Goal: Transaction & Acquisition: Register for event/course

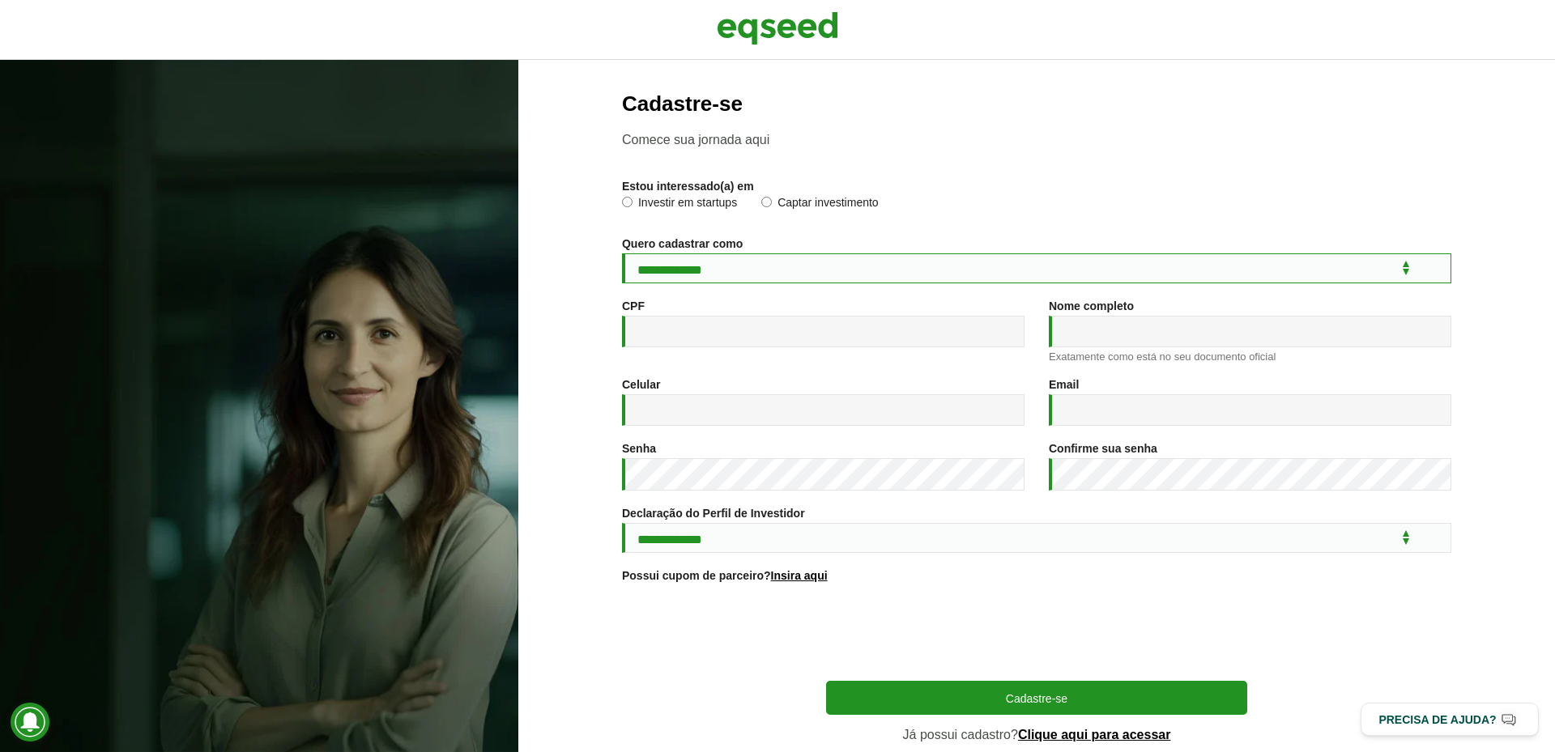
click at [792, 279] on select "**********" at bounding box center [1036, 269] width 829 height 30
select select "***"
click at [622, 254] on select "**********" at bounding box center [1036, 269] width 829 height 30
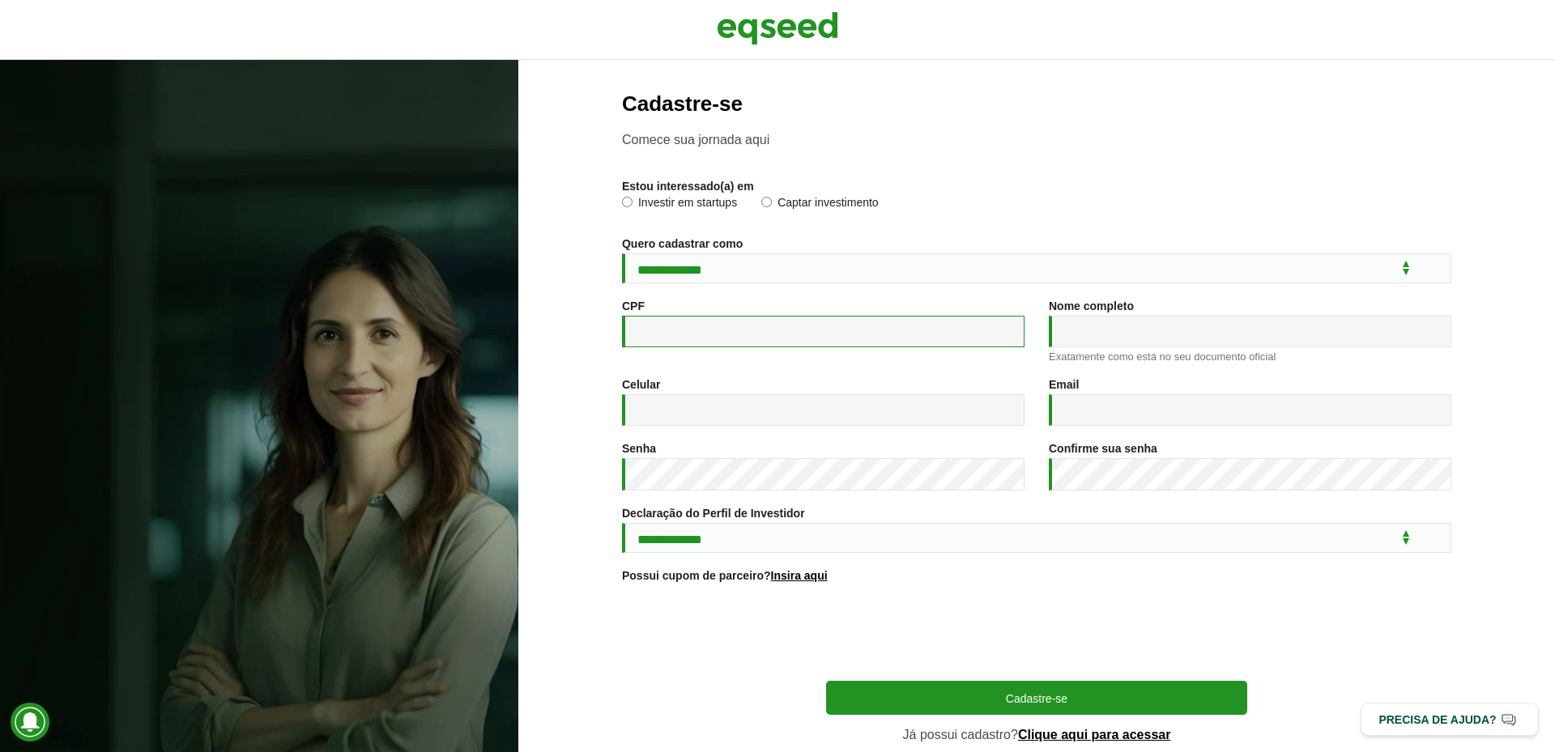
click at [765, 325] on input "CPF *" at bounding box center [823, 332] width 403 height 32
click at [914, 354] on div "**********" at bounding box center [823, 332] width 427 height 64
click at [746, 340] on input "**********" at bounding box center [823, 332] width 403 height 32
type input "**********"
click at [1080, 342] on input "Nome completo *" at bounding box center [1250, 332] width 403 height 32
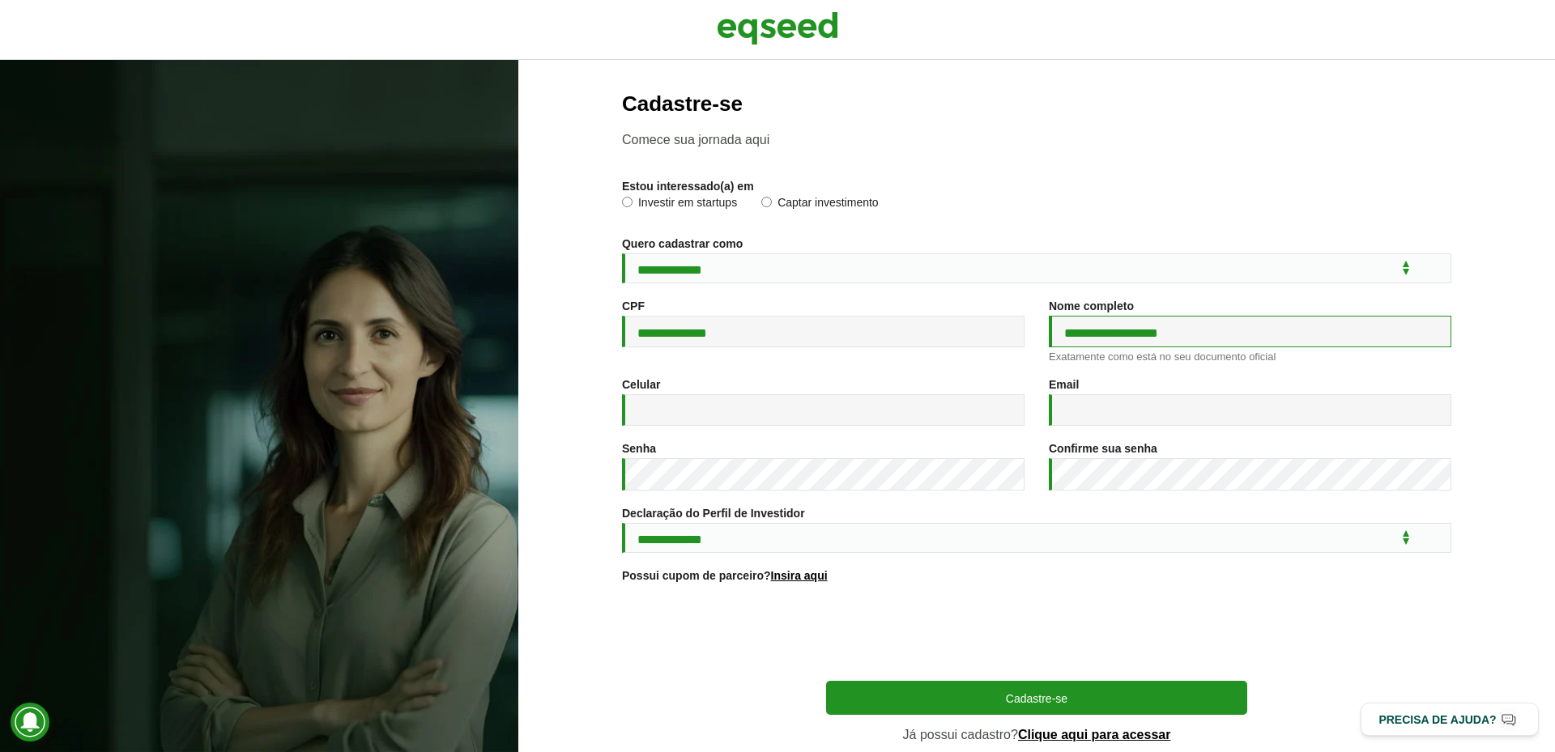
type input "**********"
click at [957, 441] on div "Celular *" at bounding box center [823, 410] width 427 height 64
click at [972, 414] on input "Celular *" at bounding box center [823, 410] width 403 height 32
type input "**********"
click at [1050, 407] on input "Email *" at bounding box center [1250, 410] width 403 height 32
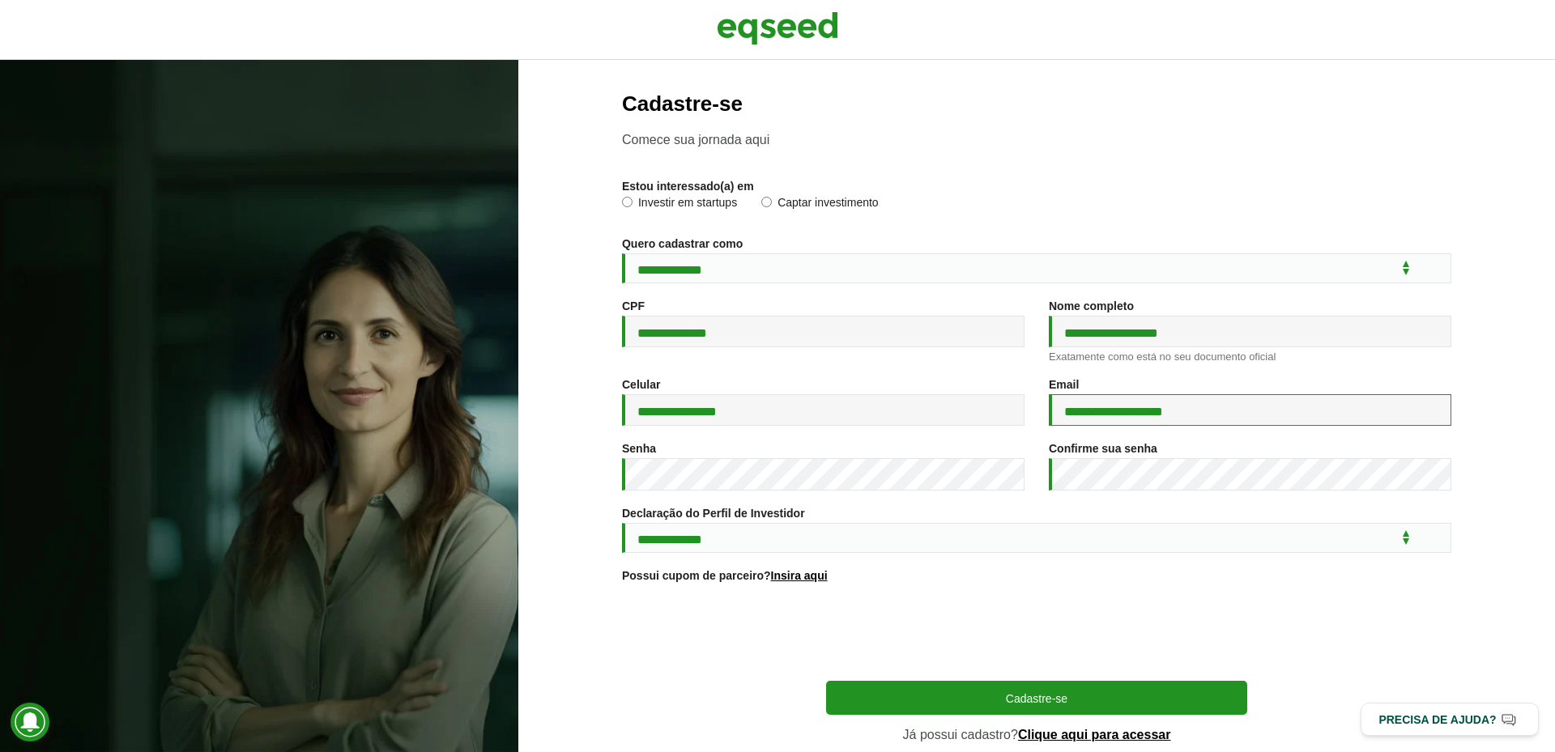
type input "**********"
click at [880, 495] on div "Senha *" at bounding box center [823, 474] width 427 height 65
click at [726, 545] on select "**********" at bounding box center [1036, 538] width 829 height 30
select select "***"
click at [622, 526] on select "**********" at bounding box center [1036, 538] width 829 height 30
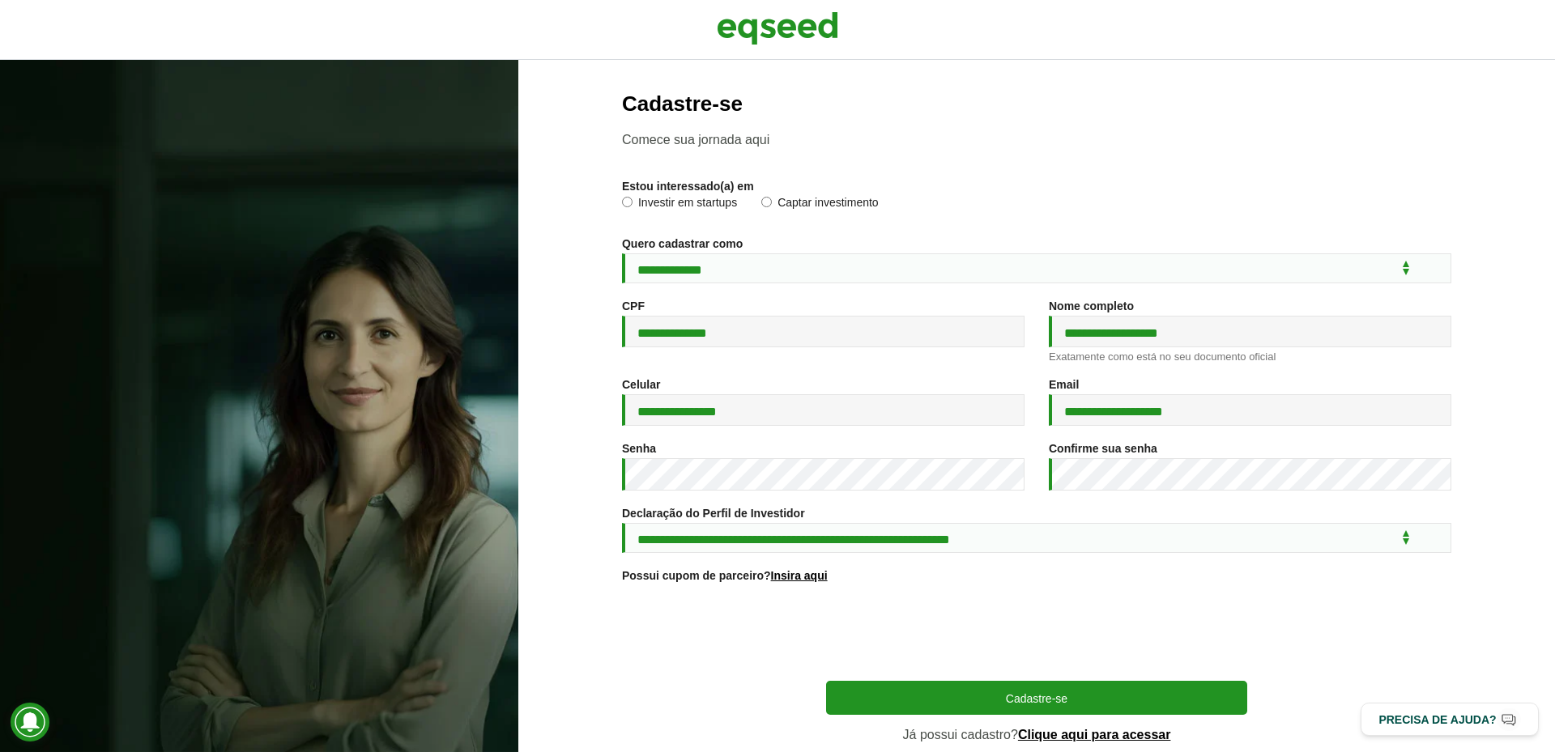
drag, startPoint x: 600, startPoint y: 652, endPoint x: 745, endPoint y: 652, distance: 145.0
click at [600, 652] on section "**********" at bounding box center [1037, 439] width 972 height 694
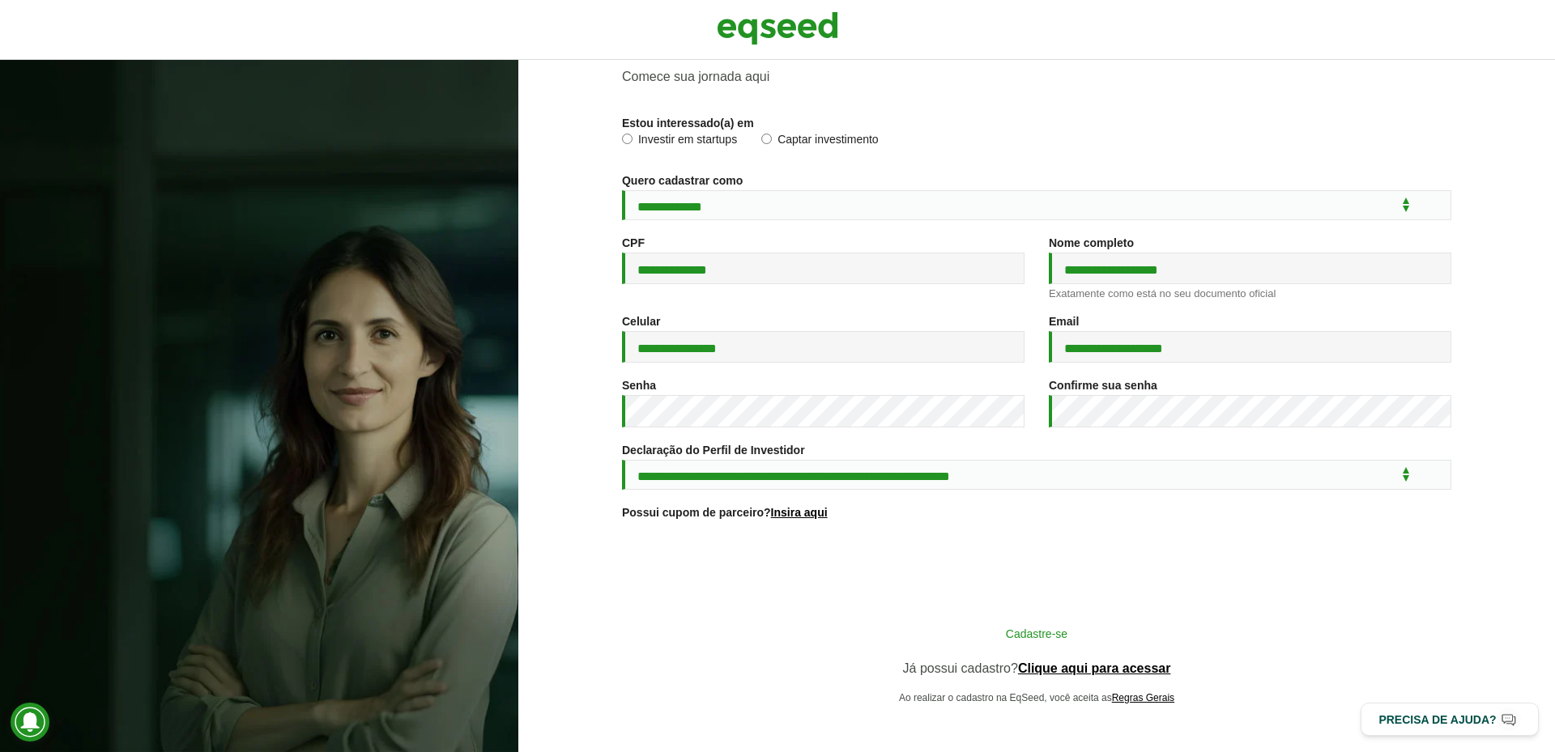
scroll to position [68, 0]
click at [1063, 637] on button "Cadastre-se" at bounding box center [1036, 633] width 421 height 31
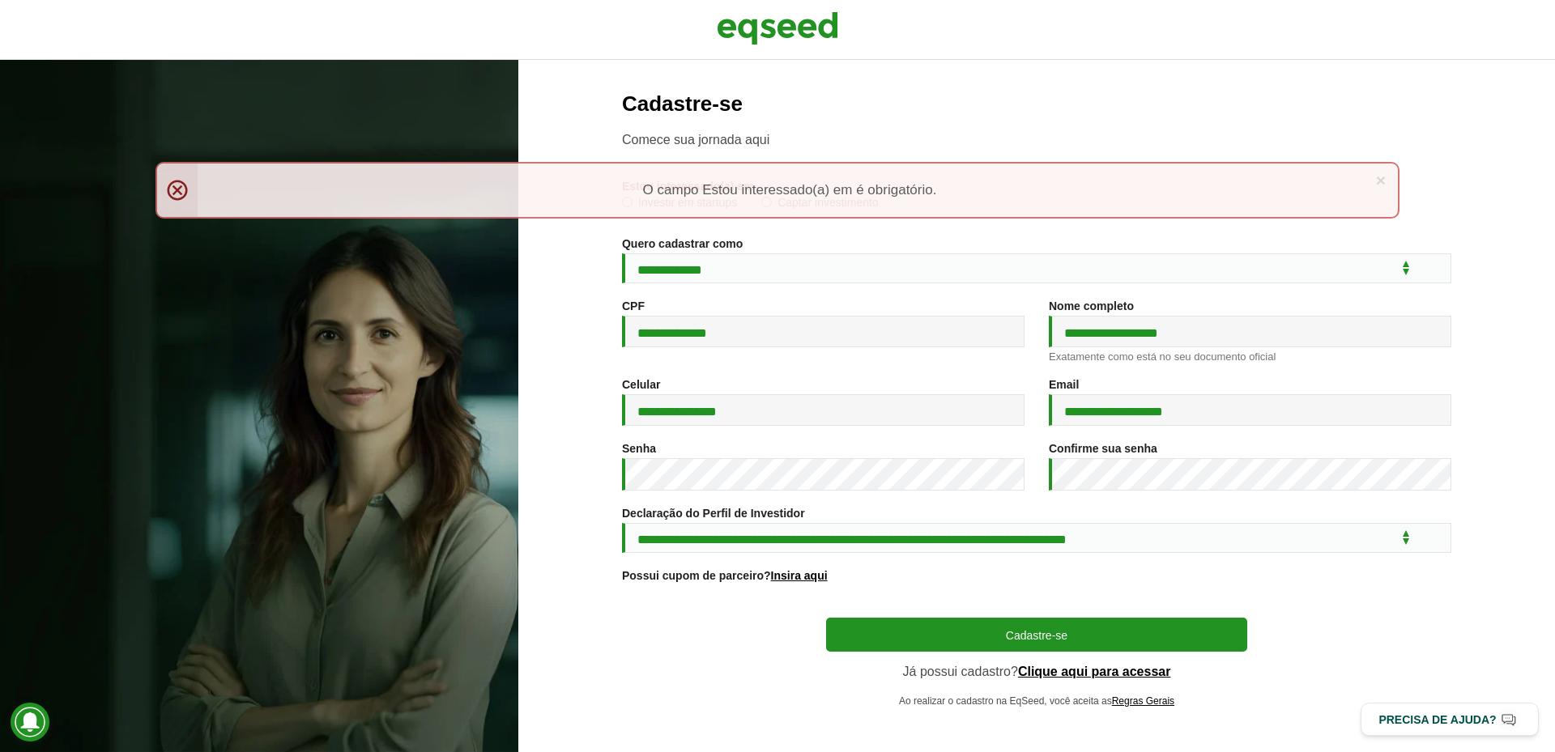
click at [1074, 196] on div "× Menssagem de erro O campo Estou interessado(a) em é obrigatório." at bounding box center [778, 190] width 1244 height 57
click at [667, 205] on div "× Menssagem de erro O campo Estou interessado(a) em é obrigatório." at bounding box center [778, 190] width 1244 height 57
click at [605, 203] on div "× Menssagem de erro O campo Estou interessado(a) em é obrigatório." at bounding box center [778, 190] width 1244 height 57
click at [637, 206] on div "× Menssagem de erro O campo Estou interessado(a) em é obrigatório." at bounding box center [778, 190] width 1244 height 57
click at [177, 184] on div "× Menssagem de erro O campo Estou interessado(a) em é obrigatório." at bounding box center [778, 190] width 1244 height 57
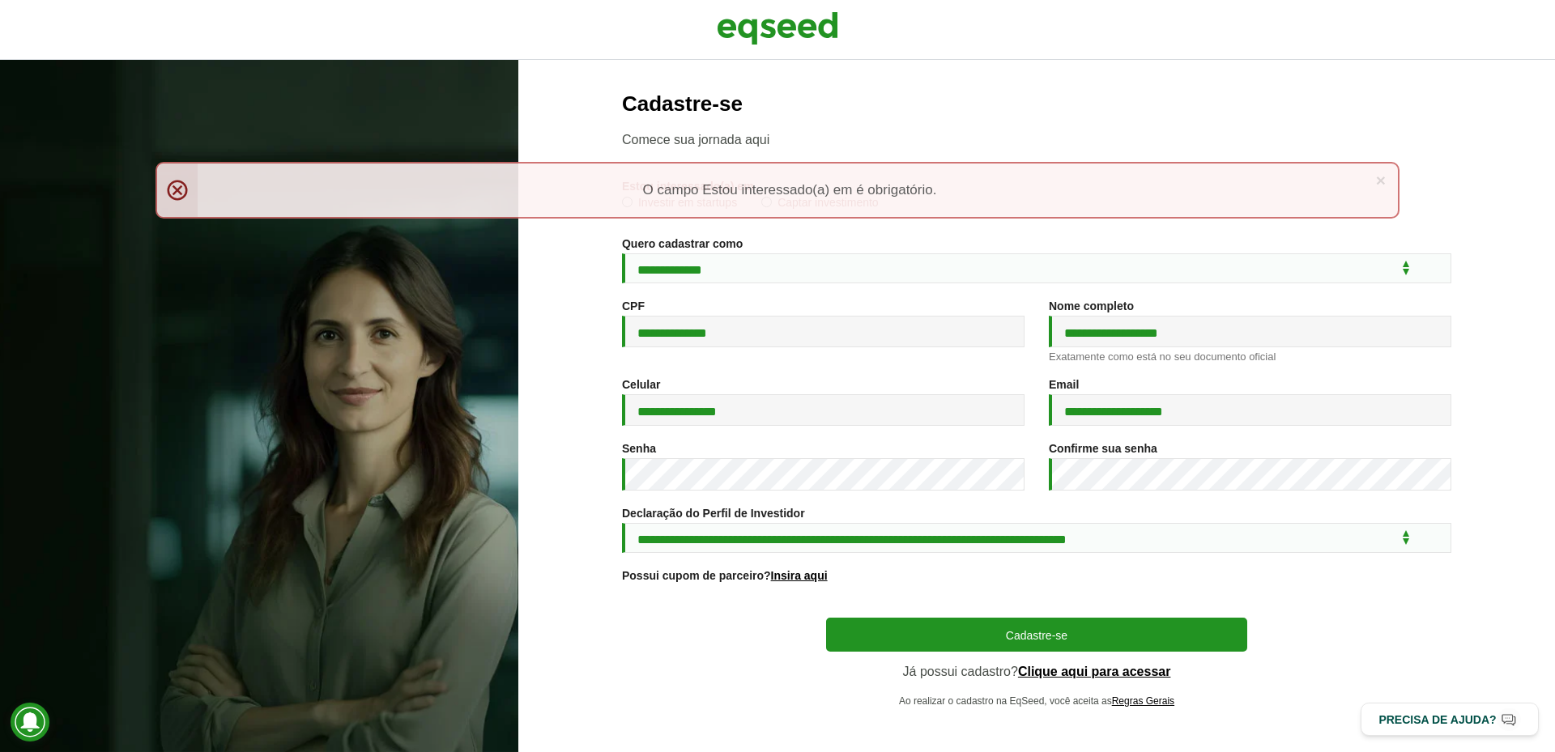
click at [198, 198] on div "× Menssagem de erro O campo Estou interessado(a) em é obrigatório." at bounding box center [778, 190] width 1244 height 57
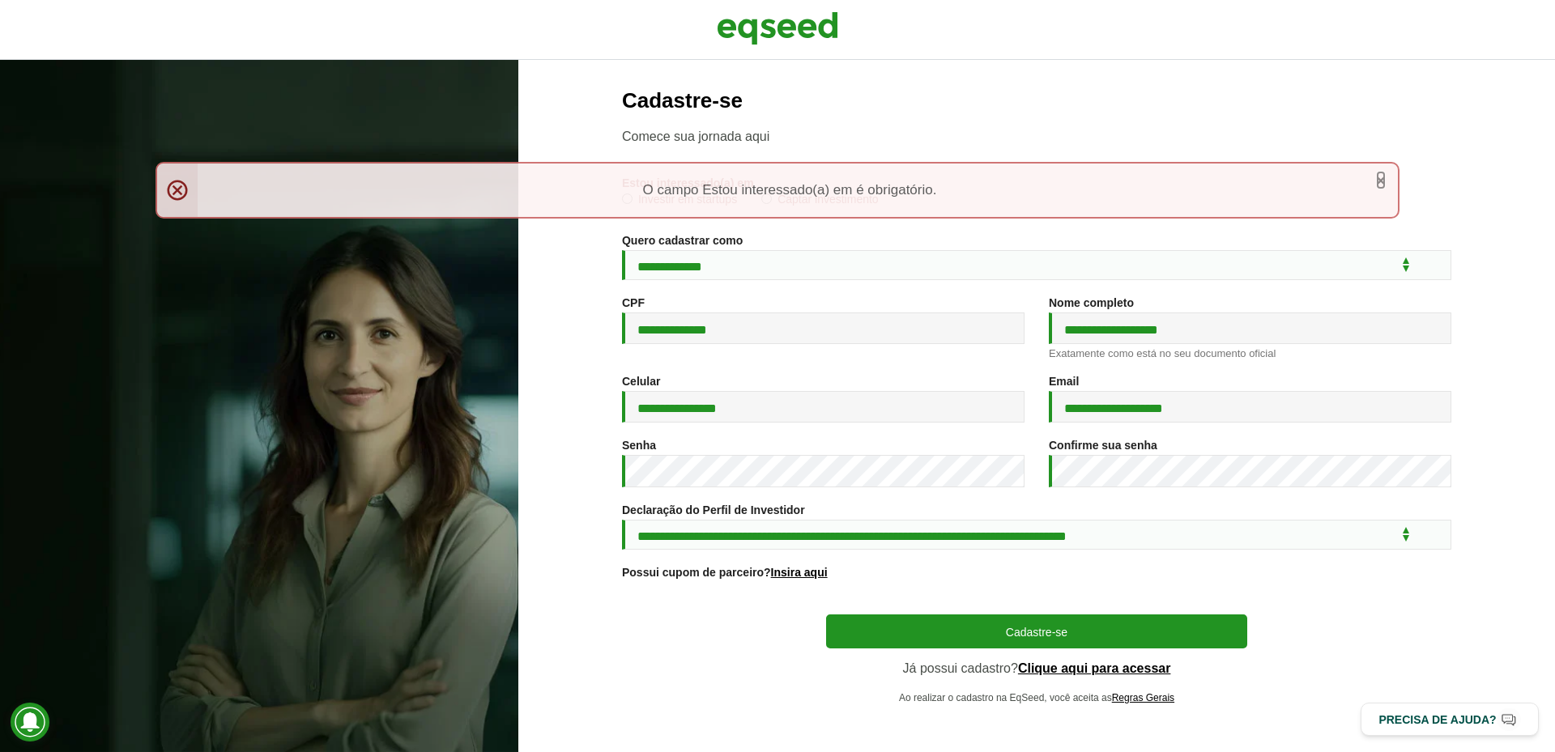
click at [1385, 180] on link "×" at bounding box center [1381, 180] width 10 height 17
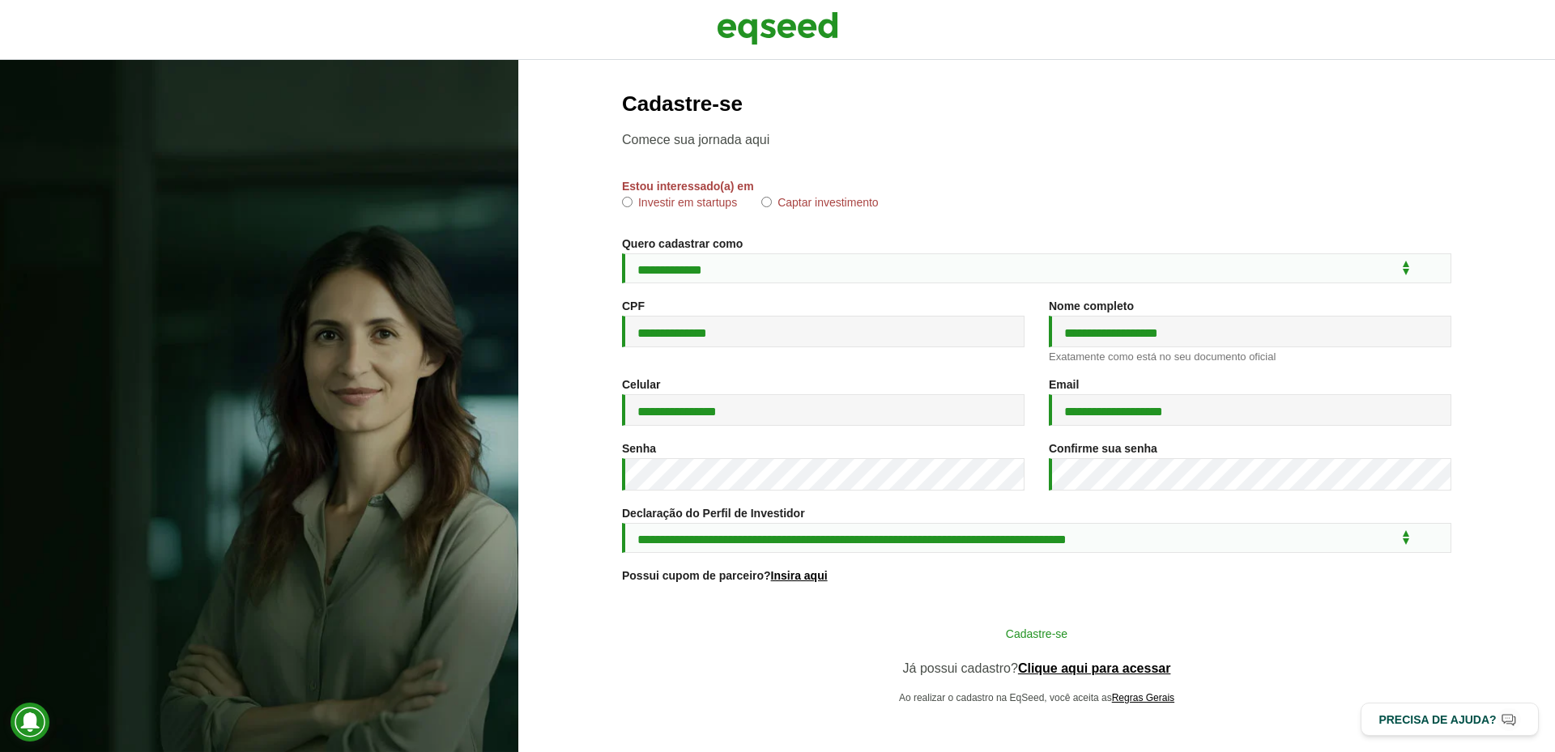
scroll to position [5, 0]
click at [1003, 627] on button "Cadastre-se" at bounding box center [1036, 633] width 421 height 31
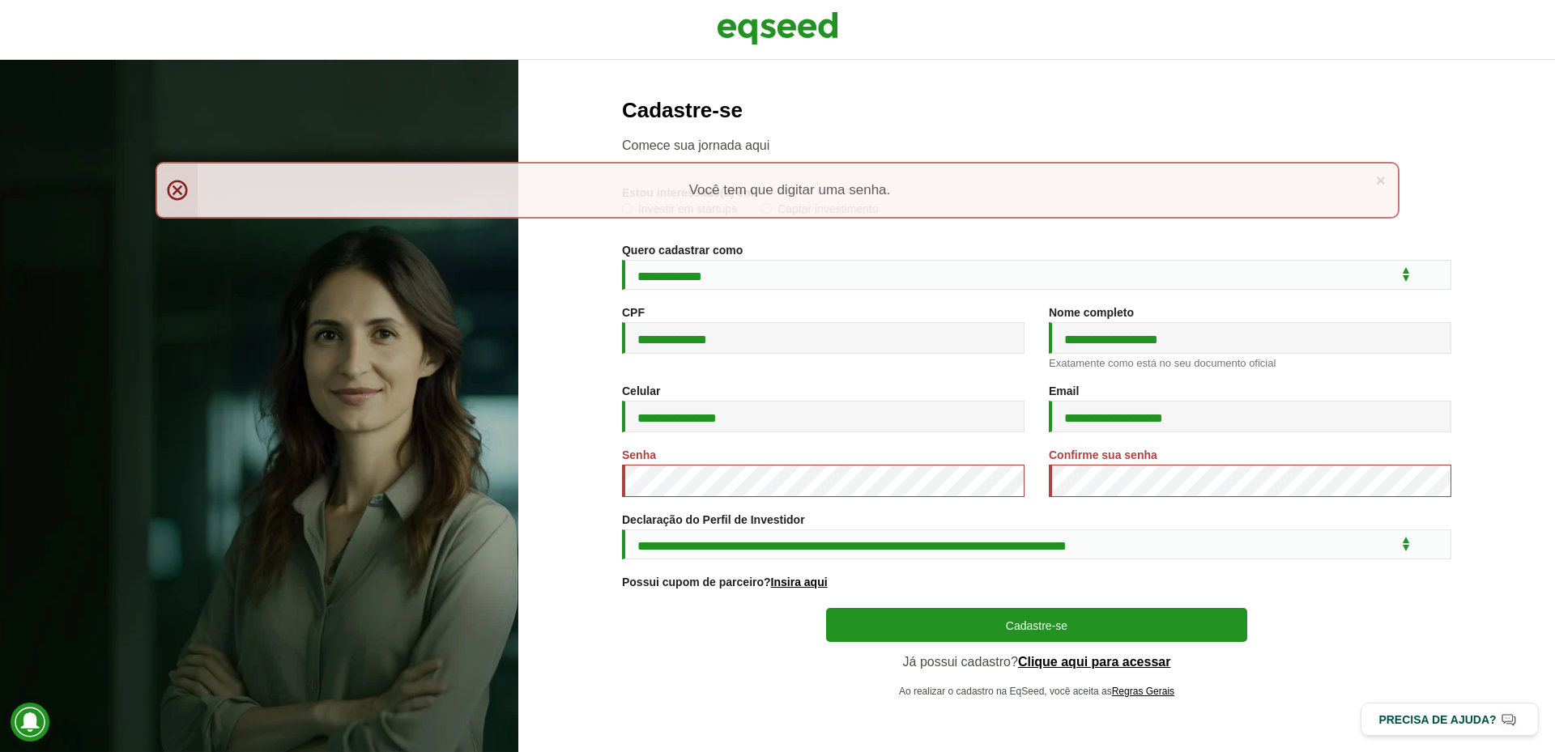
click at [880, 462] on div "Senha *" at bounding box center [823, 473] width 403 height 49
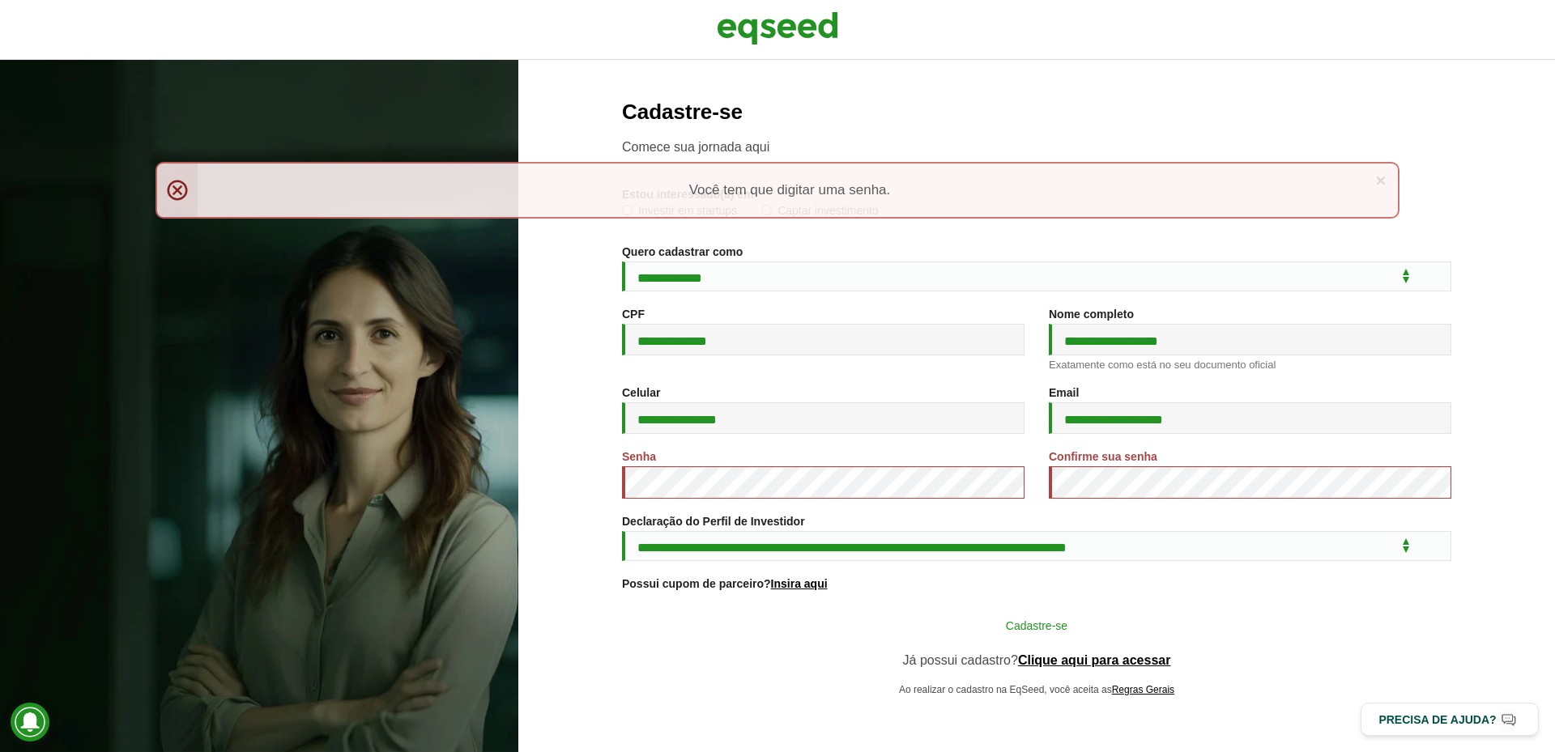
click at [1140, 624] on button "Cadastre-se" at bounding box center [1036, 625] width 421 height 31
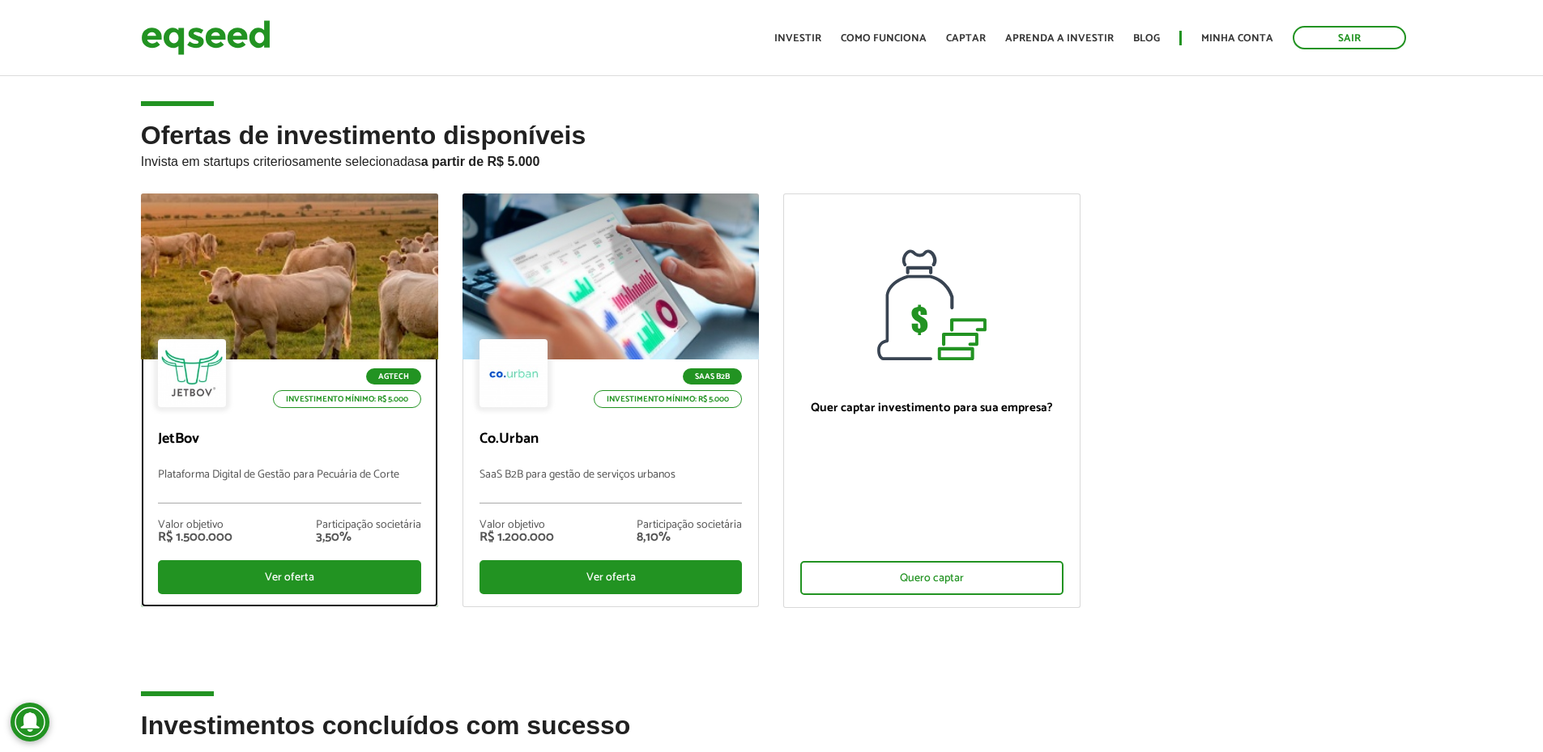
click at [258, 462] on div "Agtech Investimento mínimo: R$ 5.000 JetBov Plataforma Digital de Gestão para P…" at bounding box center [290, 483] width 296 height 247
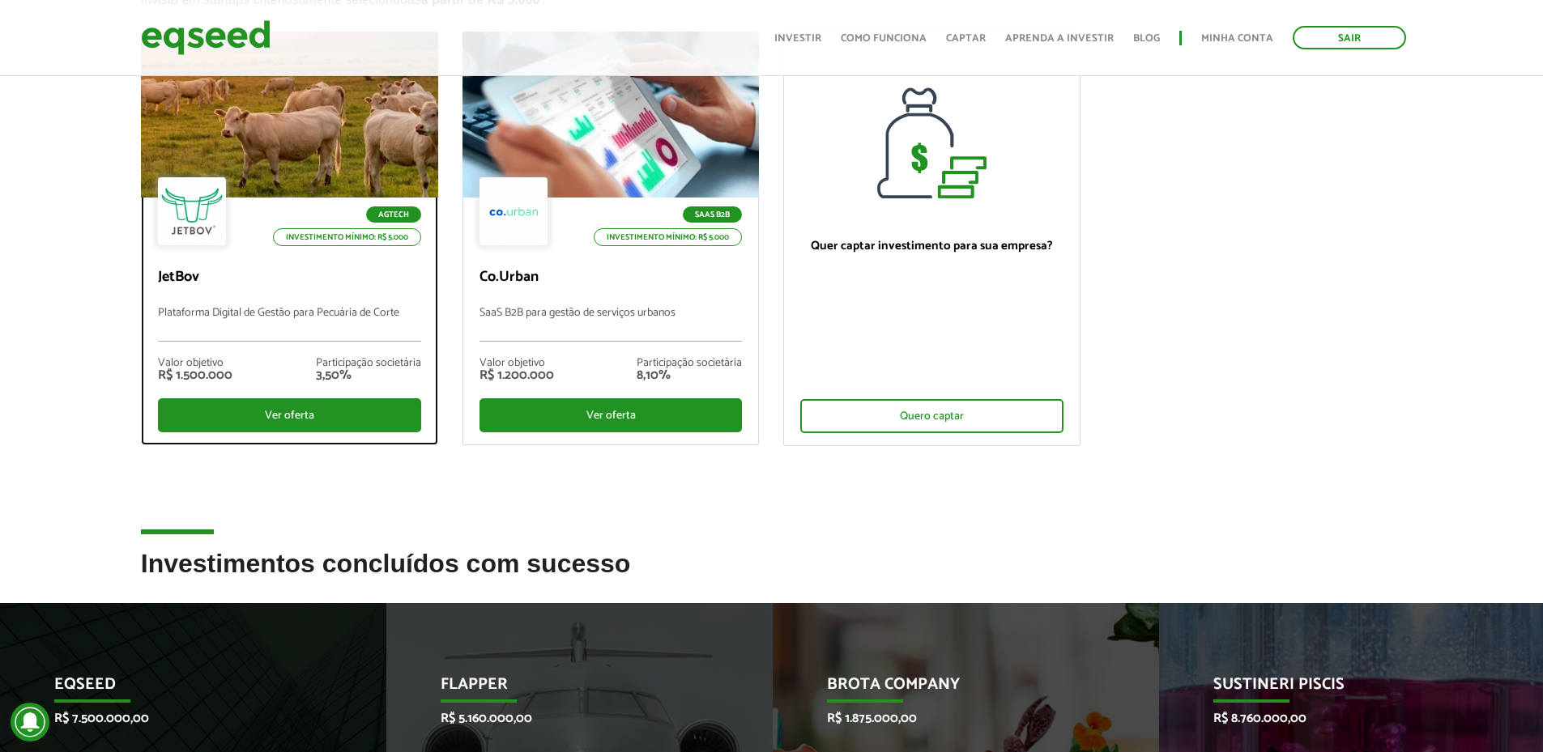
scroll to position [243, 0]
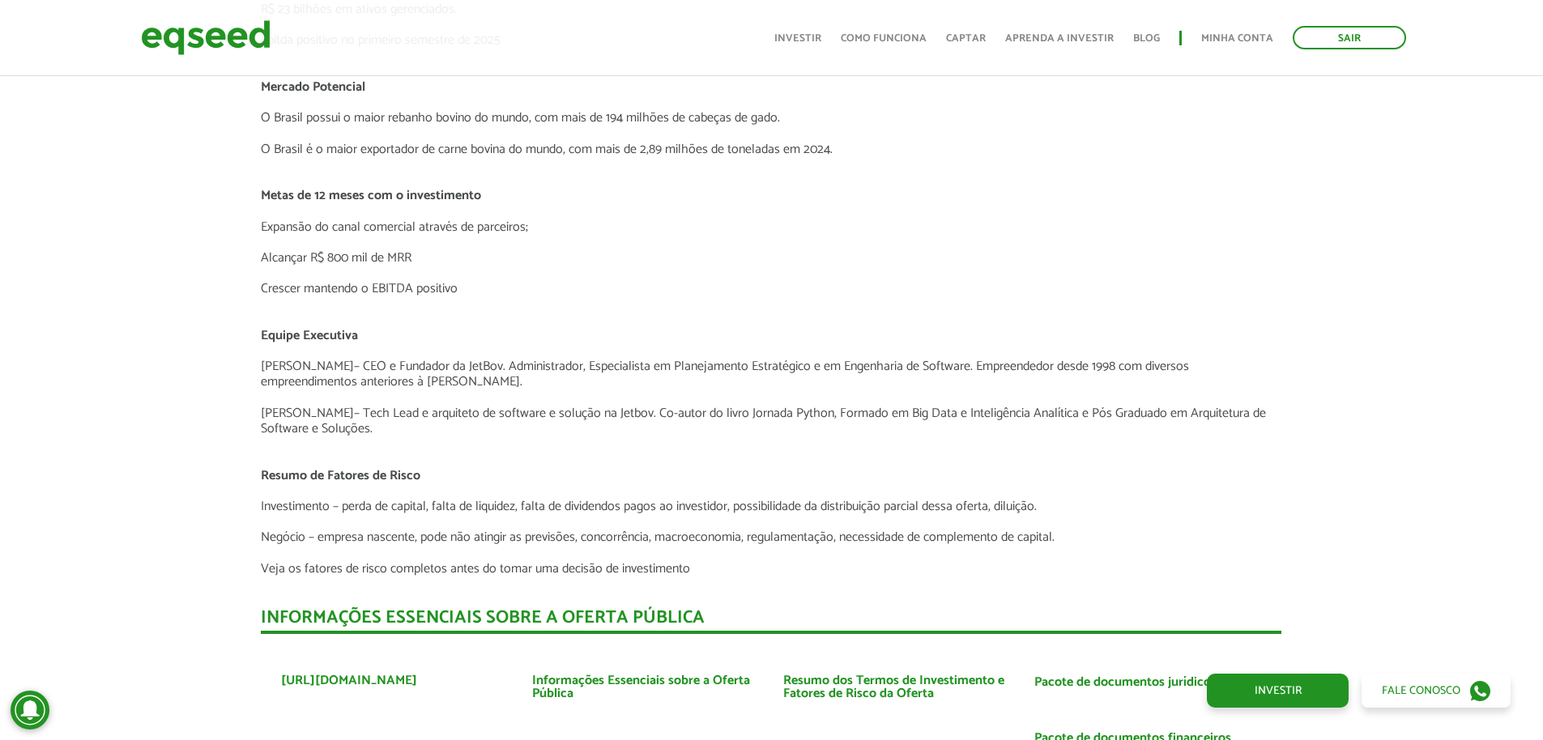
scroll to position [3645, 0]
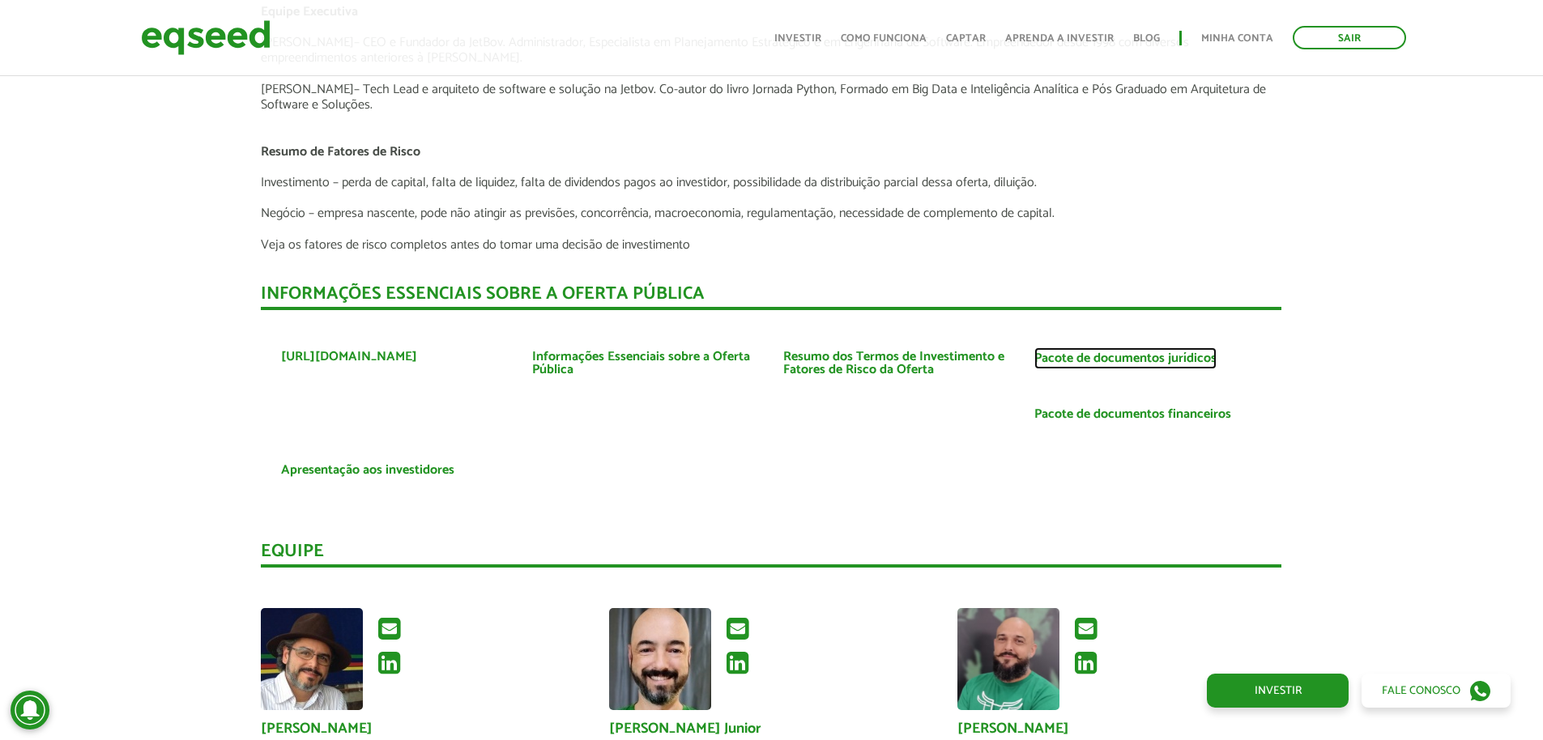
click at [1114, 356] on link "Pacote de documentos jurídicos" at bounding box center [1125, 358] width 182 height 13
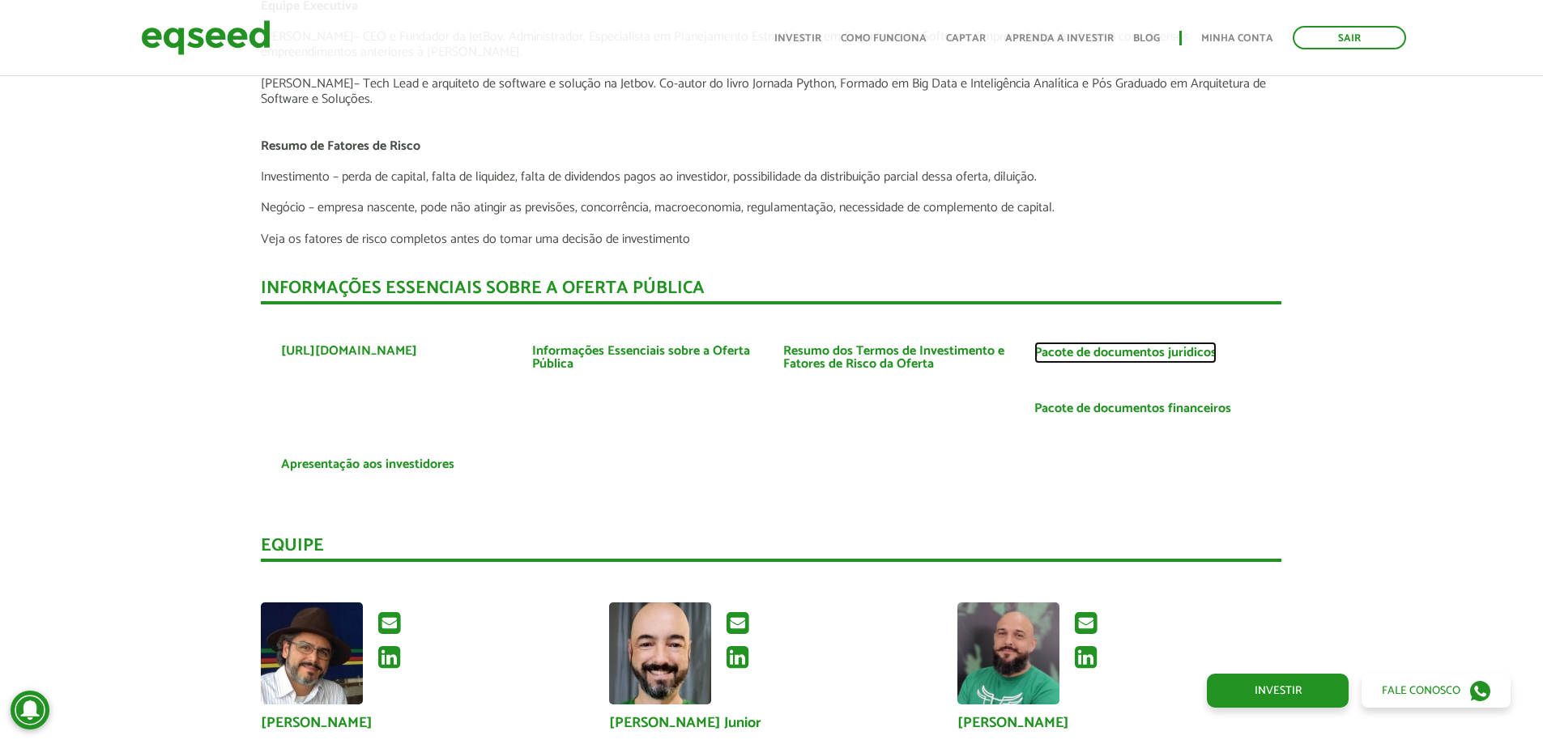
scroll to position [3732, 0]
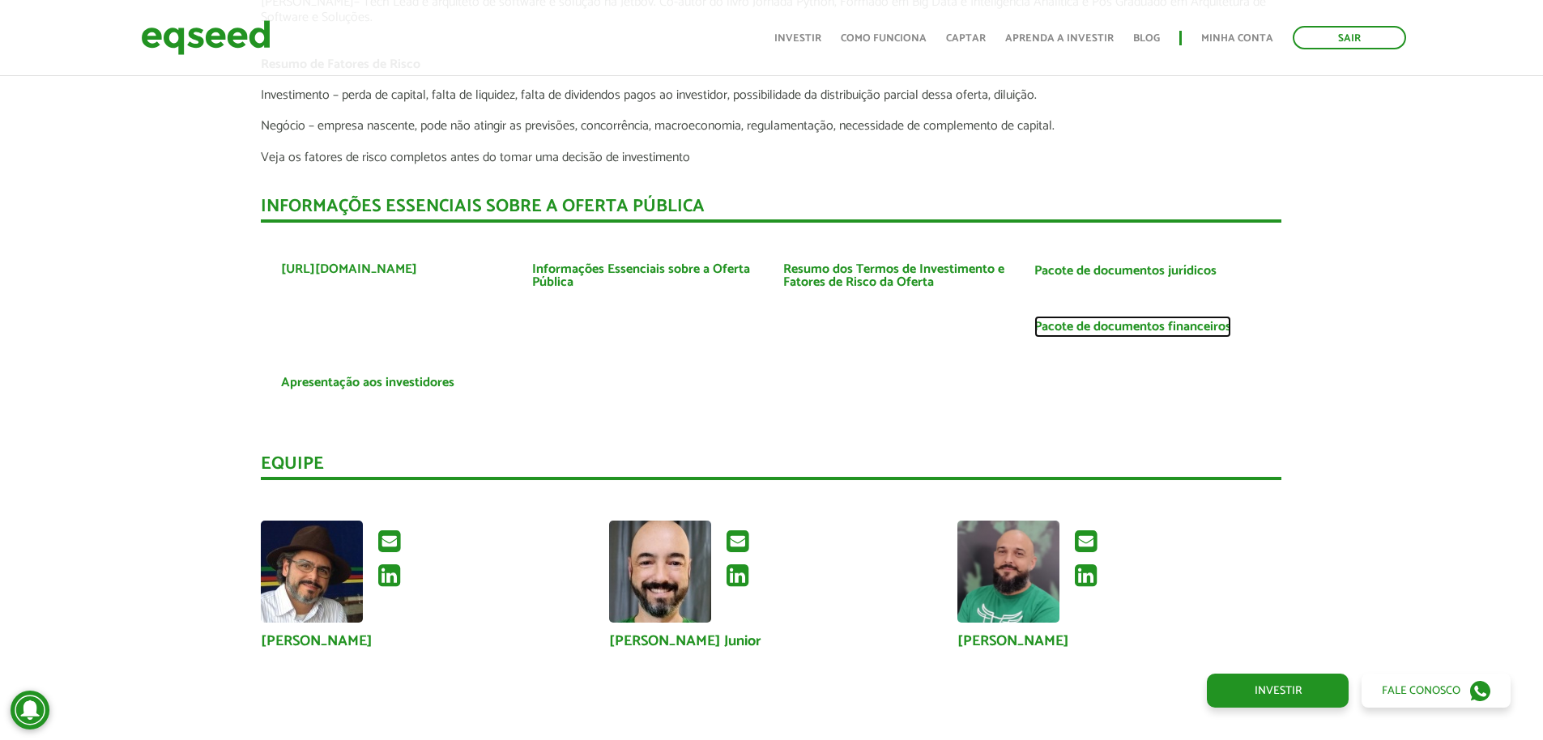
click at [1130, 328] on link "Pacote de documentos financeiros" at bounding box center [1132, 327] width 197 height 13
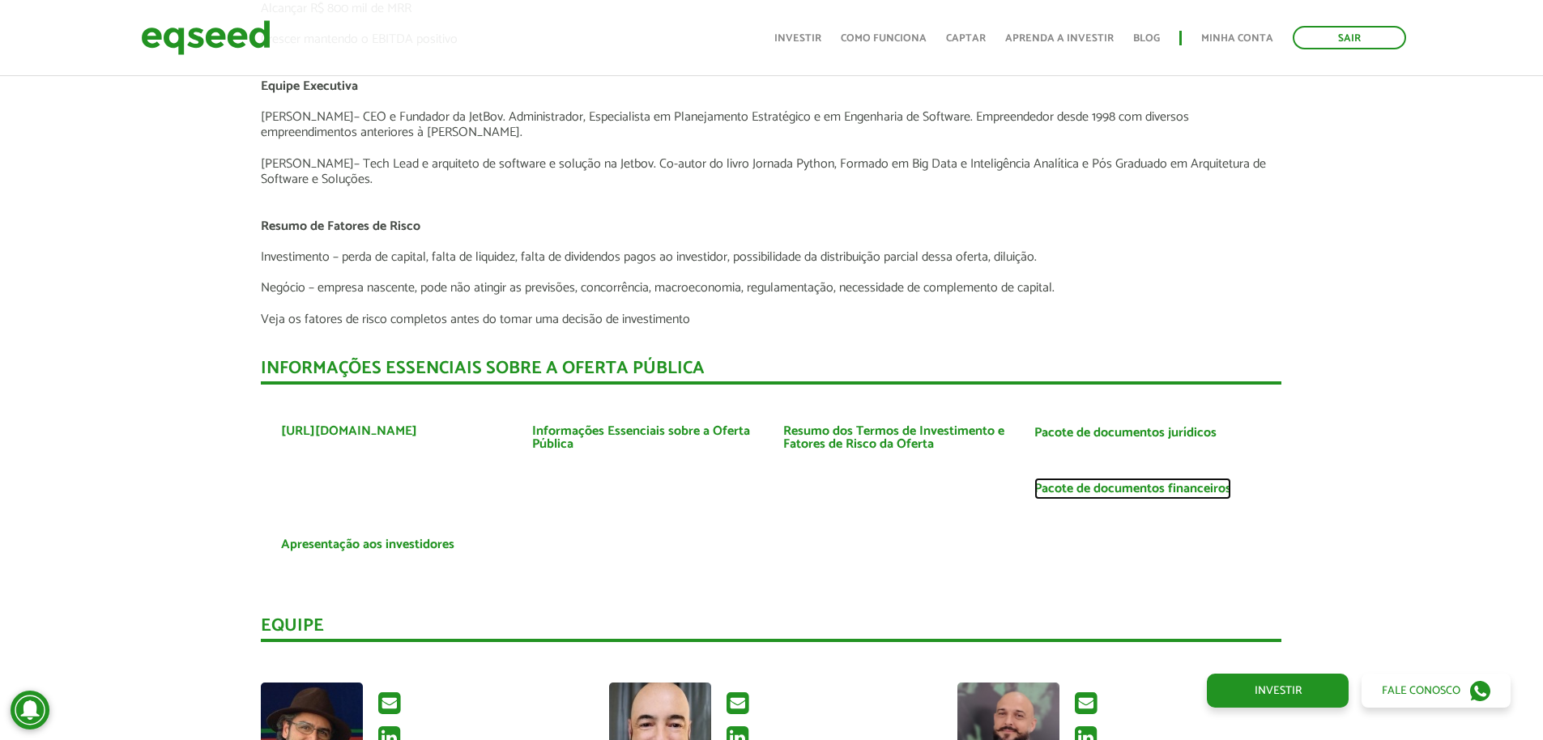
scroll to position [3165, 0]
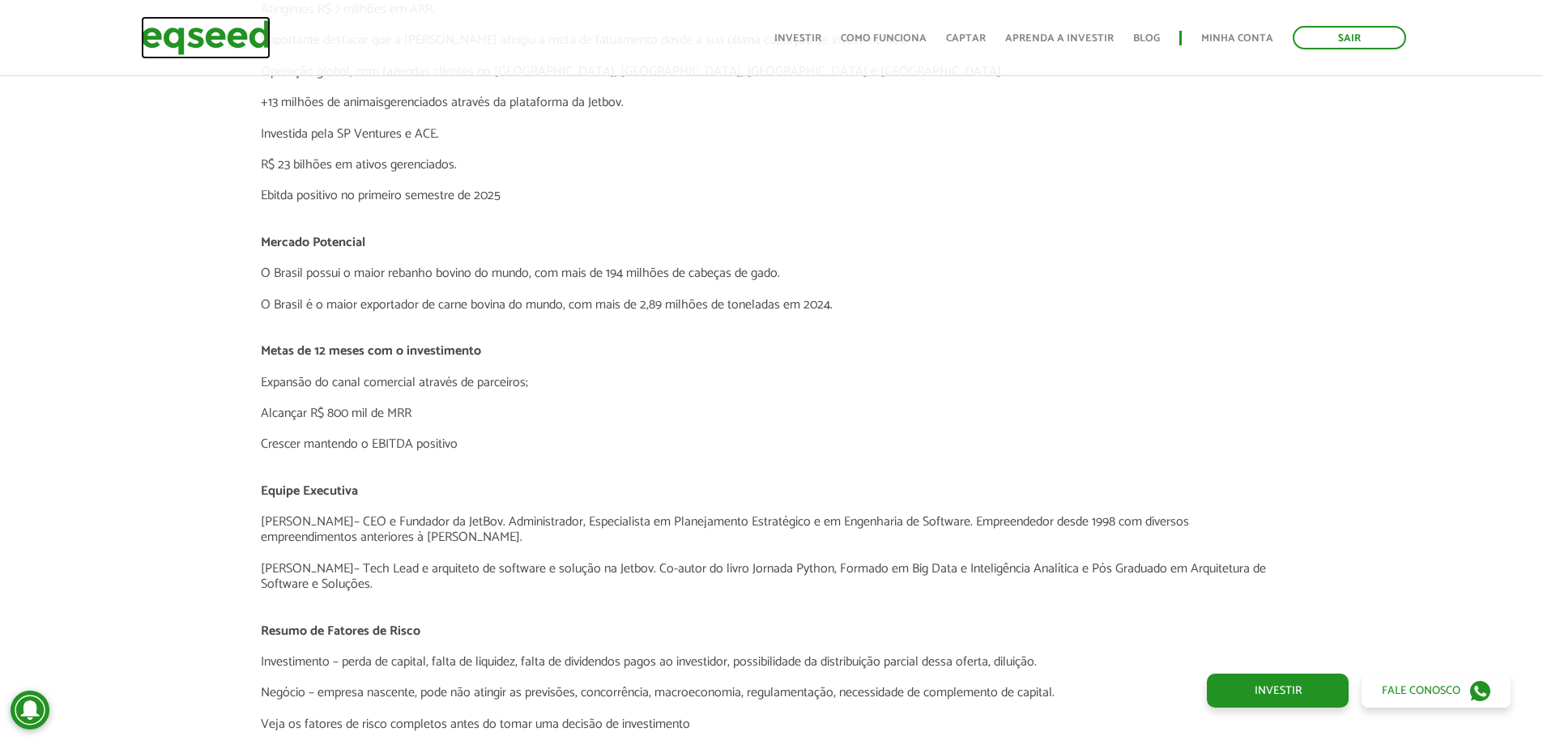
click at [262, 52] on img at bounding box center [206, 37] width 130 height 43
click at [811, 34] on link "Investir" at bounding box center [797, 38] width 47 height 11
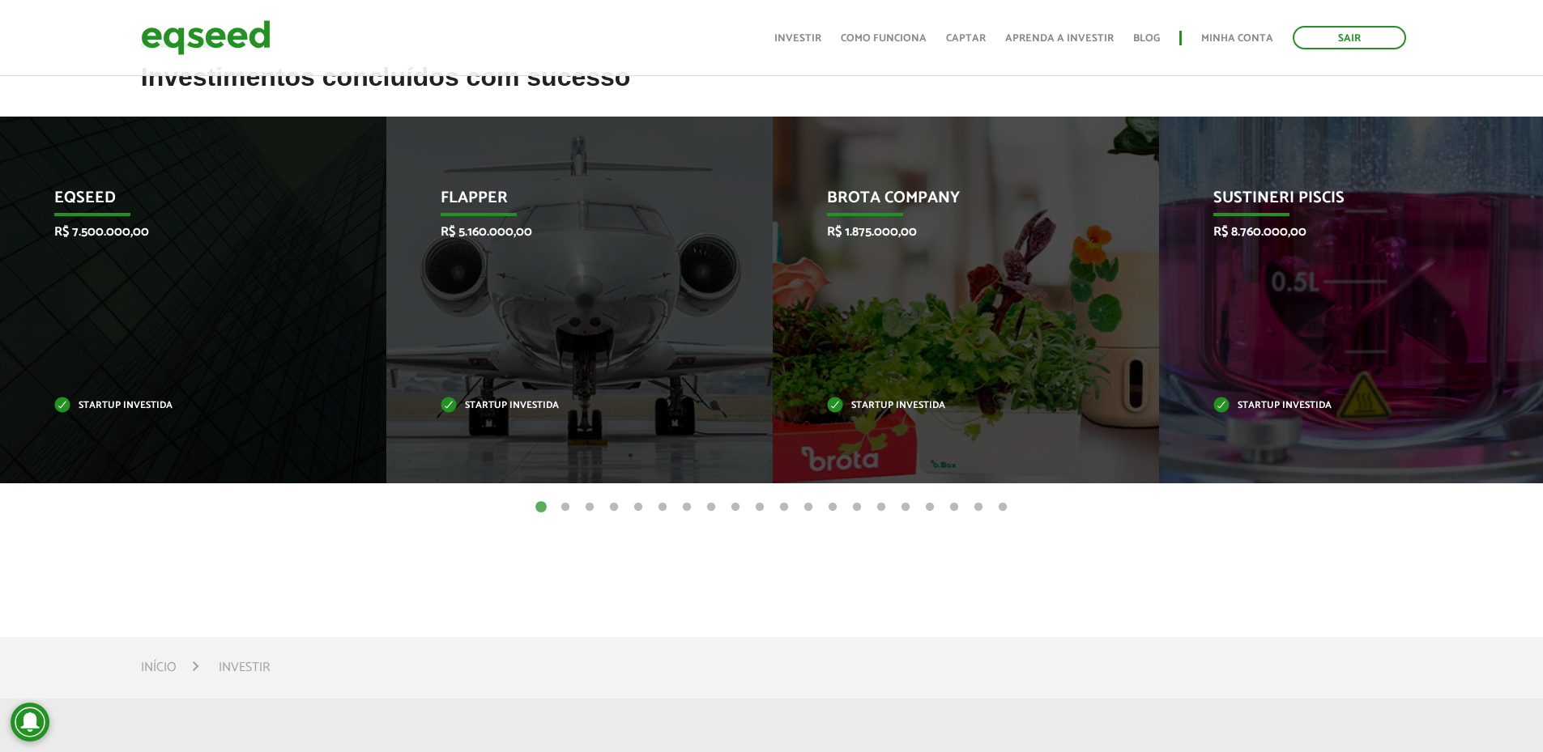
click at [563, 506] on button "2" at bounding box center [565, 508] width 16 height 16
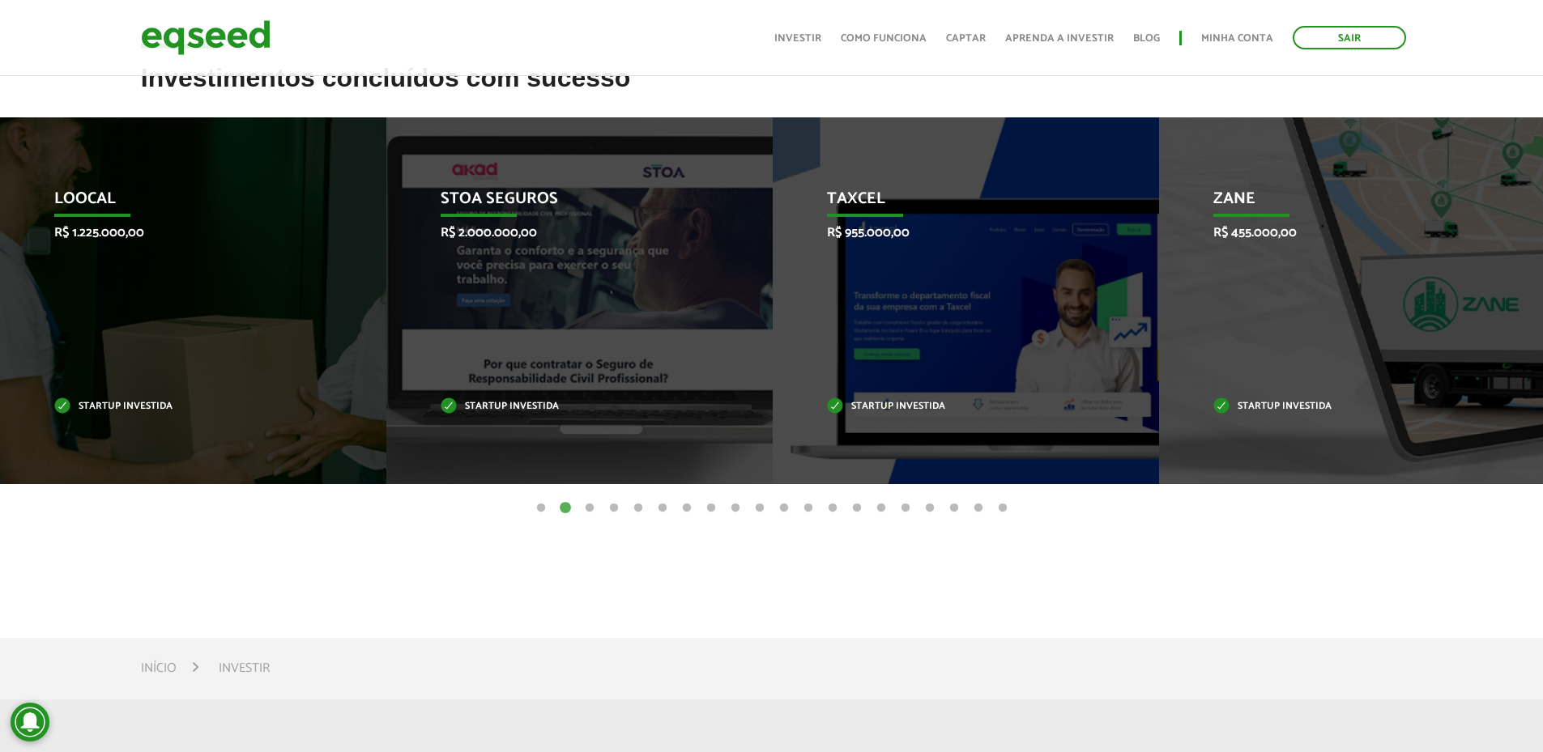
click at [594, 507] on button "3" at bounding box center [590, 509] width 16 height 16
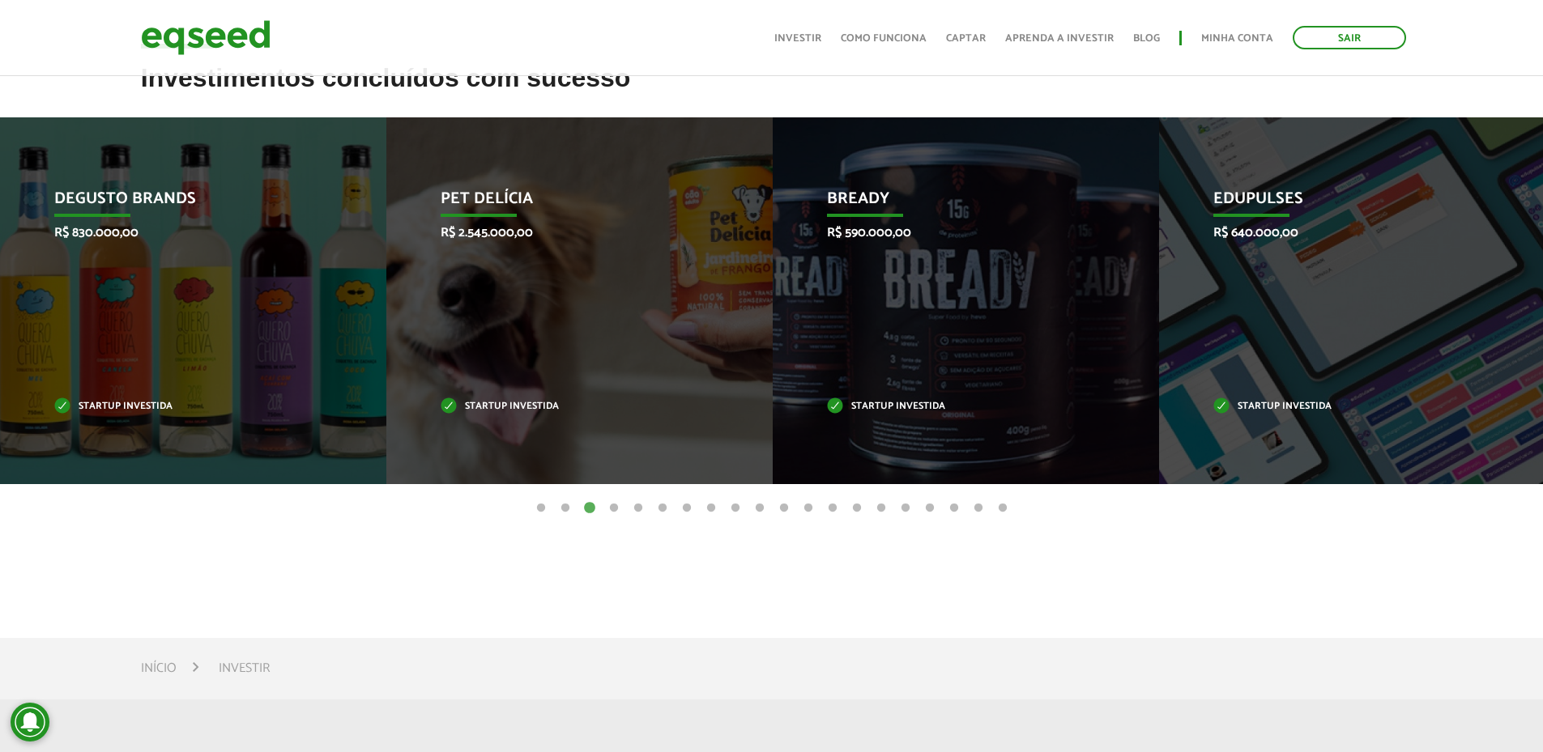
click at [871, 505] on ul "1 2 3 4 5 6 7 8 9 10 11 12 13 14 15 16 17 18 19 20" at bounding box center [771, 508] width 1543 height 18
click at [879, 510] on button "15" at bounding box center [881, 509] width 16 height 16
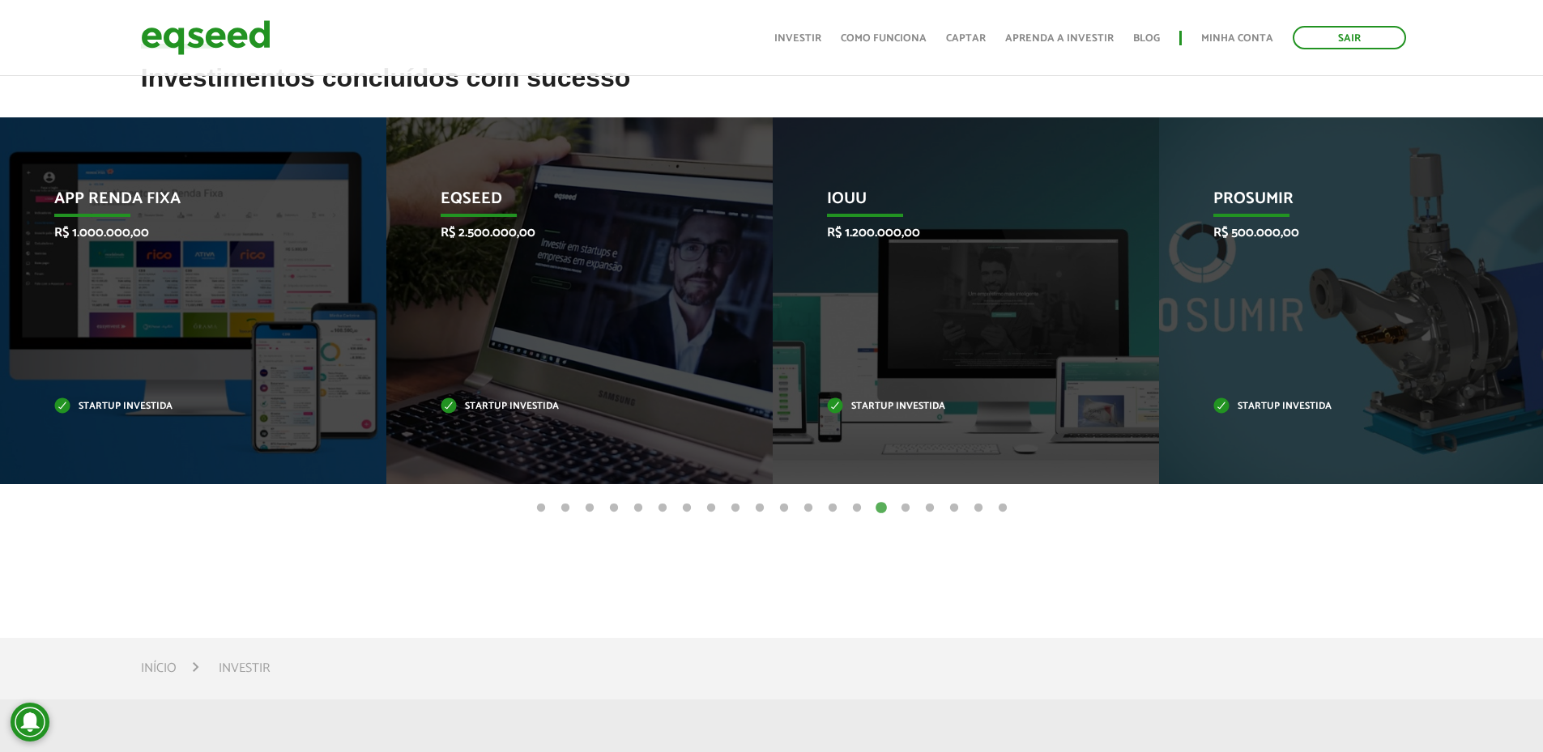
click at [1000, 509] on button "20" at bounding box center [1003, 509] width 16 height 16
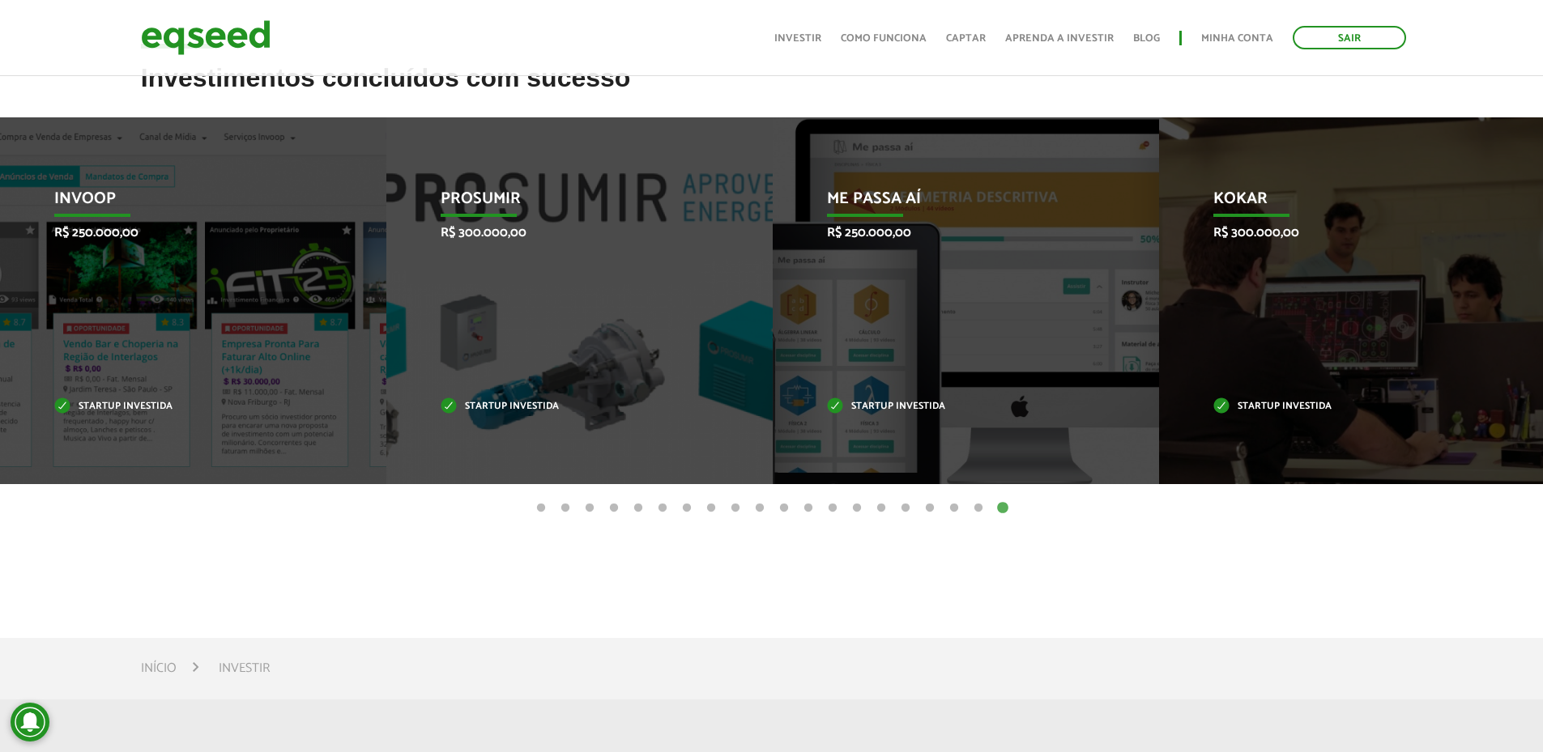
click at [536, 509] on button "1" at bounding box center [541, 509] width 16 height 16
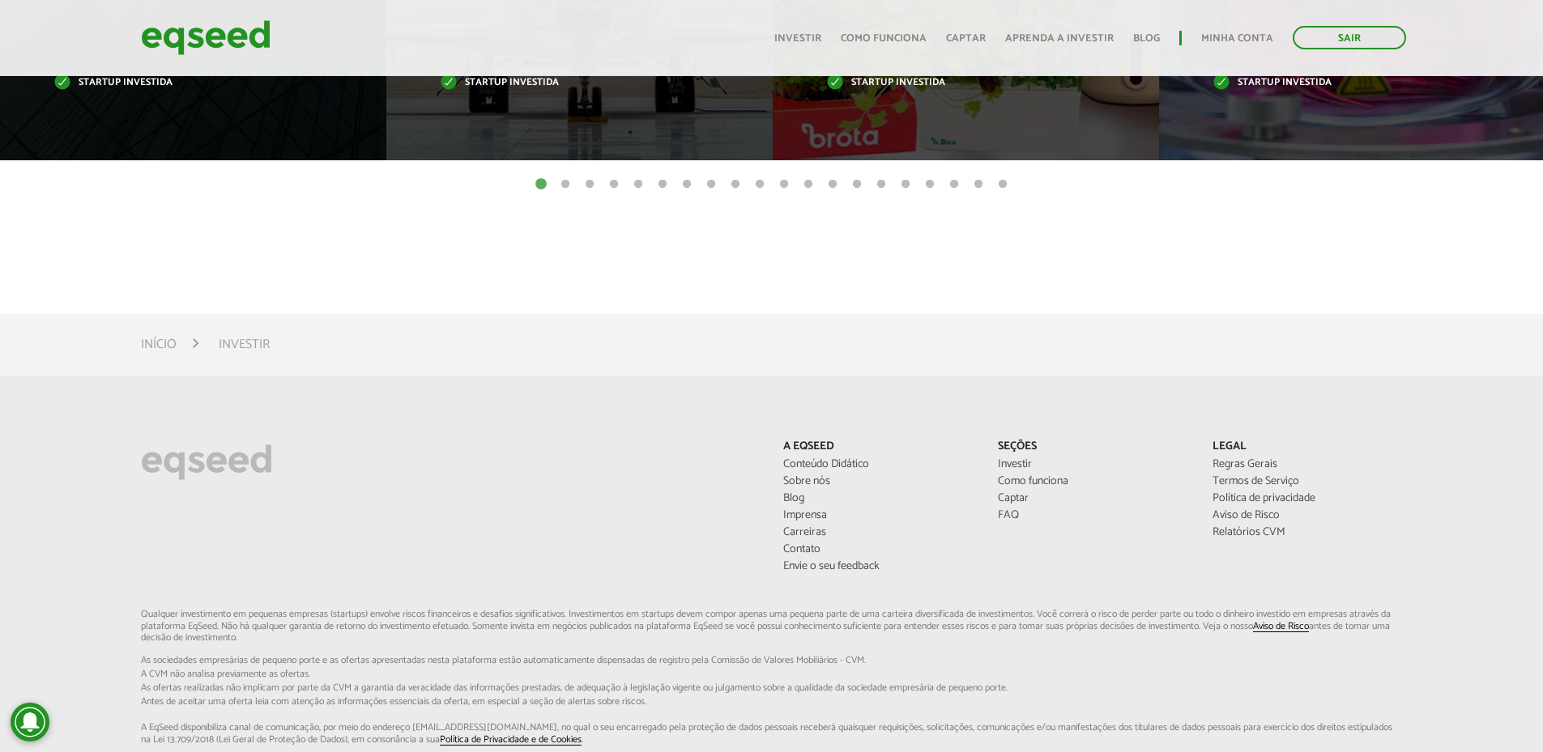
scroll to position [1162, 0]
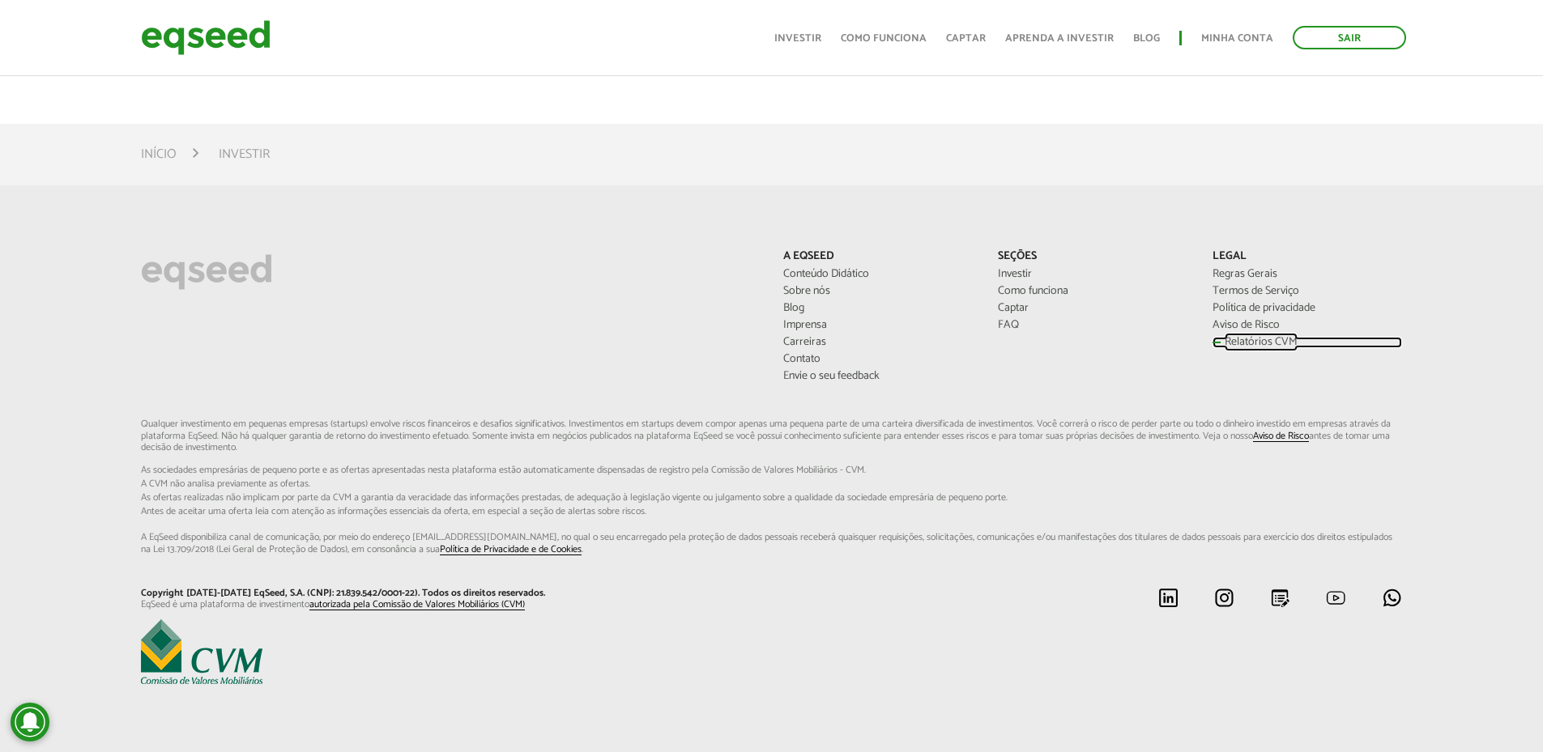
click at [1252, 342] on link "Relatórios CVM" at bounding box center [1307, 342] width 190 height 11
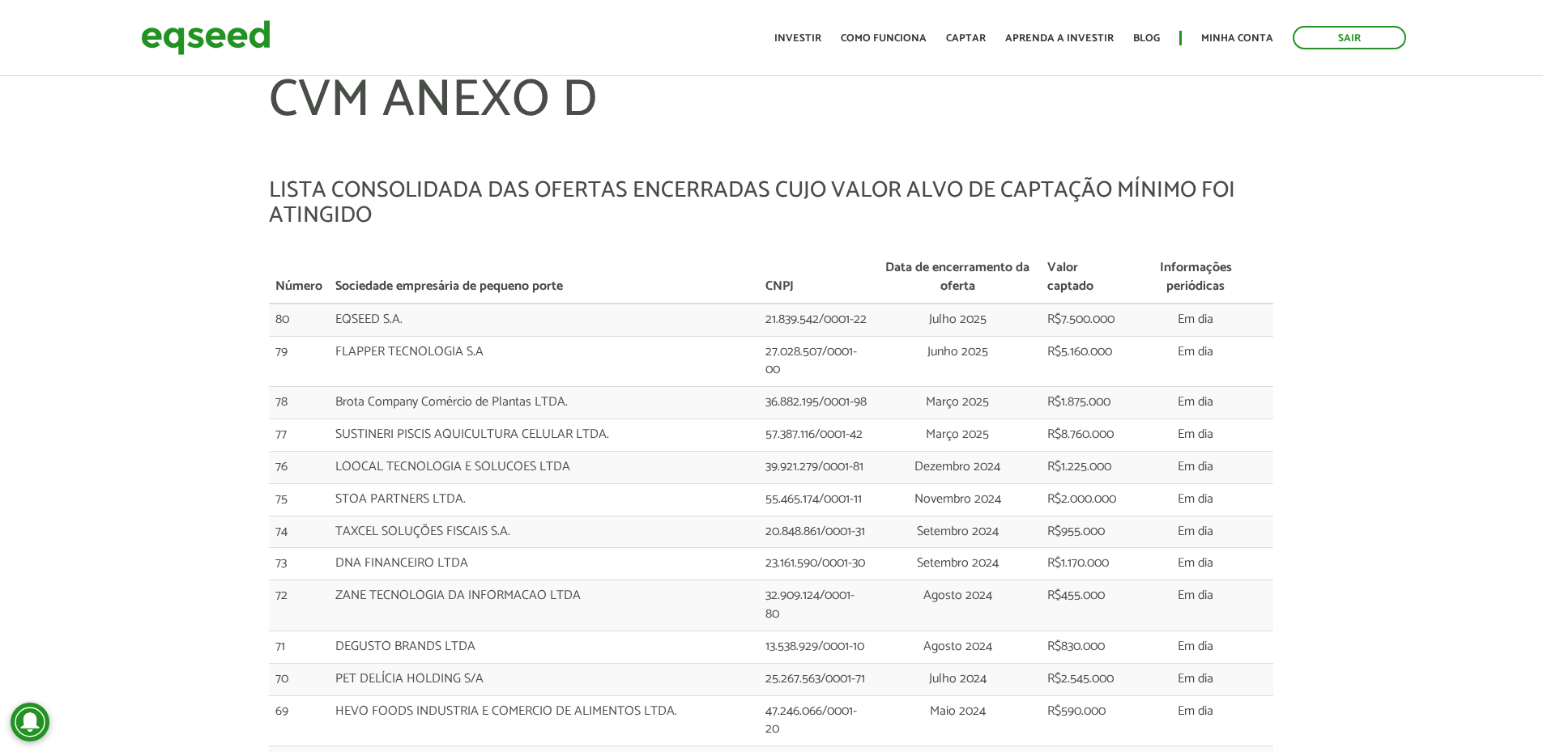
drag, startPoint x: 663, startPoint y: 620, endPoint x: 731, endPoint y: 236, distance: 390.7
click at [349, 143] on h1 "CVM ANEXO D" at bounding box center [771, 125] width 1004 height 105
click at [295, 196] on h5 "LISTA CONSOLIDADA DAS OFERTAS ENCERRADAS CUJO VALOR ALVO DE CAPTAÇÃO MÍNIMO FOI…" at bounding box center [771, 203] width 1004 height 50
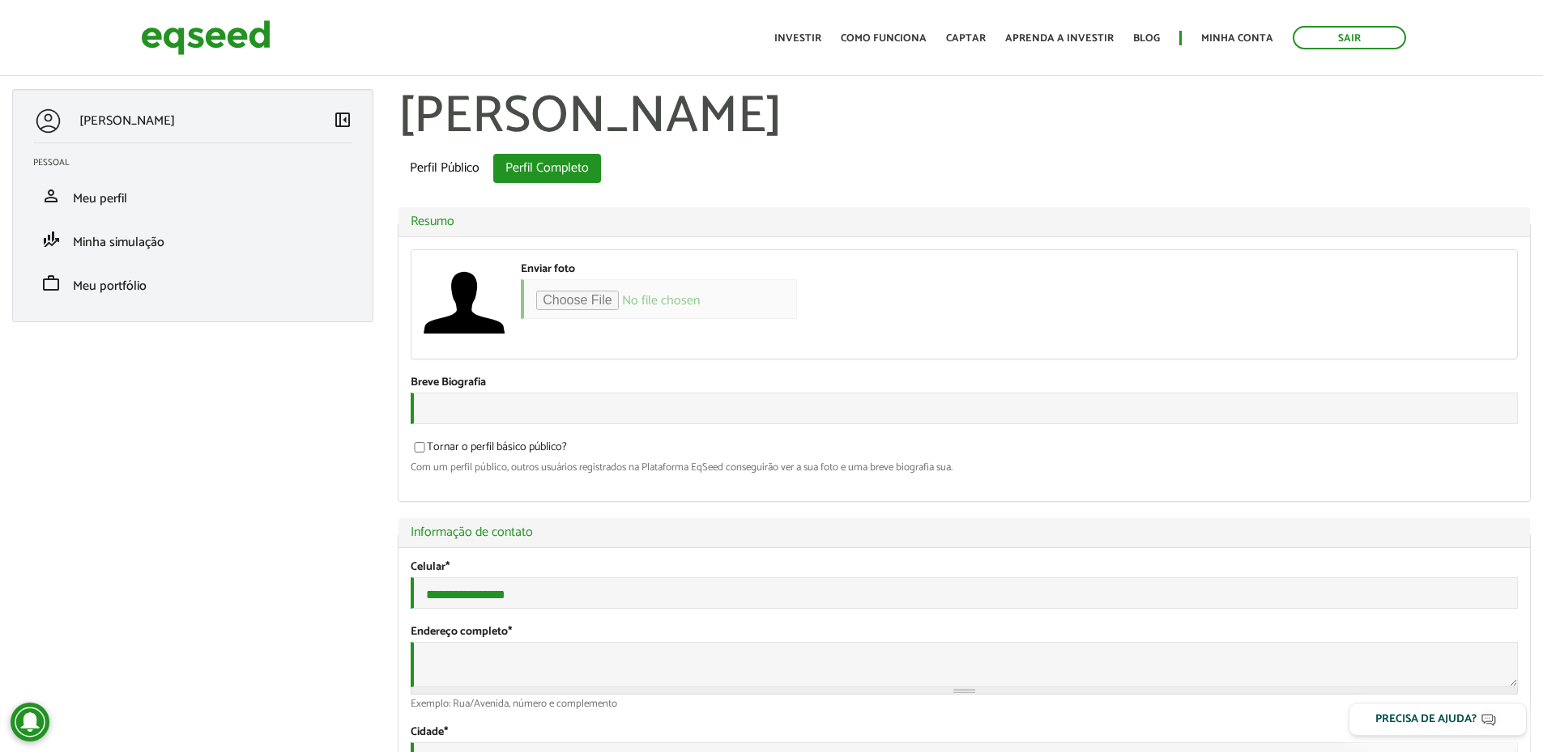
type input "**********"
click at [832, 52] on div "Toggle navigation Início Investir Como funciona Captar Aprenda a investir Blog …" at bounding box center [1090, 37] width 648 height 43
click at [814, 38] on link "Investir" at bounding box center [797, 38] width 47 height 11
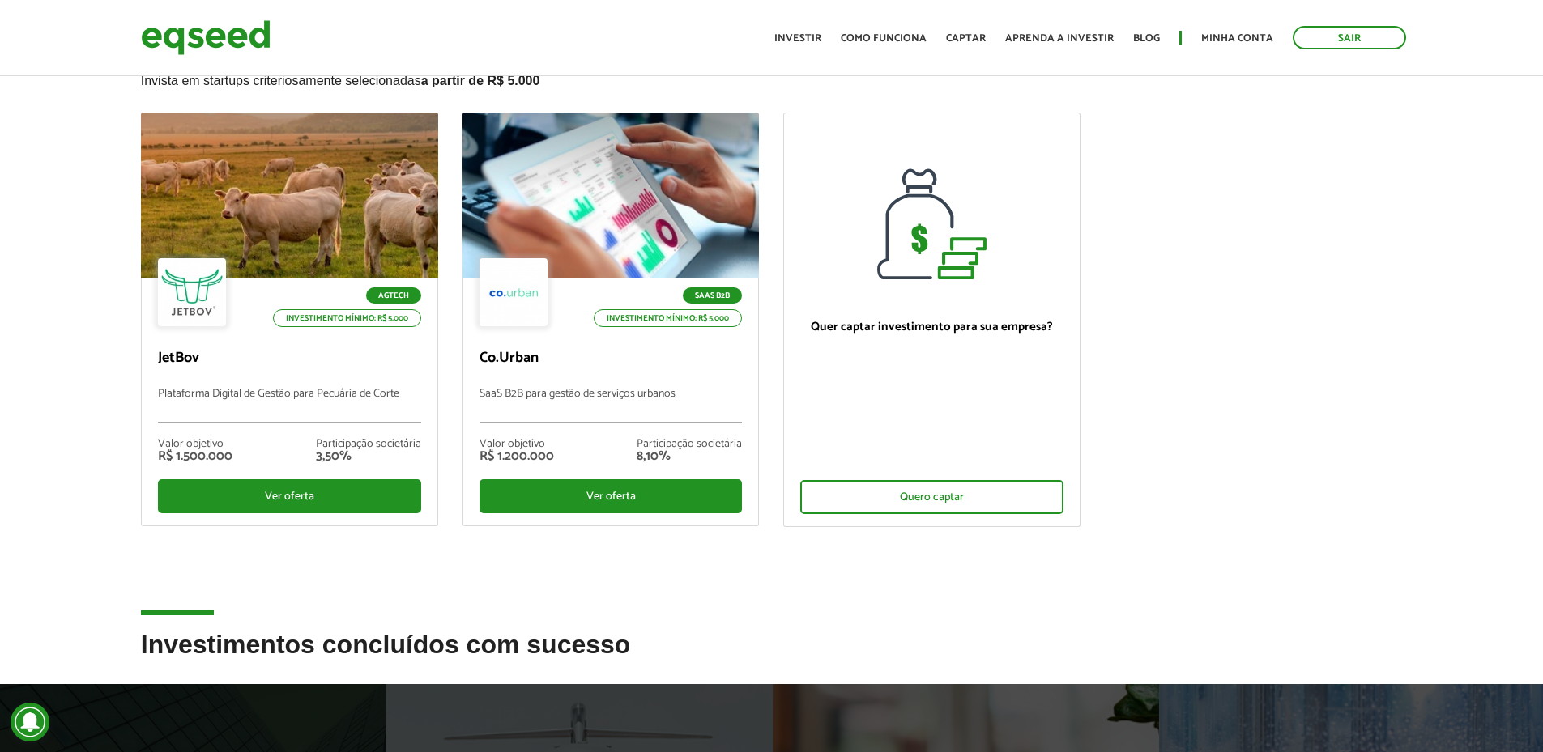
scroll to position [162, 0]
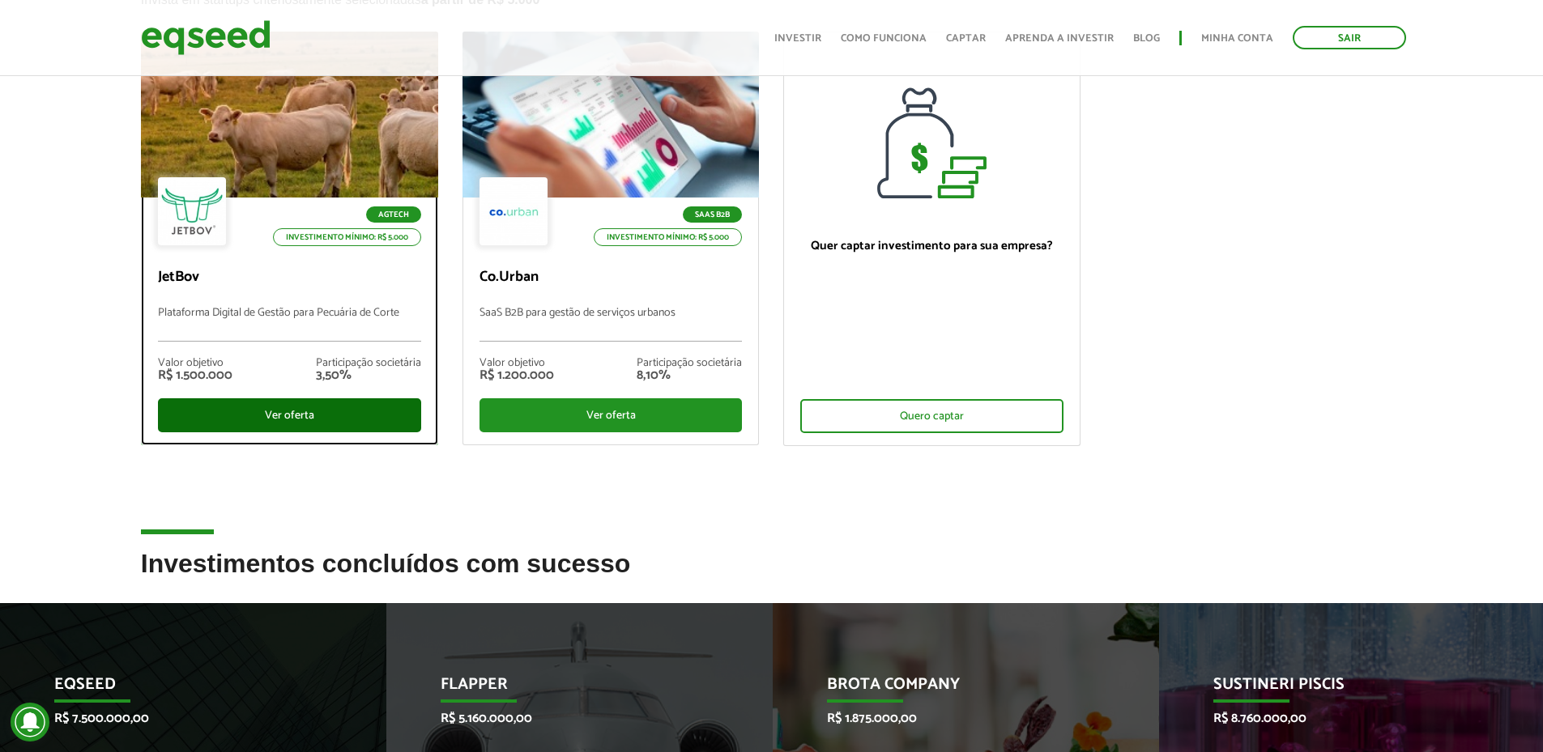
click at [330, 426] on div "Ver oferta" at bounding box center [289, 415] width 263 height 34
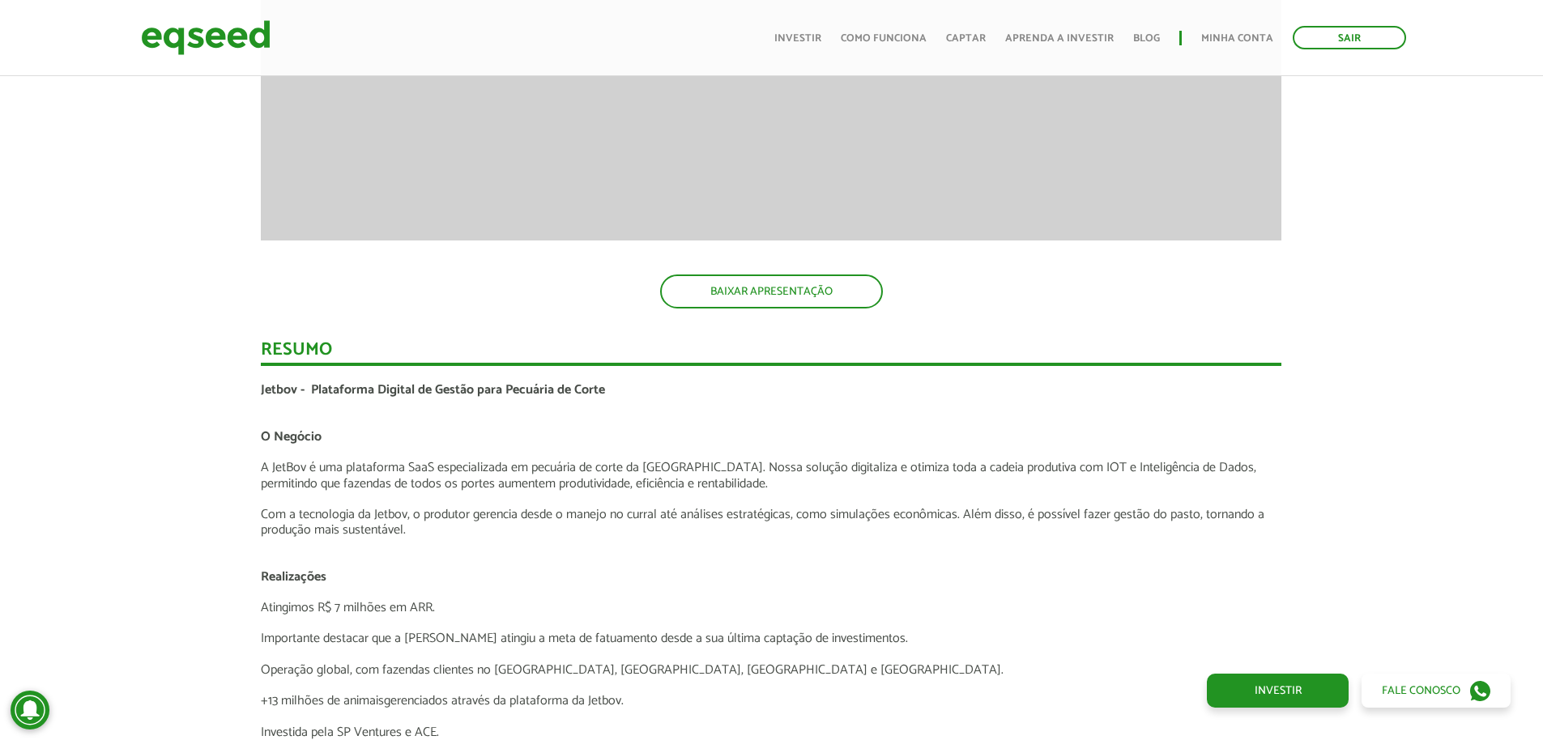
scroll to position [2810, 0]
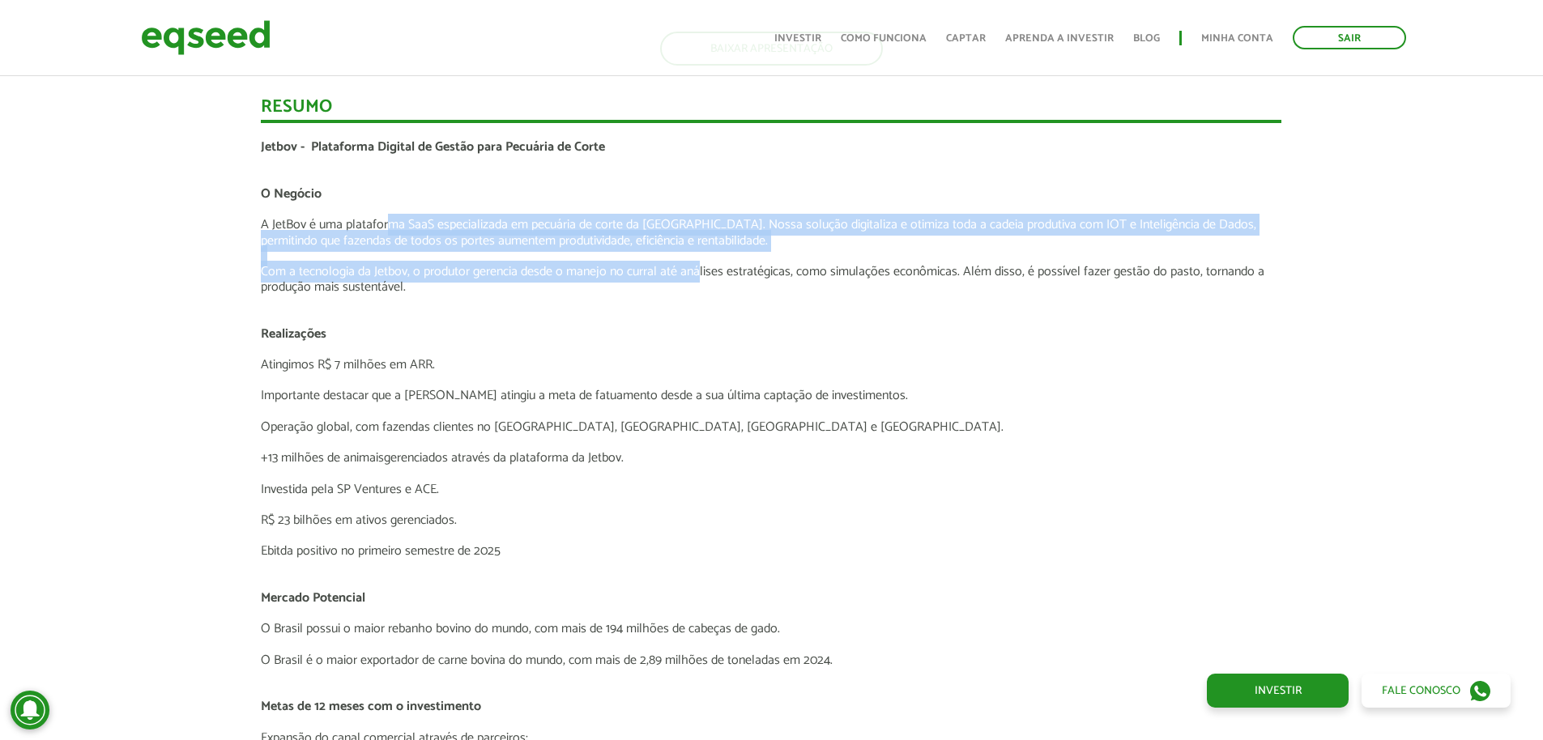
drag, startPoint x: 389, startPoint y: 219, endPoint x: 700, endPoint y: 275, distance: 316.0
click at [700, 275] on div "Jetbov - Plataforma Digital de Gestão para Pecuária de Corte O Negócio A JetBov…" at bounding box center [771, 613] width 1021 height 948
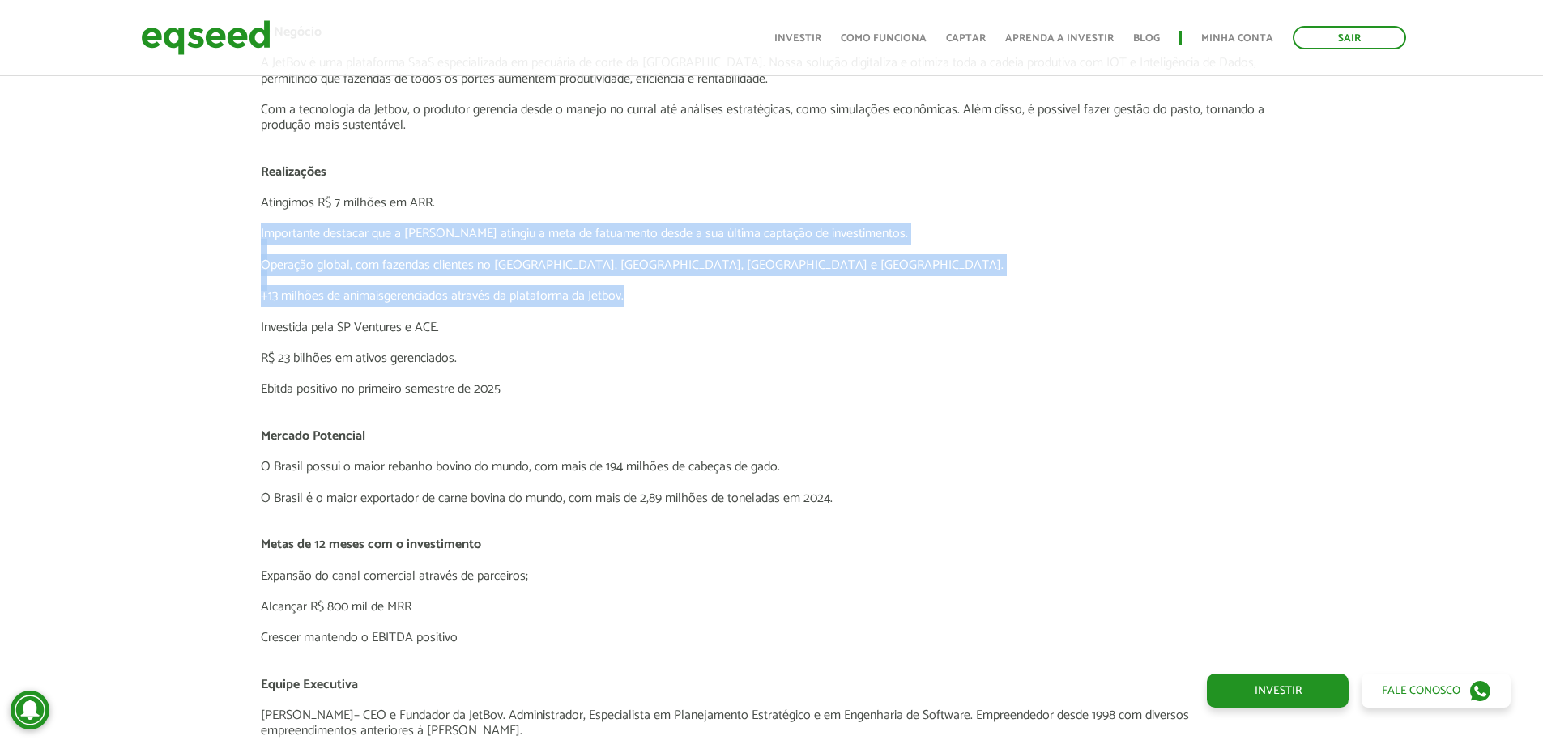
drag, startPoint x: 261, startPoint y: 232, endPoint x: 636, endPoint y: 298, distance: 380.7
click at [636, 298] on div "Jetbov - Plataforma Digital de Gestão para Pecuária de Corte O Negócio A JetBov…" at bounding box center [771, 451] width 1021 height 948
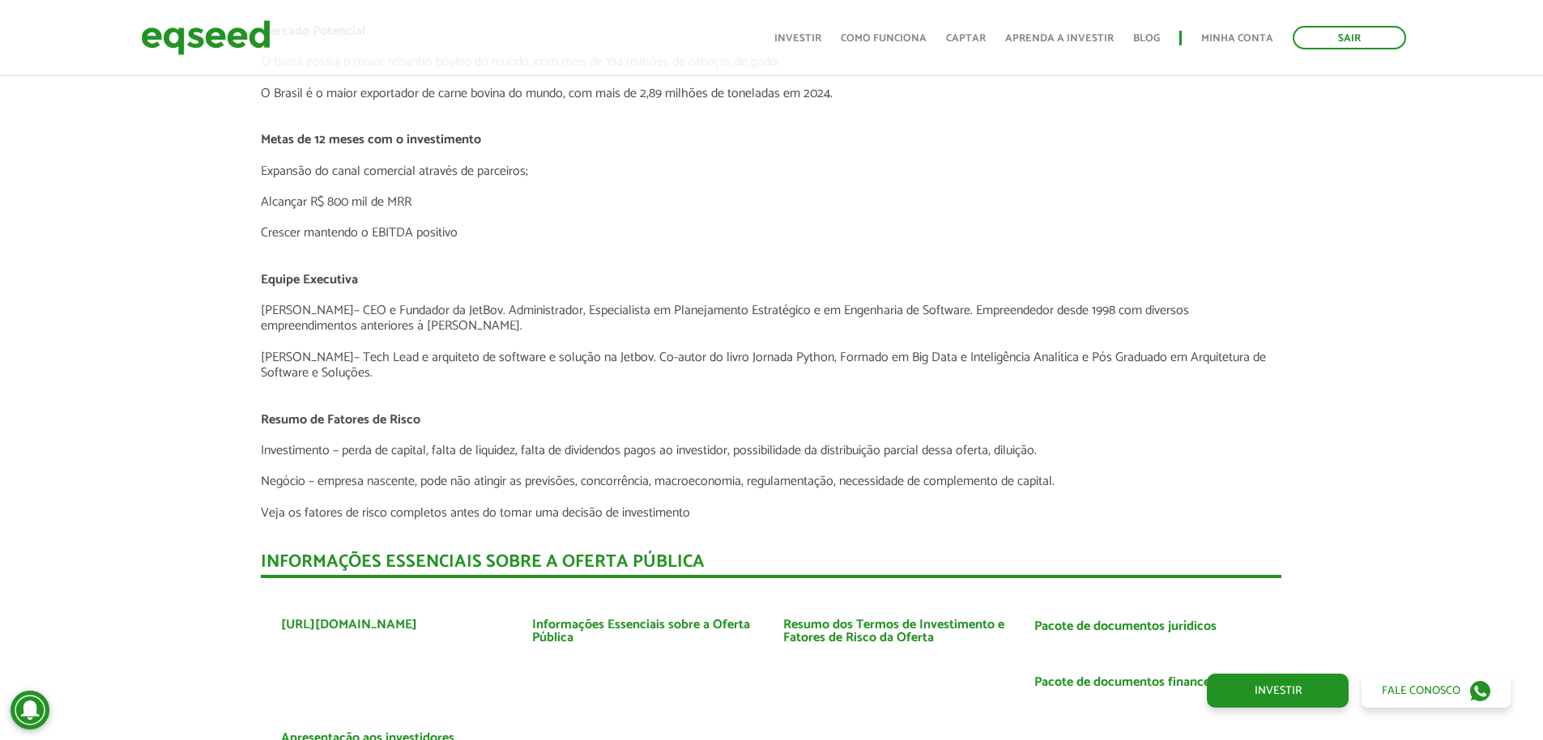
scroll to position [3701, 0]
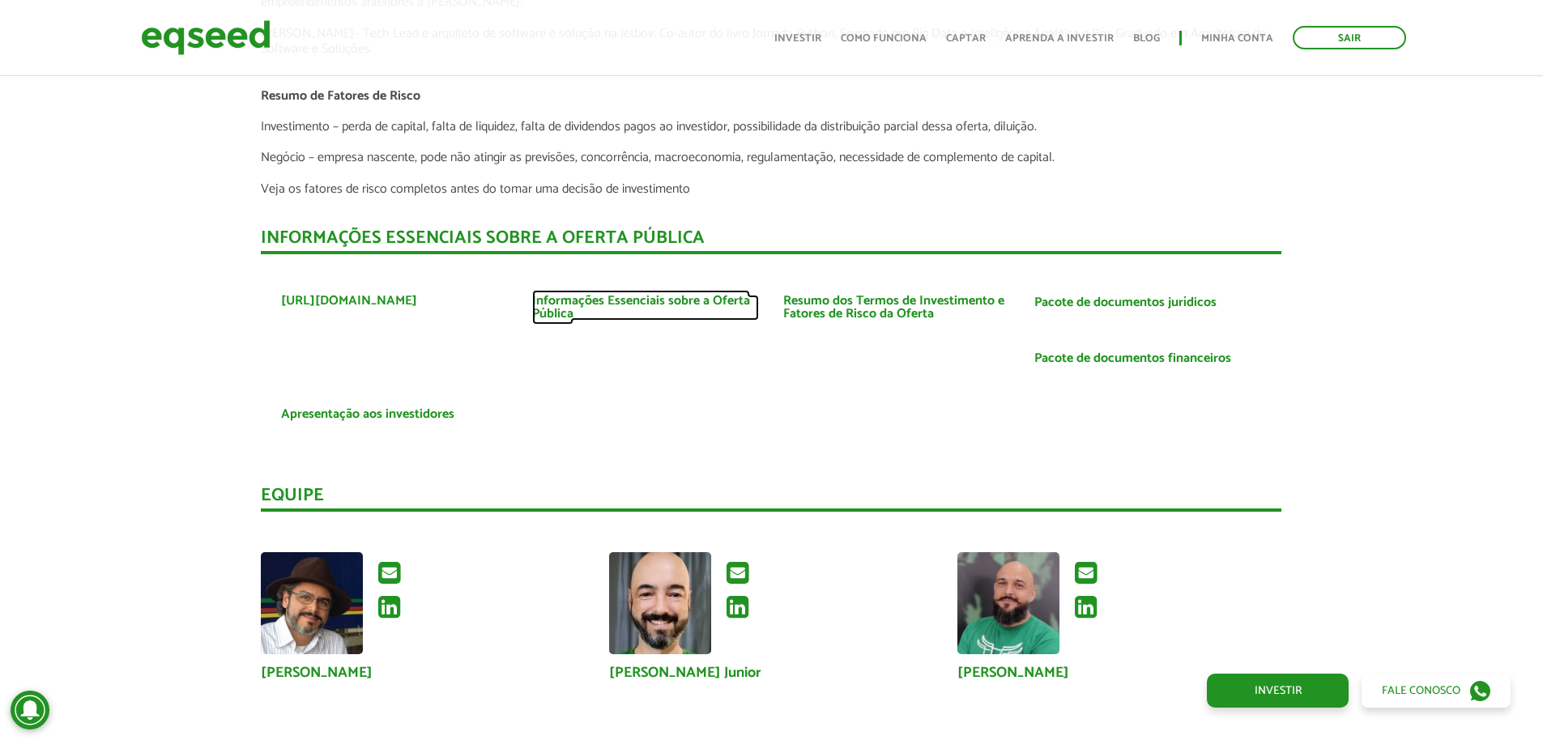
click at [630, 308] on link "Informações Essenciais sobre a Oferta Pública" at bounding box center [645, 308] width 227 height 26
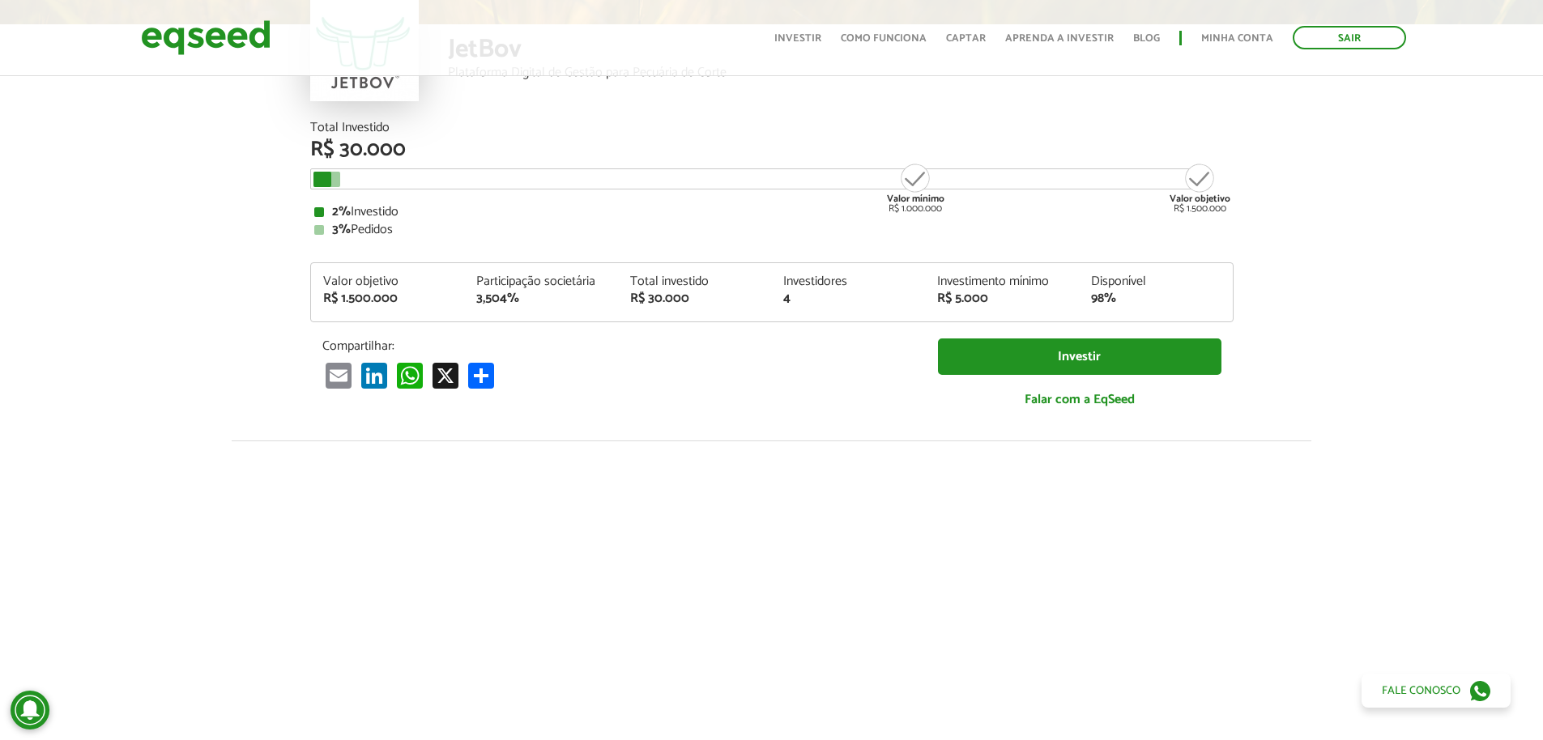
scroll to position [0, 0]
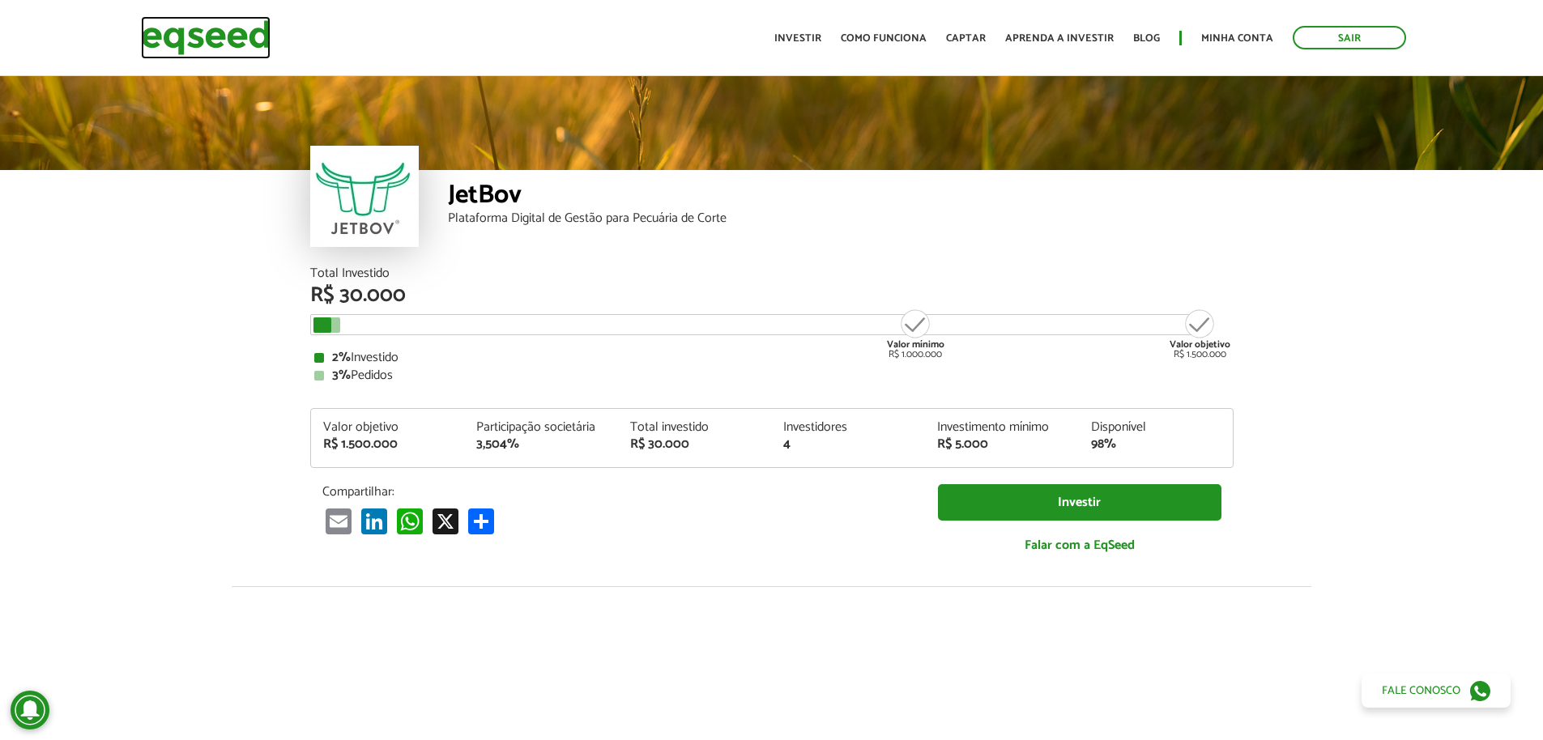
click at [162, 27] on img at bounding box center [206, 37] width 130 height 43
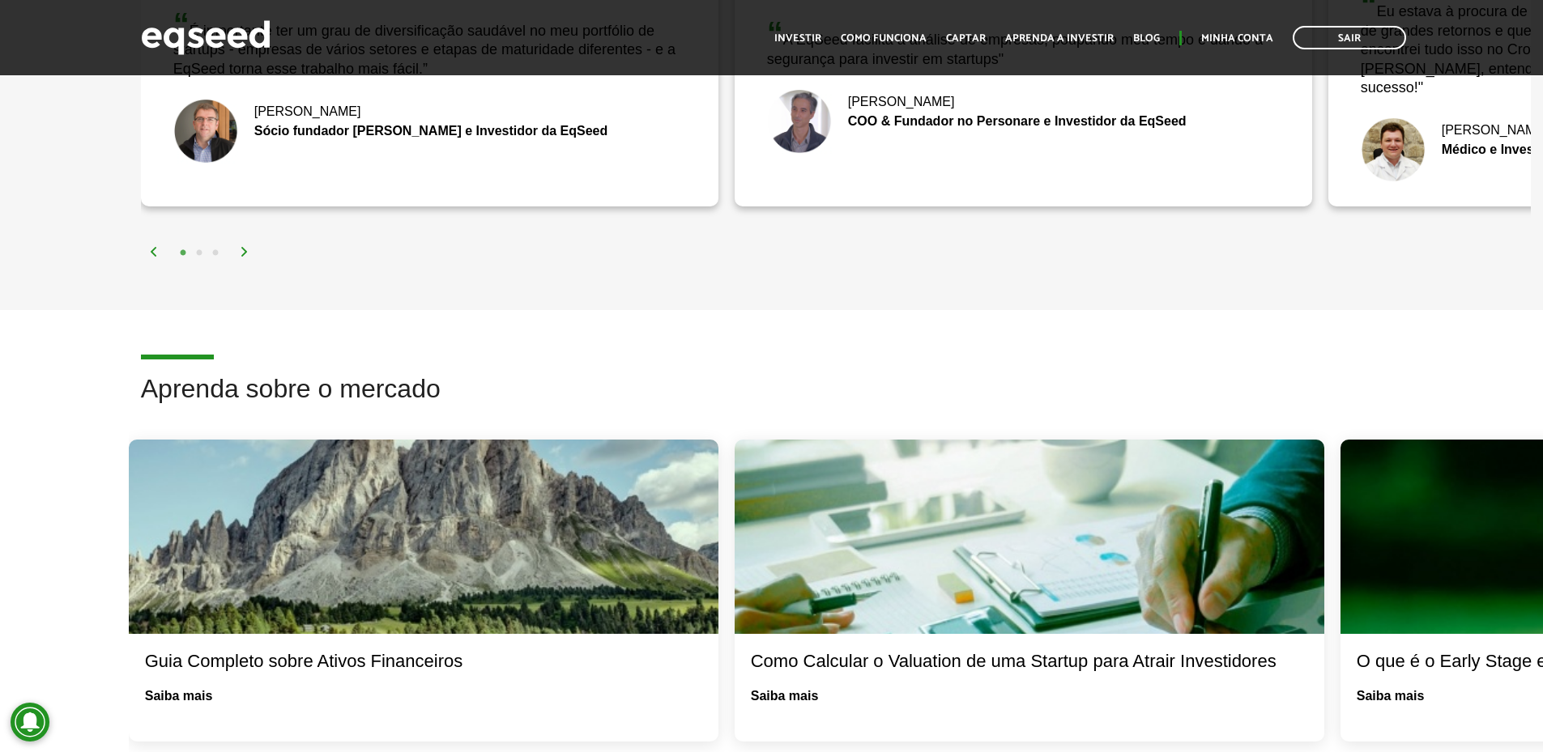
scroll to position [2754, 0]
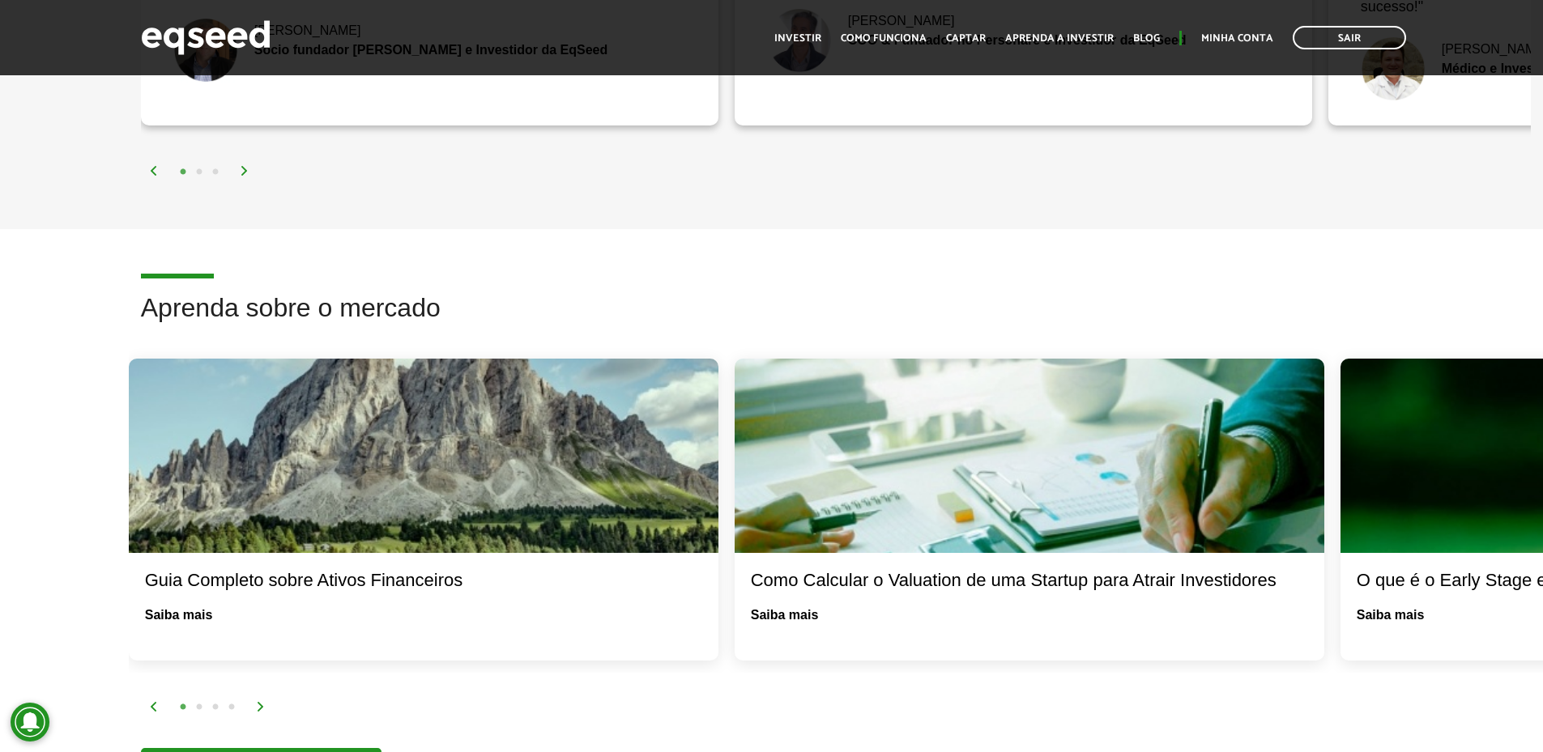
click at [314, 569] on div "Guia Completo sobre Ativos Financeiros" at bounding box center [423, 580] width 557 height 23
click at [172, 609] on link "Saiba mais" at bounding box center [179, 615] width 68 height 13
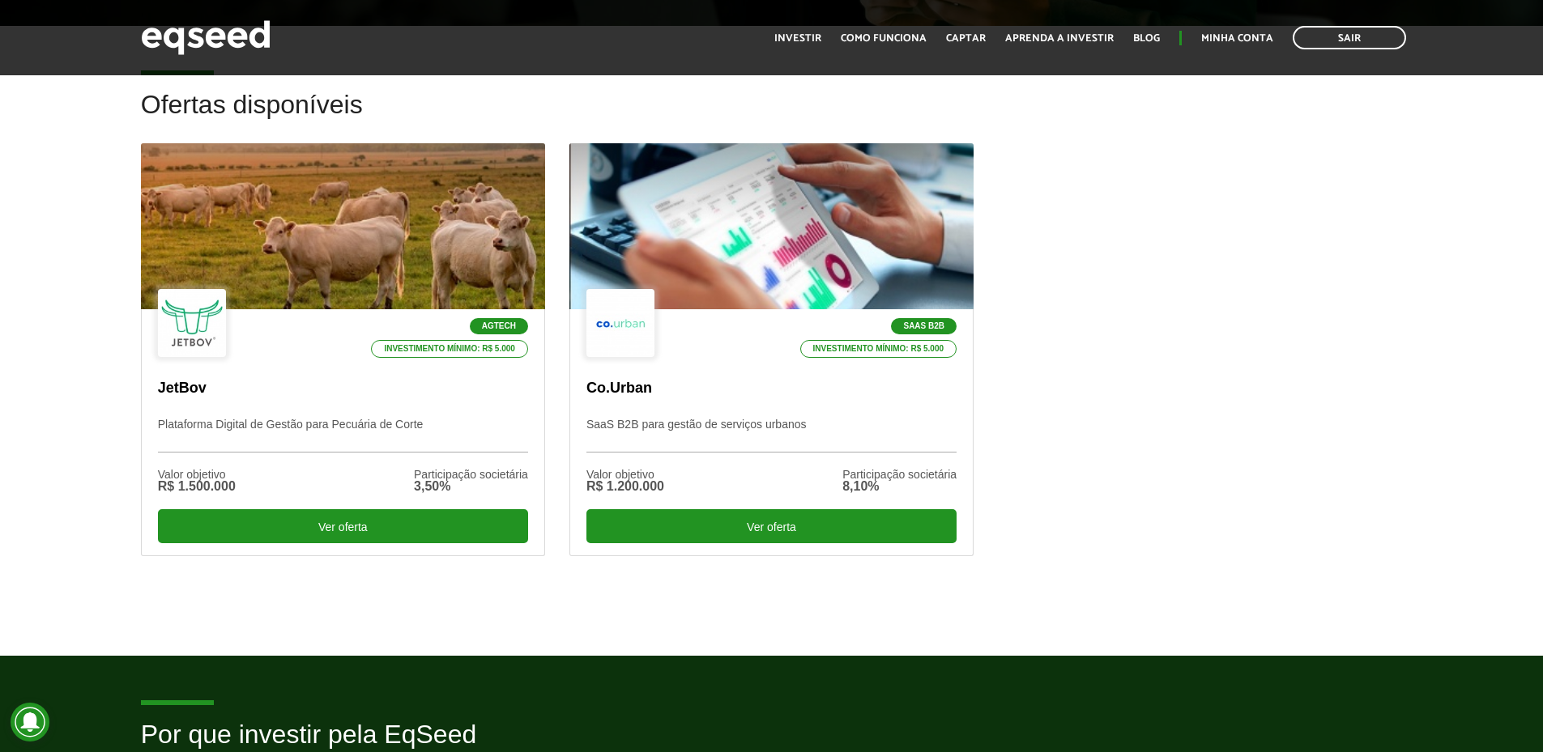
scroll to position [520, 0]
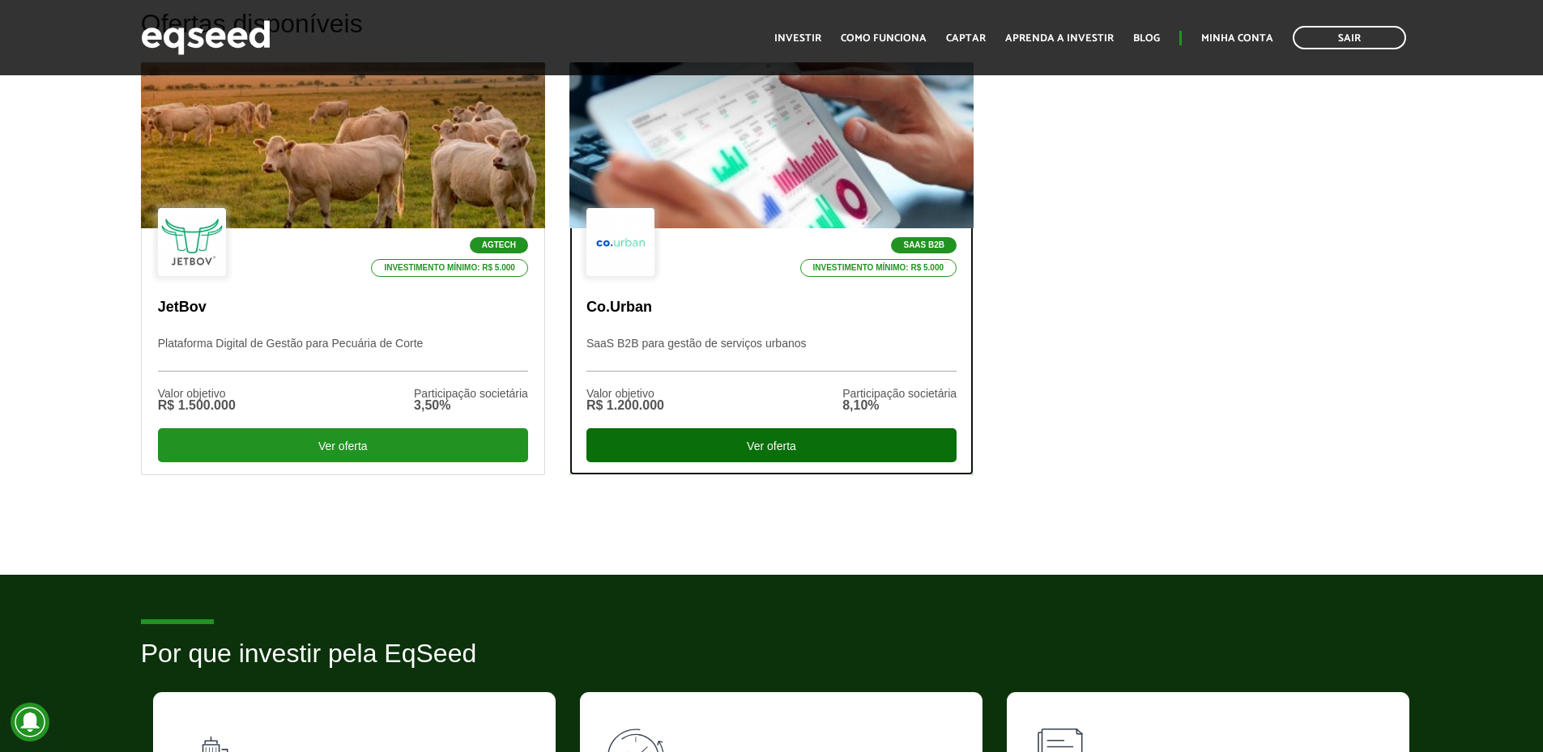
click at [795, 442] on div "Ver oferta" at bounding box center [771, 445] width 370 height 34
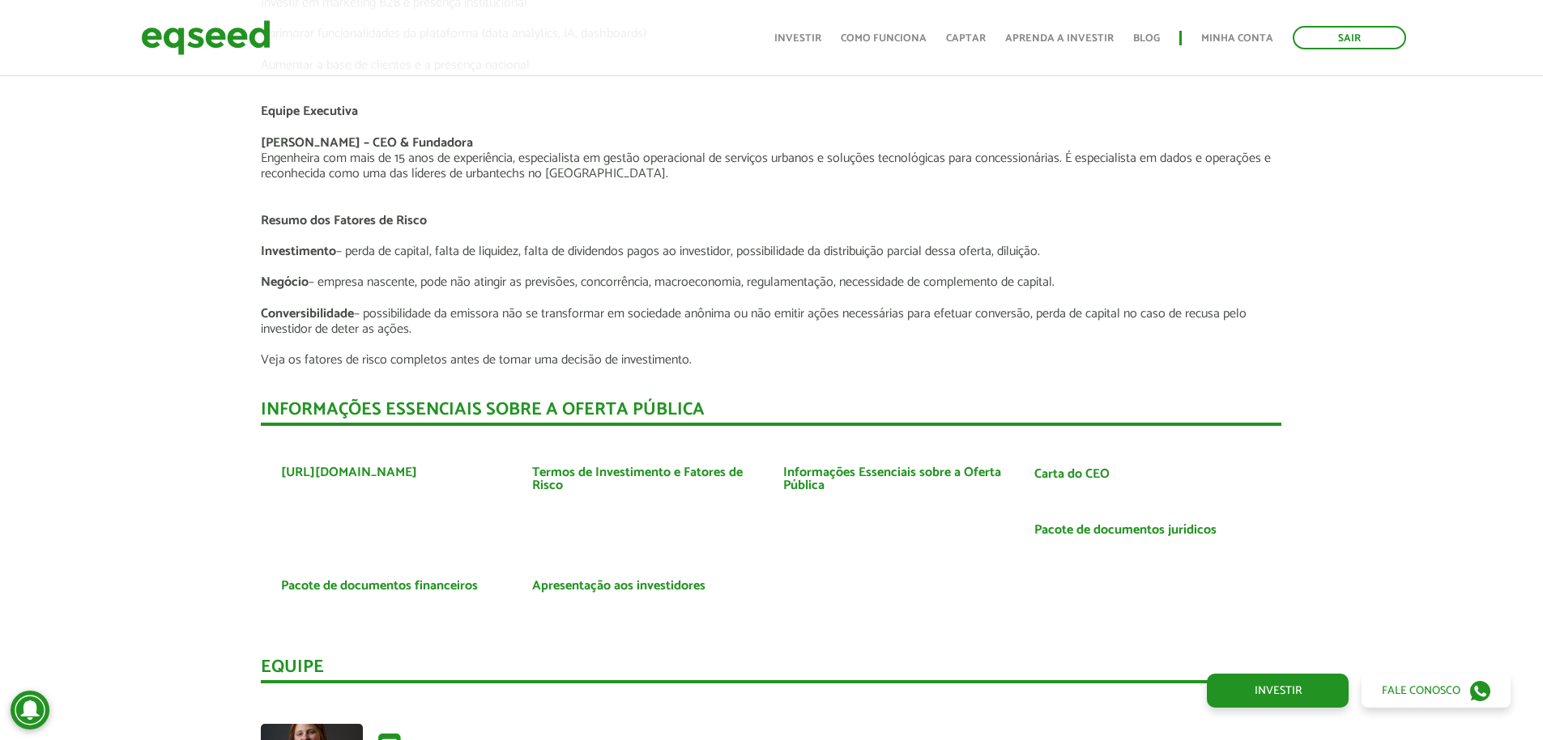
scroll to position [2997, 0]
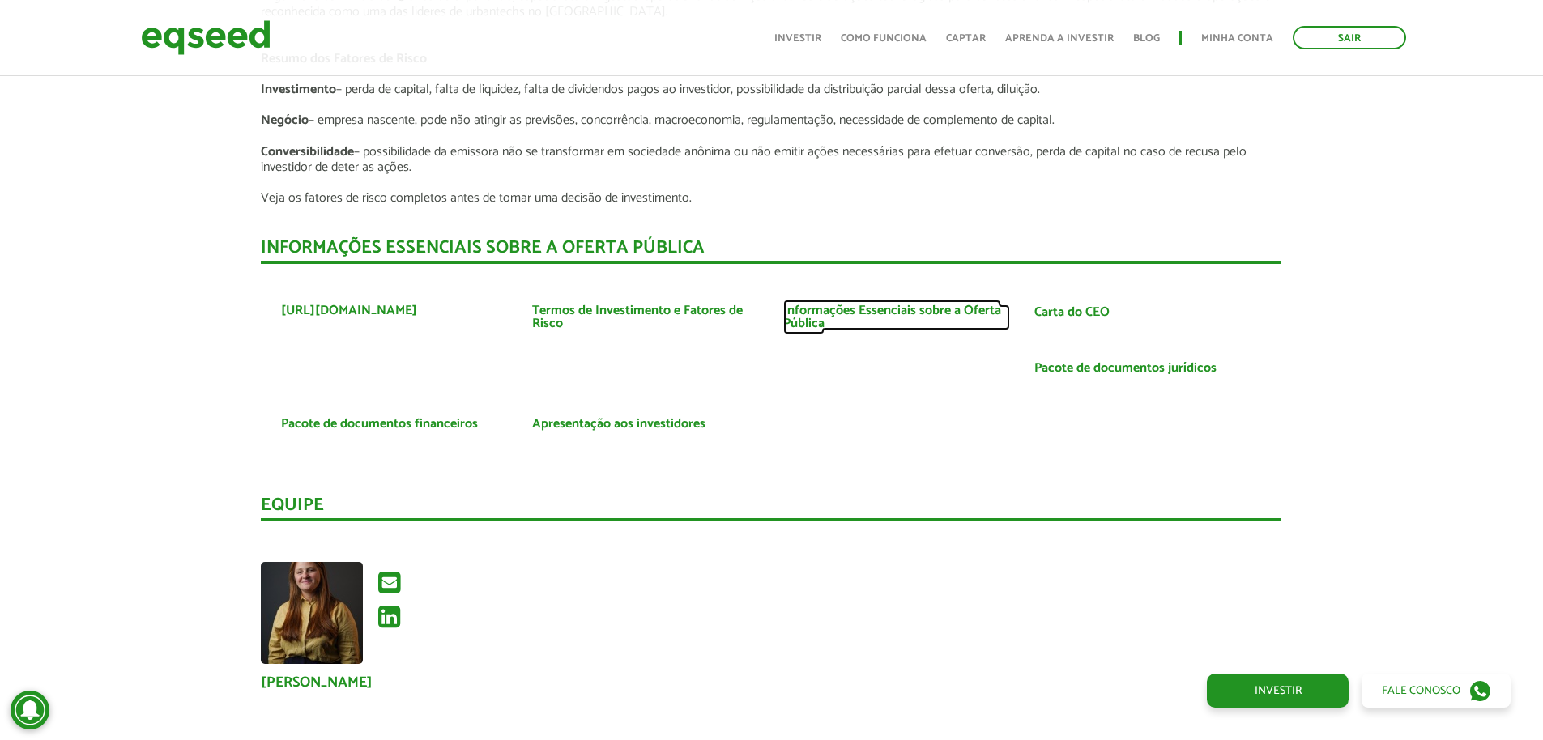
click at [825, 310] on link "Informações Essenciais sobre a Oferta Pública" at bounding box center [896, 318] width 227 height 26
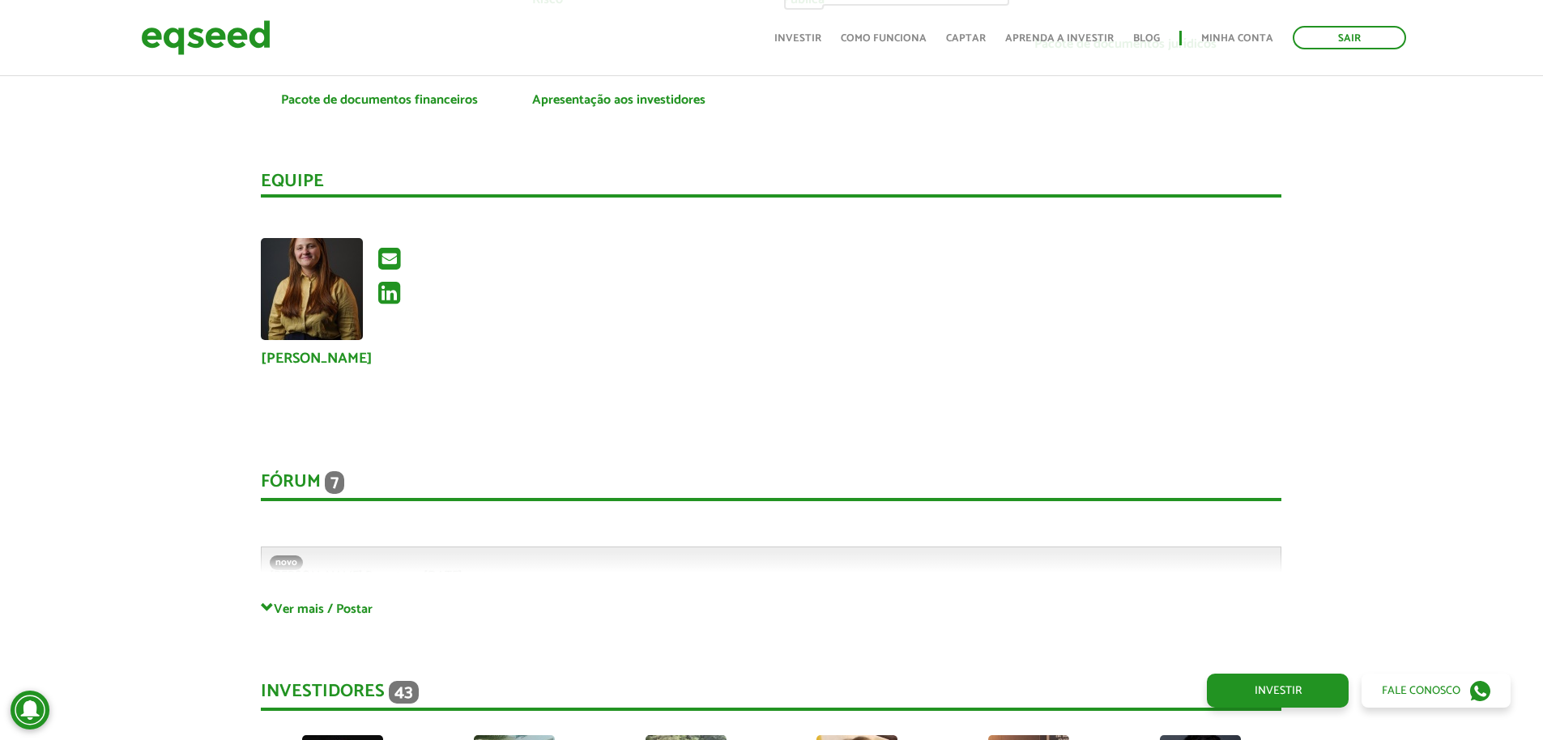
scroll to position [3888, 0]
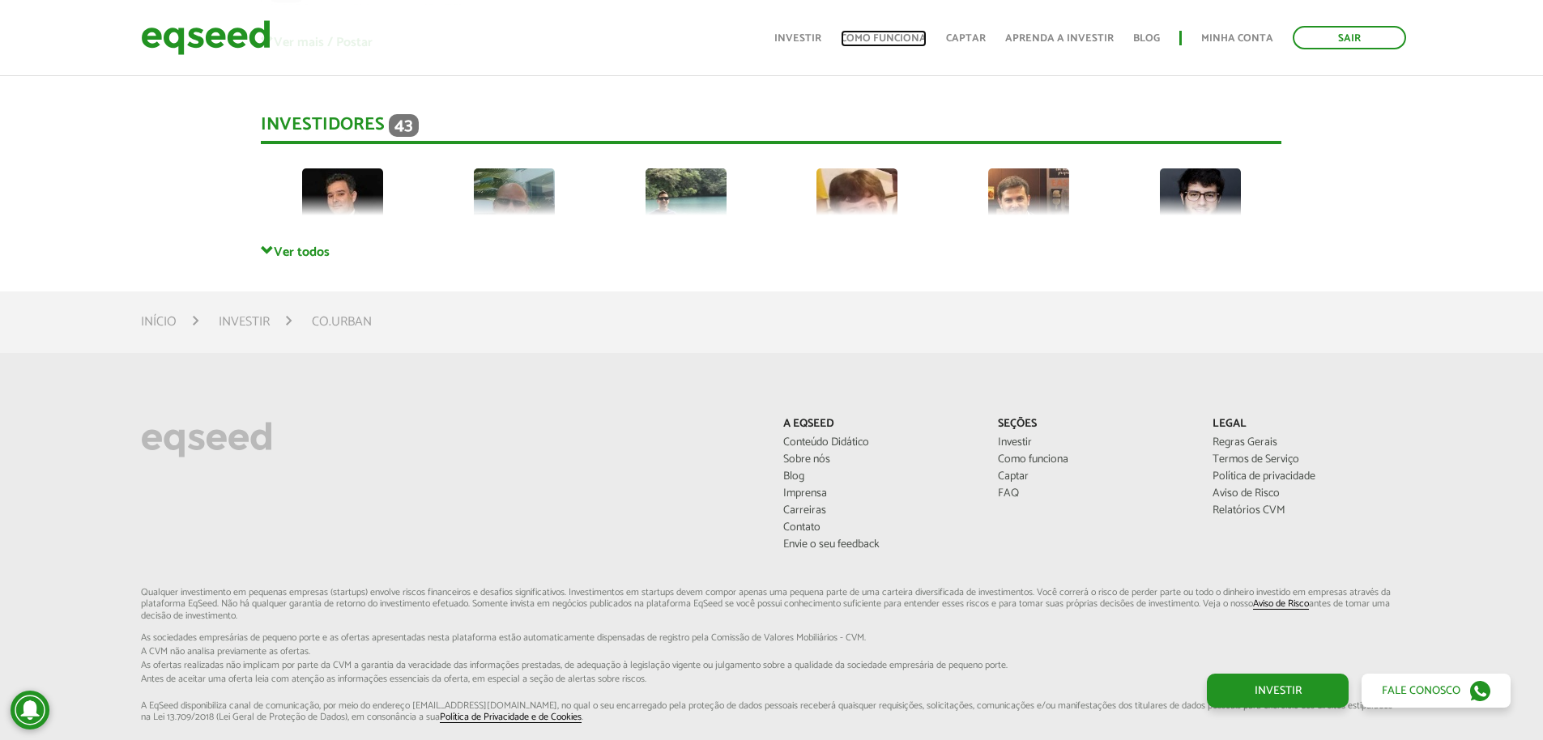
click at [910, 33] on link "Como funciona" at bounding box center [884, 38] width 86 height 11
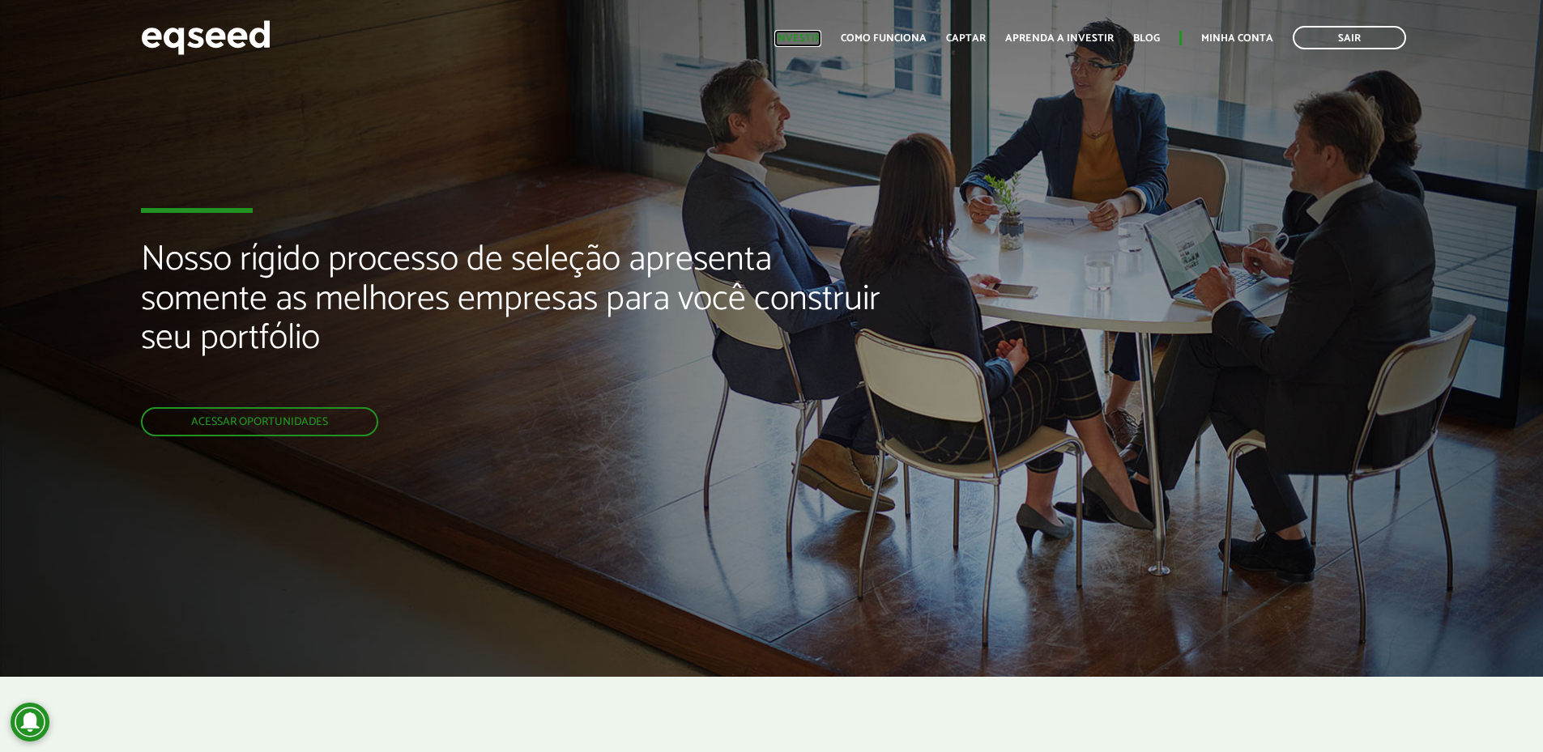
click at [819, 36] on link "Investir" at bounding box center [797, 38] width 47 height 11
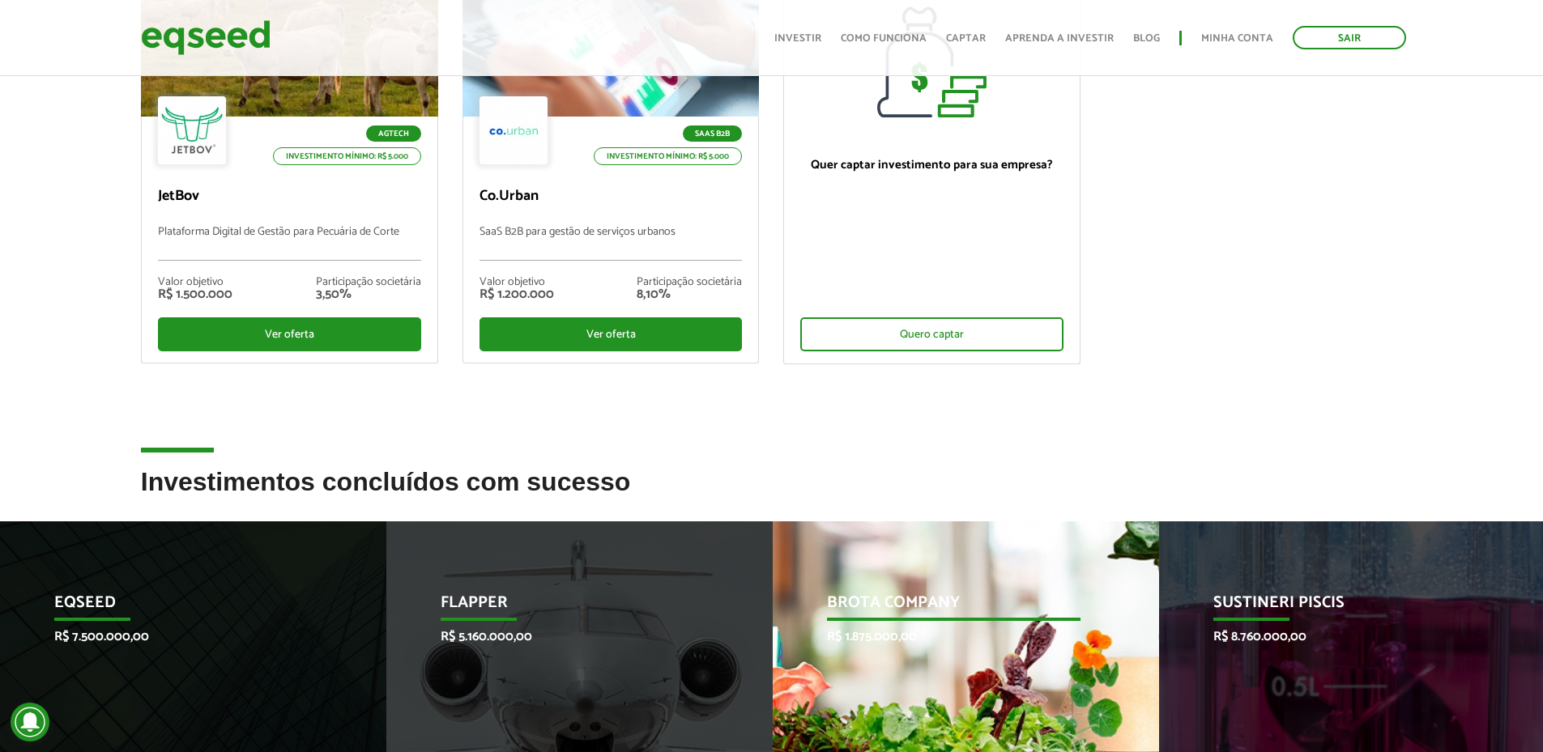
scroll to position [486, 0]
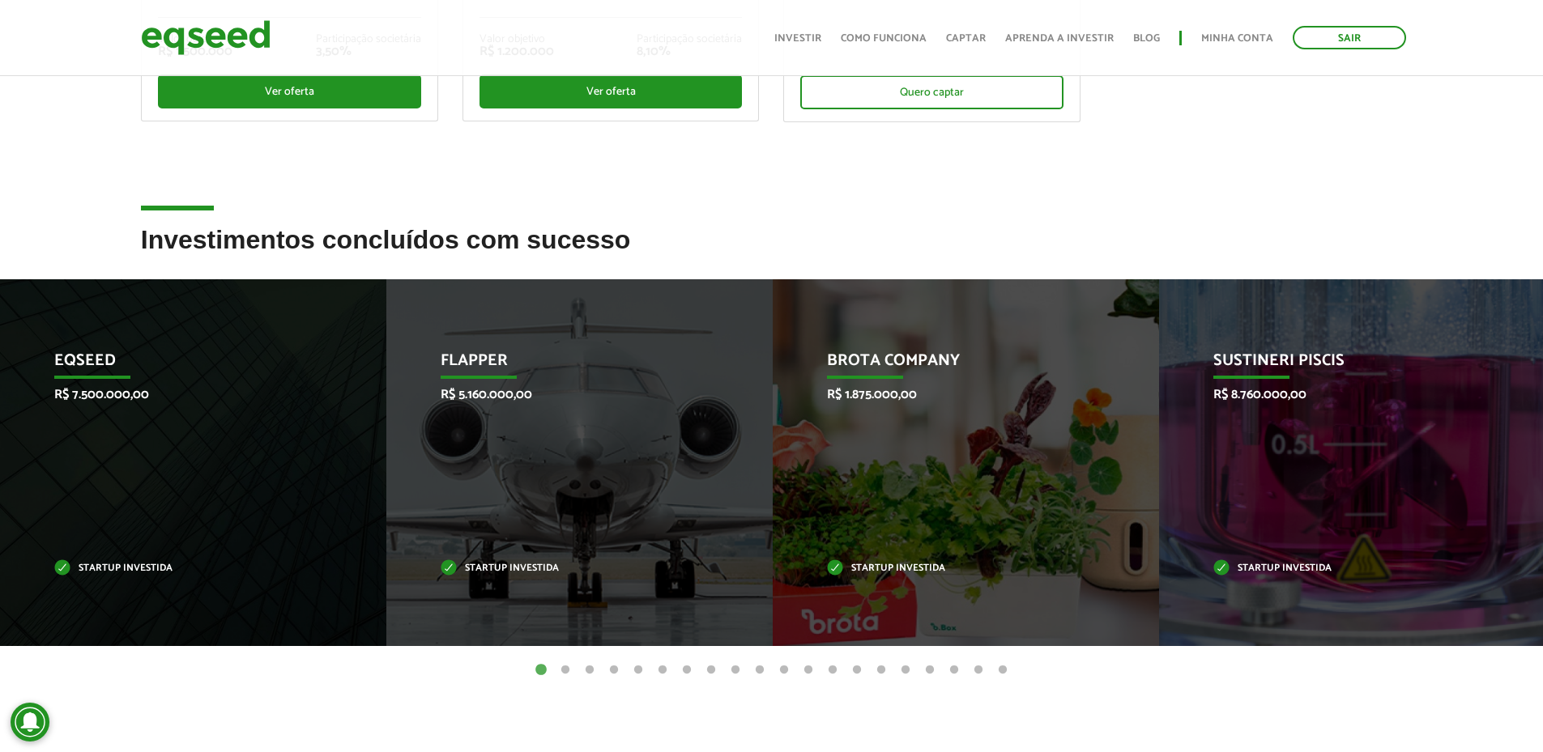
click at [293, 233] on h2 "Investimentos concluídos com sucesso" at bounding box center [772, 252] width 1262 height 53
click at [470, 237] on h2 "Investimentos concluídos com sucesso" at bounding box center [772, 252] width 1262 height 53
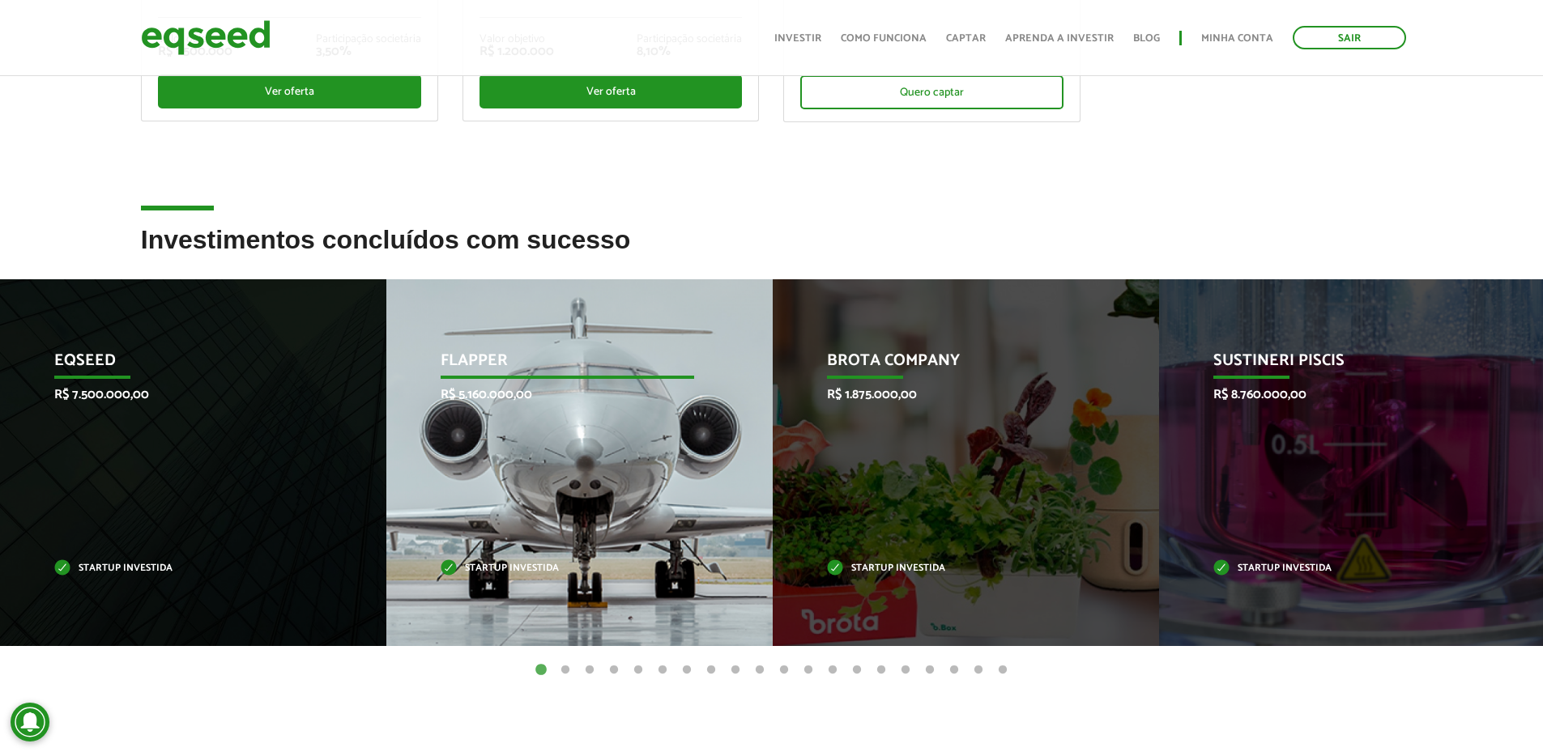
scroll to position [567, 0]
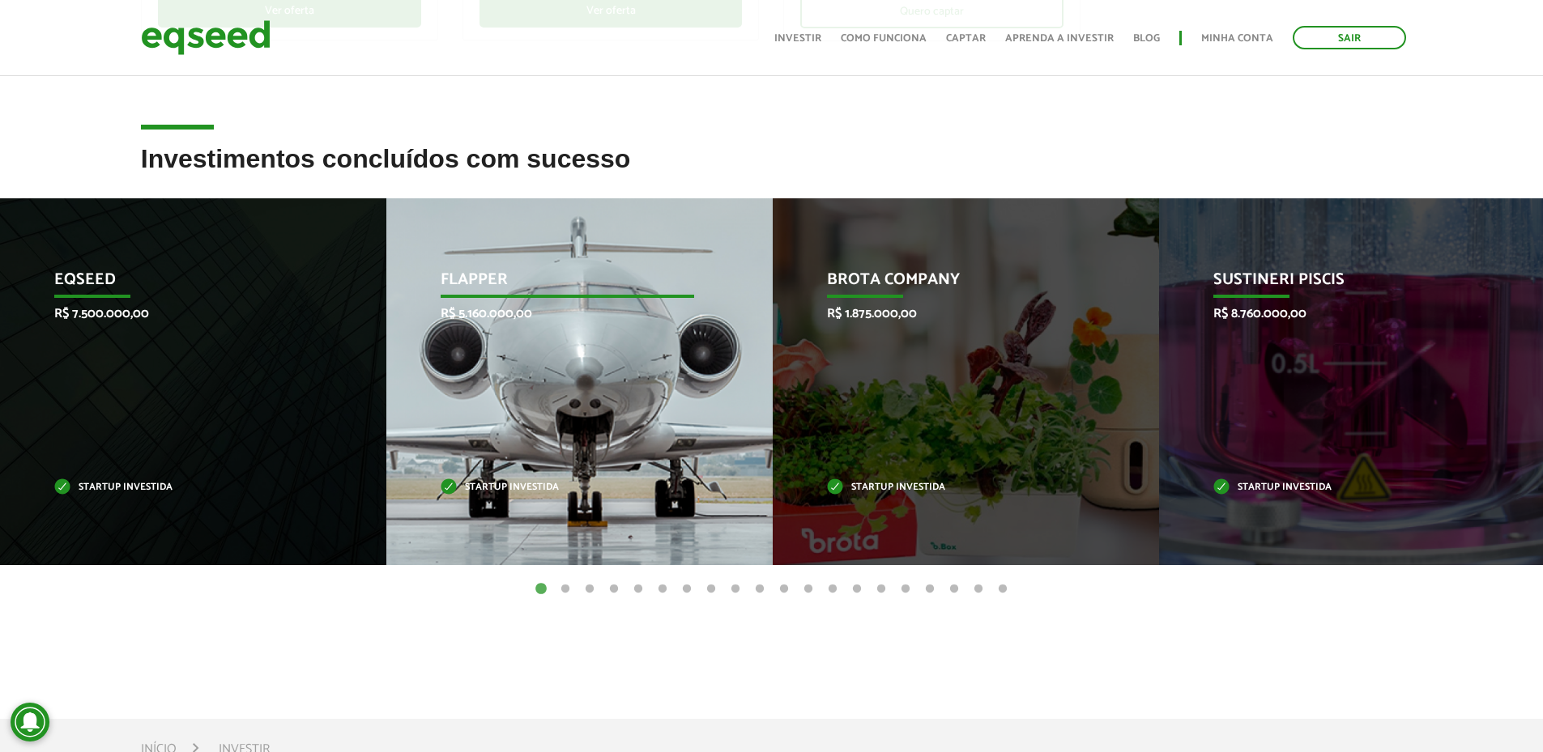
click at [560, 340] on div "Flapper R$ 5.160.000,00 Startup investida" at bounding box center [567, 381] width 362 height 367
click at [595, 542] on div "Flapper R$ 5.160.000,00 Startup investida" at bounding box center [567, 381] width 362 height 367
click at [512, 490] on p "Startup investida" at bounding box center [568, 488] width 254 height 9
click at [464, 306] on p "R$ 5.160.000,00" at bounding box center [568, 313] width 254 height 15
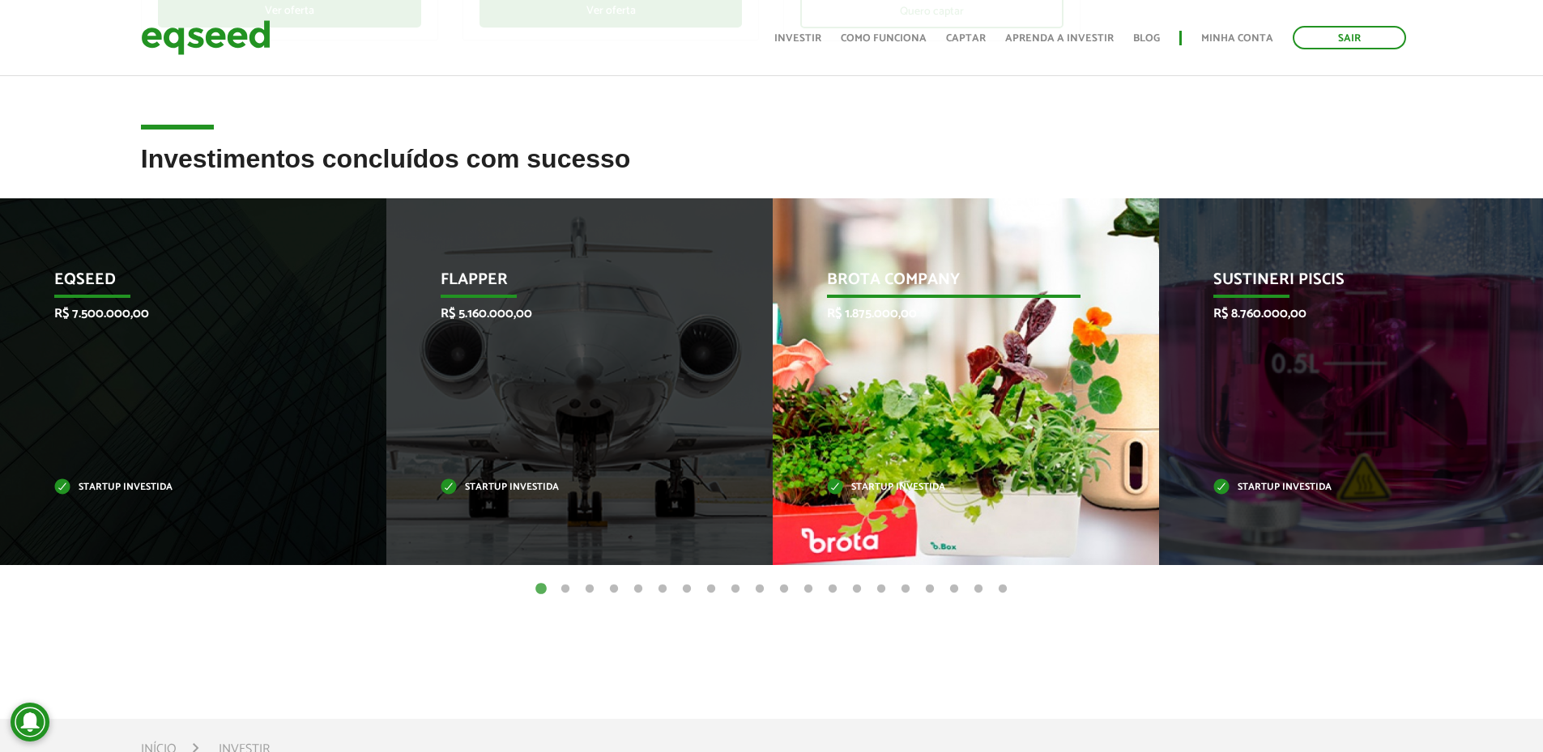
drag, startPoint x: 484, startPoint y: 265, endPoint x: 1096, endPoint y: 322, distance: 614.9
click at [489, 267] on div "Flapper R$ 5.160.000,00 Startup investida" at bounding box center [567, 381] width 362 height 367
click at [1050, 288] on p "Brota Company" at bounding box center [953, 285] width 254 height 28
click at [997, 310] on p "R$ 1.875.000,00" at bounding box center [954, 313] width 254 height 15
click at [1043, 295] on div "Brota Company R$ 1.875.000,00 Startup investida" at bounding box center [954, 381] width 362 height 367
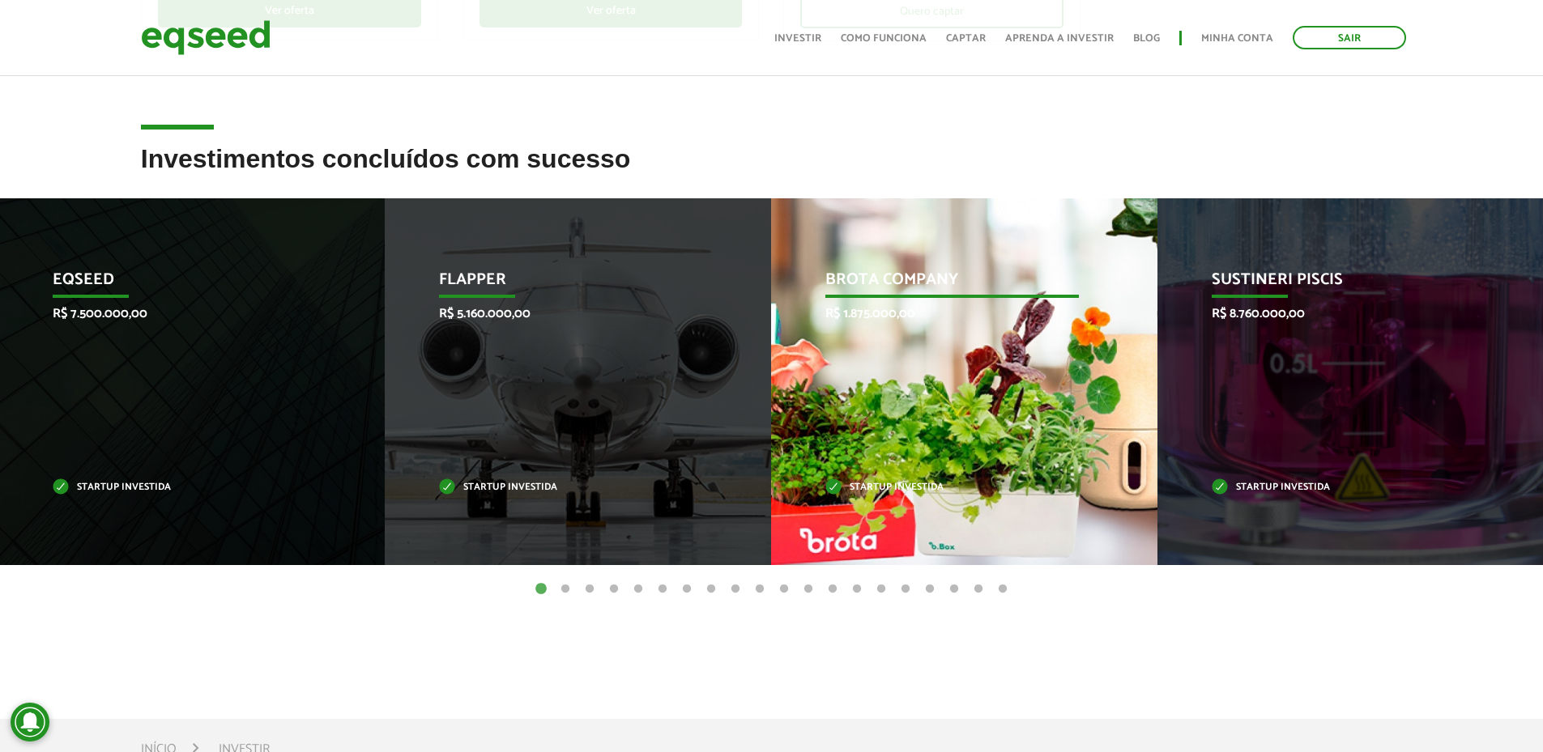
drag, startPoint x: 1025, startPoint y: 492, endPoint x: 964, endPoint y: 522, distance: 68.5
click at [1014, 498] on div "Brota Company R$ 1.875.000,00 Startup investida" at bounding box center [952, 381] width 362 height 367
drag, startPoint x: 884, startPoint y: 549, endPoint x: 486, endPoint y: 501, distance: 401.3
click at [772, 511] on div "Brota Company R$ 1.875.000,00 Startup investida" at bounding box center [953, 381] width 362 height 367
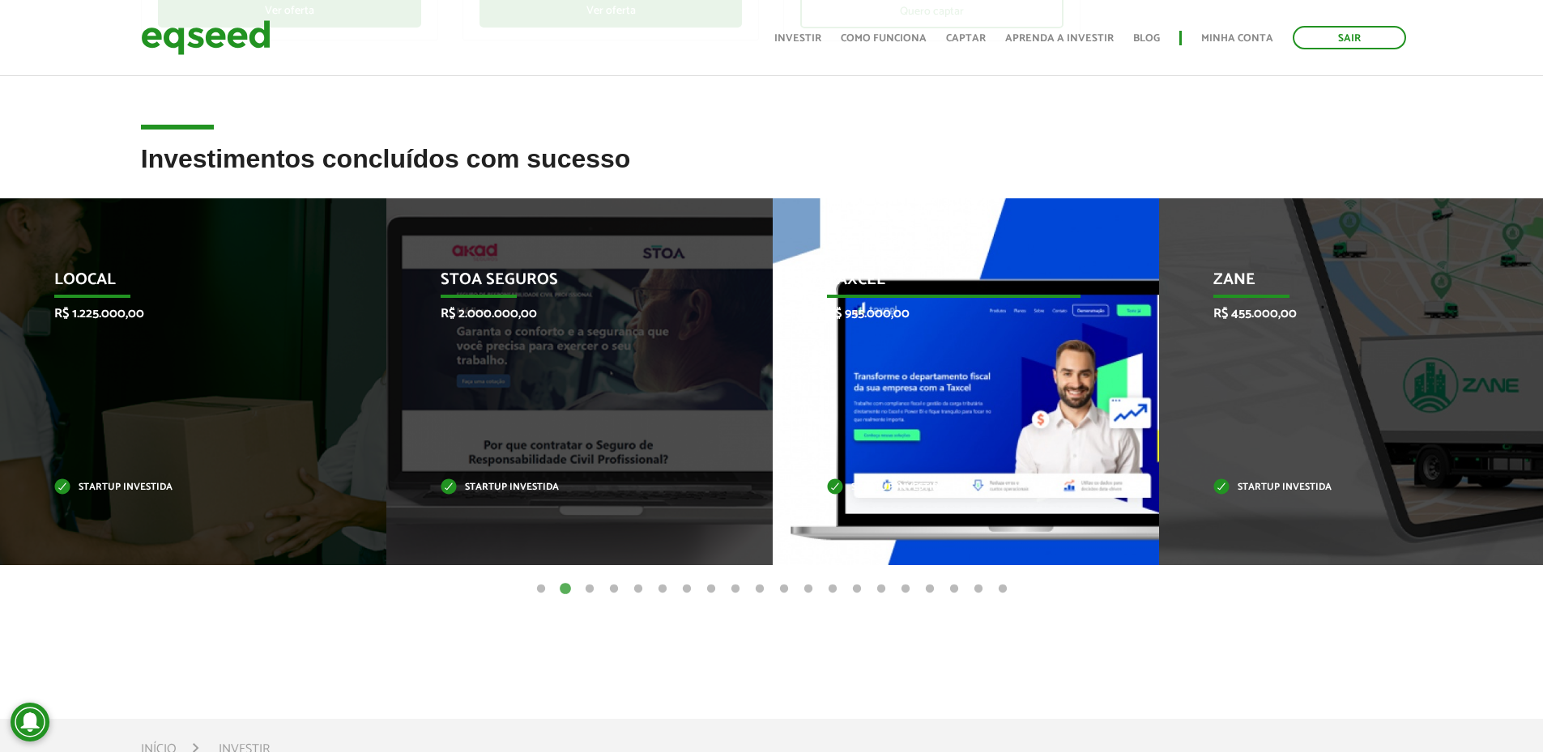
click at [1117, 440] on div "Taxcel R$ 955.000,00 Startup investida" at bounding box center [954, 381] width 362 height 367
click at [793, 304] on div "Taxcel R$ 955.000,00 Startup investida" at bounding box center [954, 381] width 362 height 367
click at [943, 305] on div "Taxcel R$ 955.000,00 Startup investida" at bounding box center [954, 381] width 362 height 367
click at [919, 434] on div "Taxcel R$ 955.000,00 Startup investida" at bounding box center [954, 381] width 362 height 367
click at [950, 383] on div "Taxcel R$ 955.000,00 Startup investida" at bounding box center [954, 381] width 362 height 367
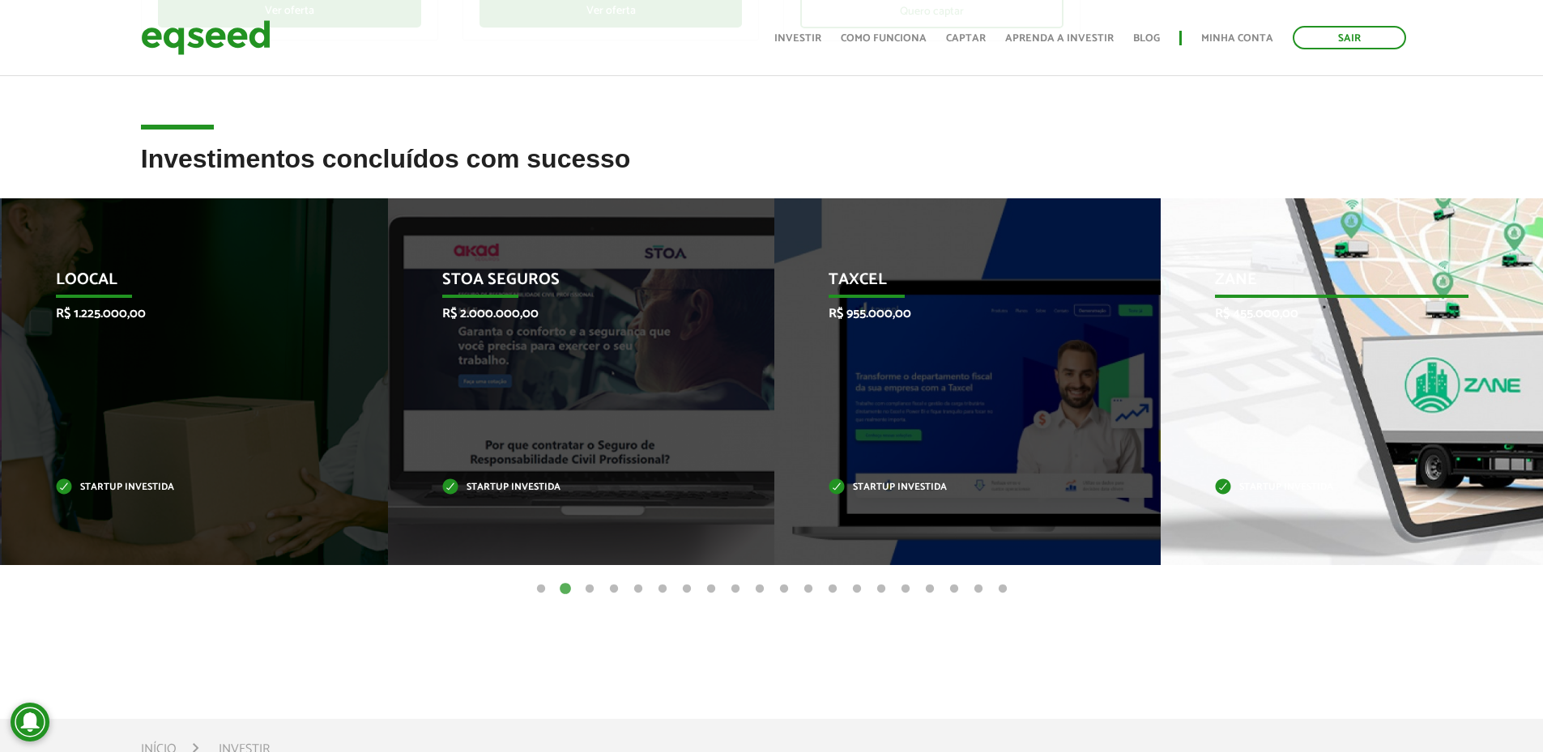
click at [1383, 407] on div "Zane R$ 455.000,00 Startup investida" at bounding box center [1342, 381] width 362 height 367
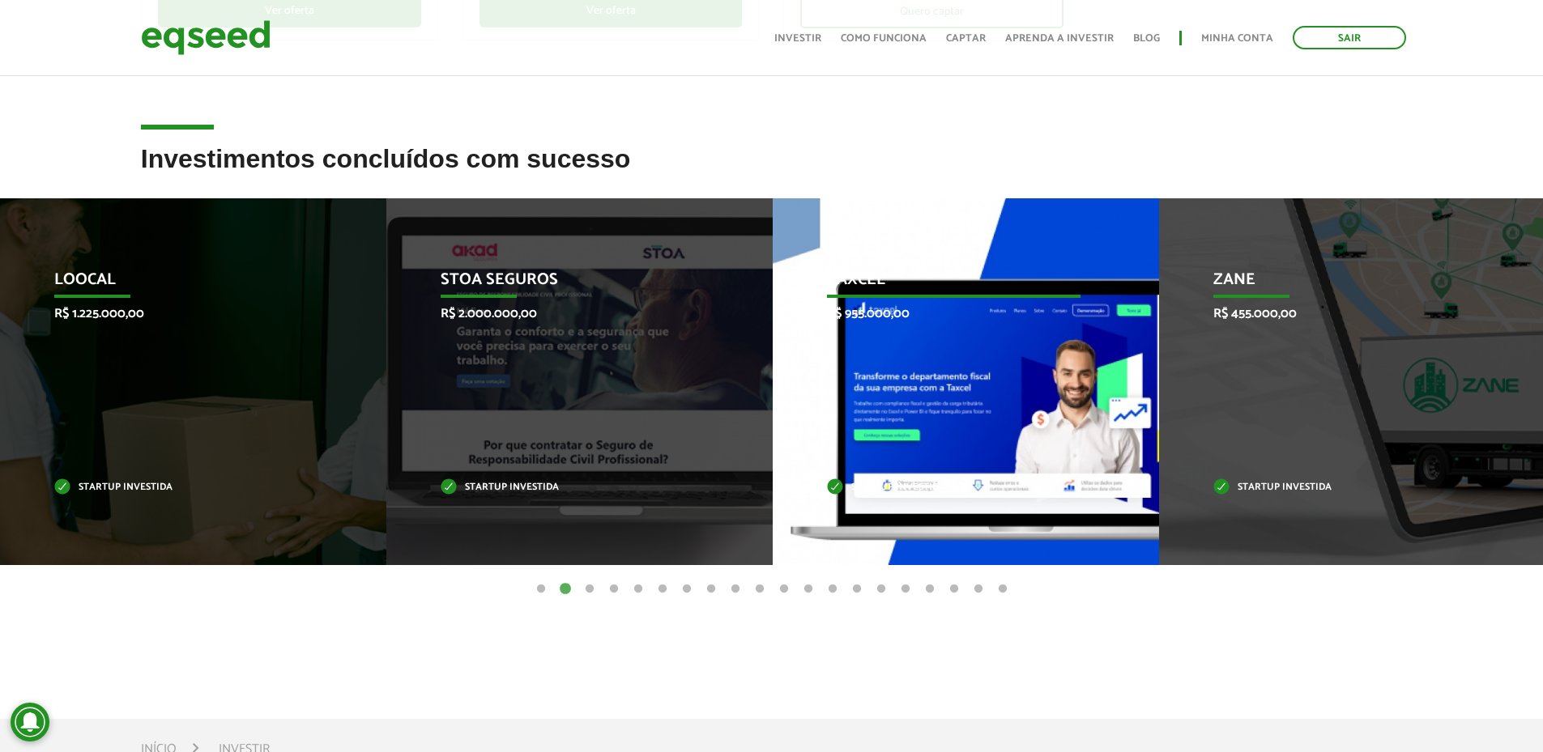
drag, startPoint x: 1391, startPoint y: 376, endPoint x: 657, endPoint y: 352, distance: 735.0
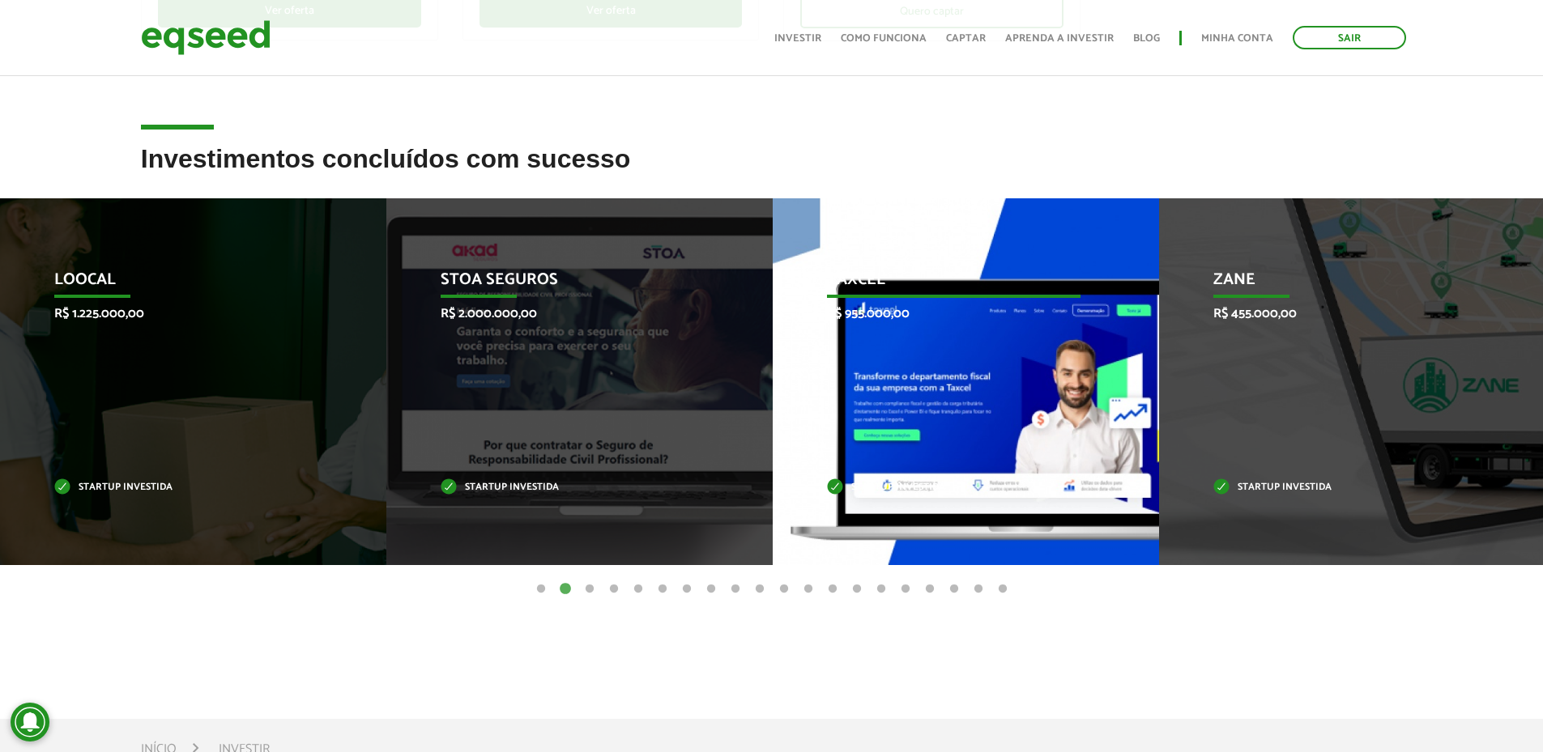
click at [1007, 457] on div "Taxcel R$ 955.000,00 Startup investida" at bounding box center [954, 381] width 362 height 367
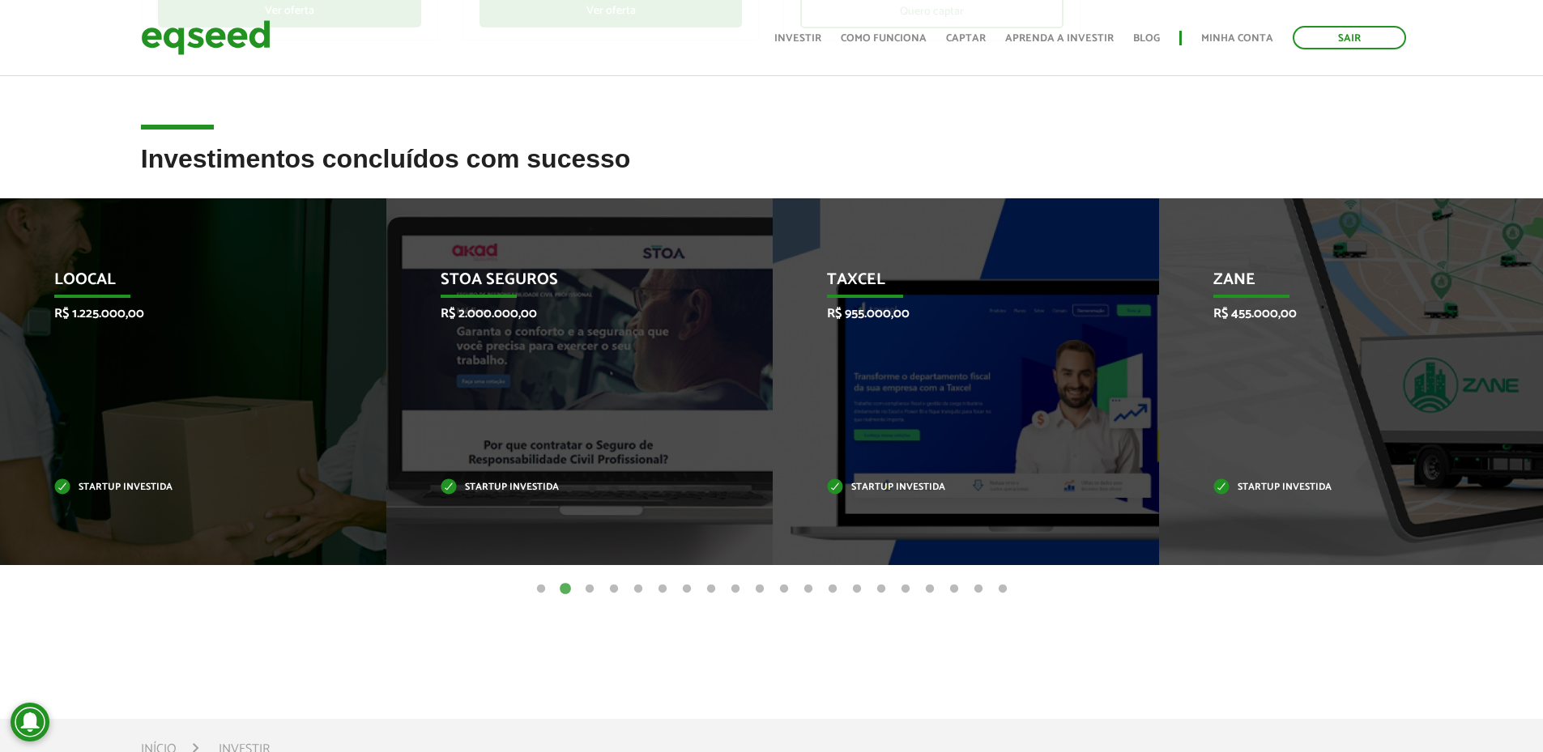
click at [884, 592] on button "15" at bounding box center [881, 590] width 16 height 16
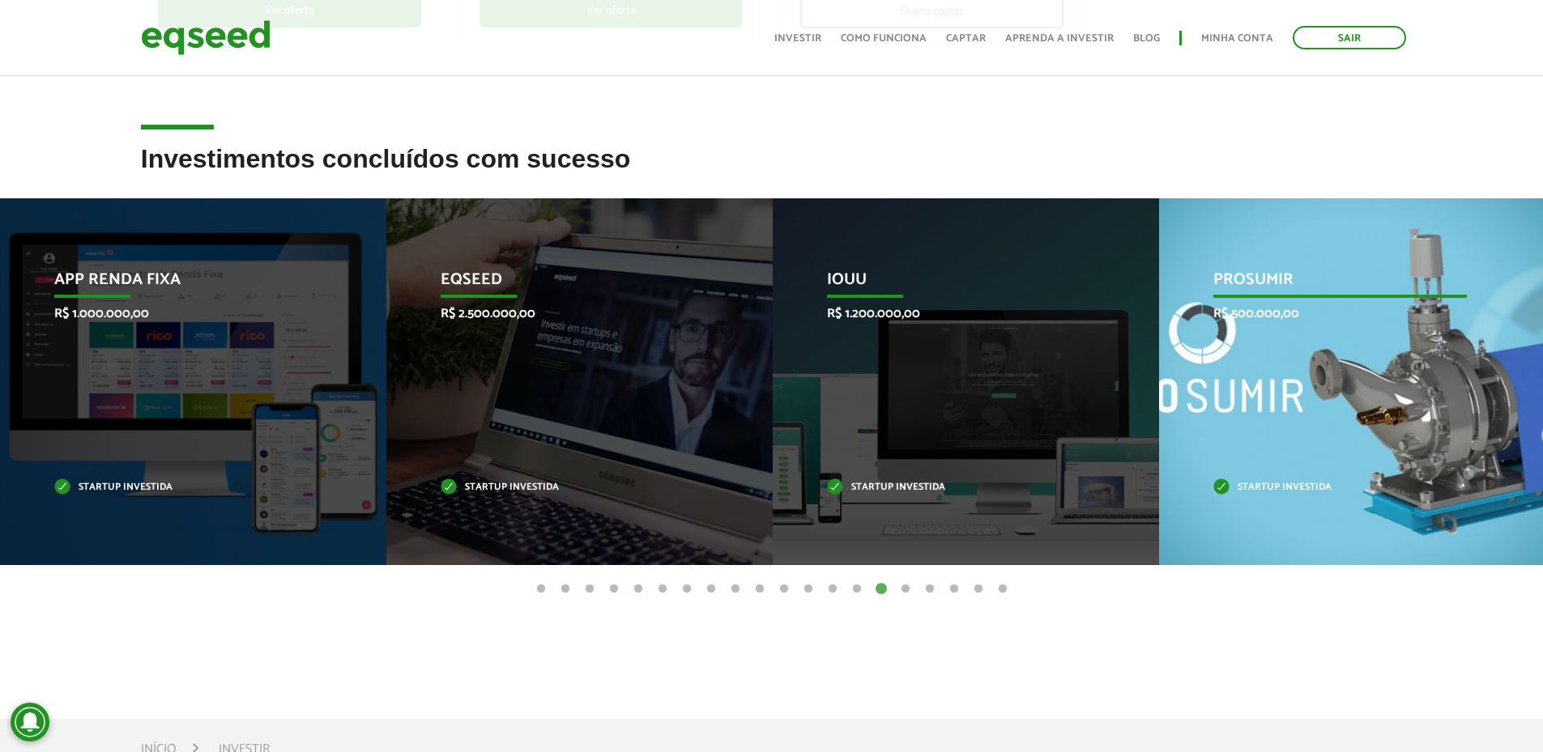
click at [1225, 330] on div "PROSUMIR R$ 500.000,00 Startup investida" at bounding box center [1340, 381] width 362 height 367
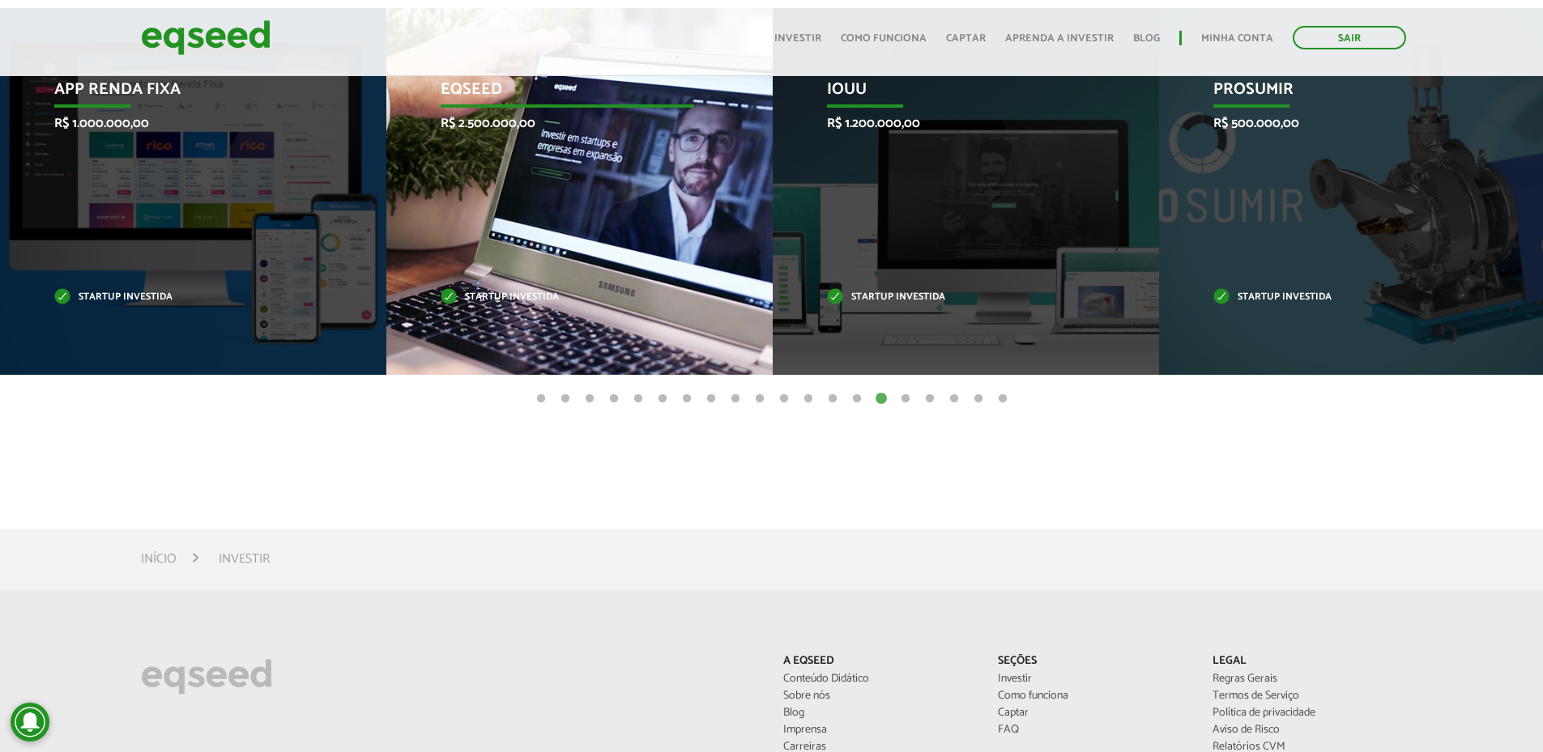
scroll to position [433, 0]
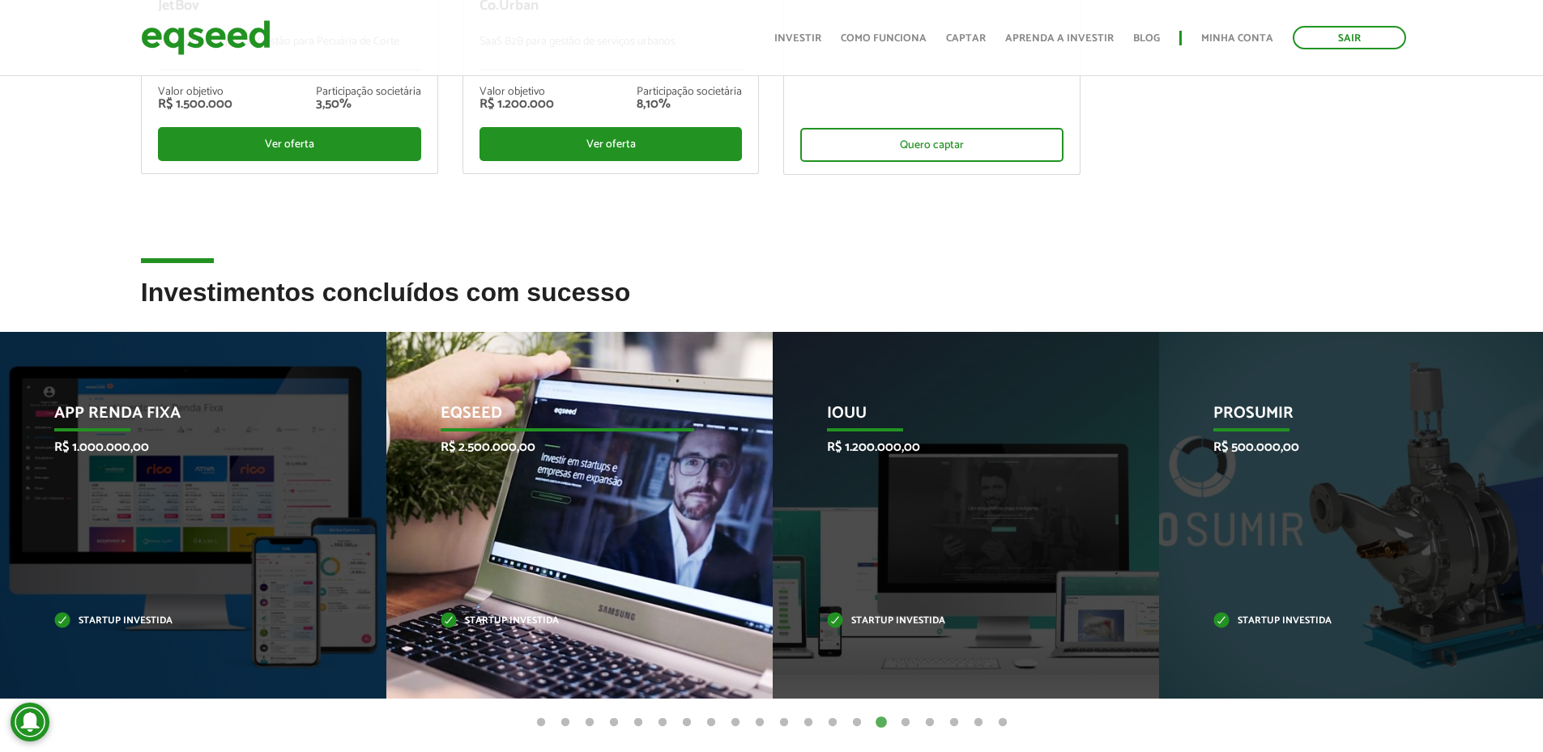
click at [543, 423] on p "EqSeed" at bounding box center [568, 418] width 254 height 28
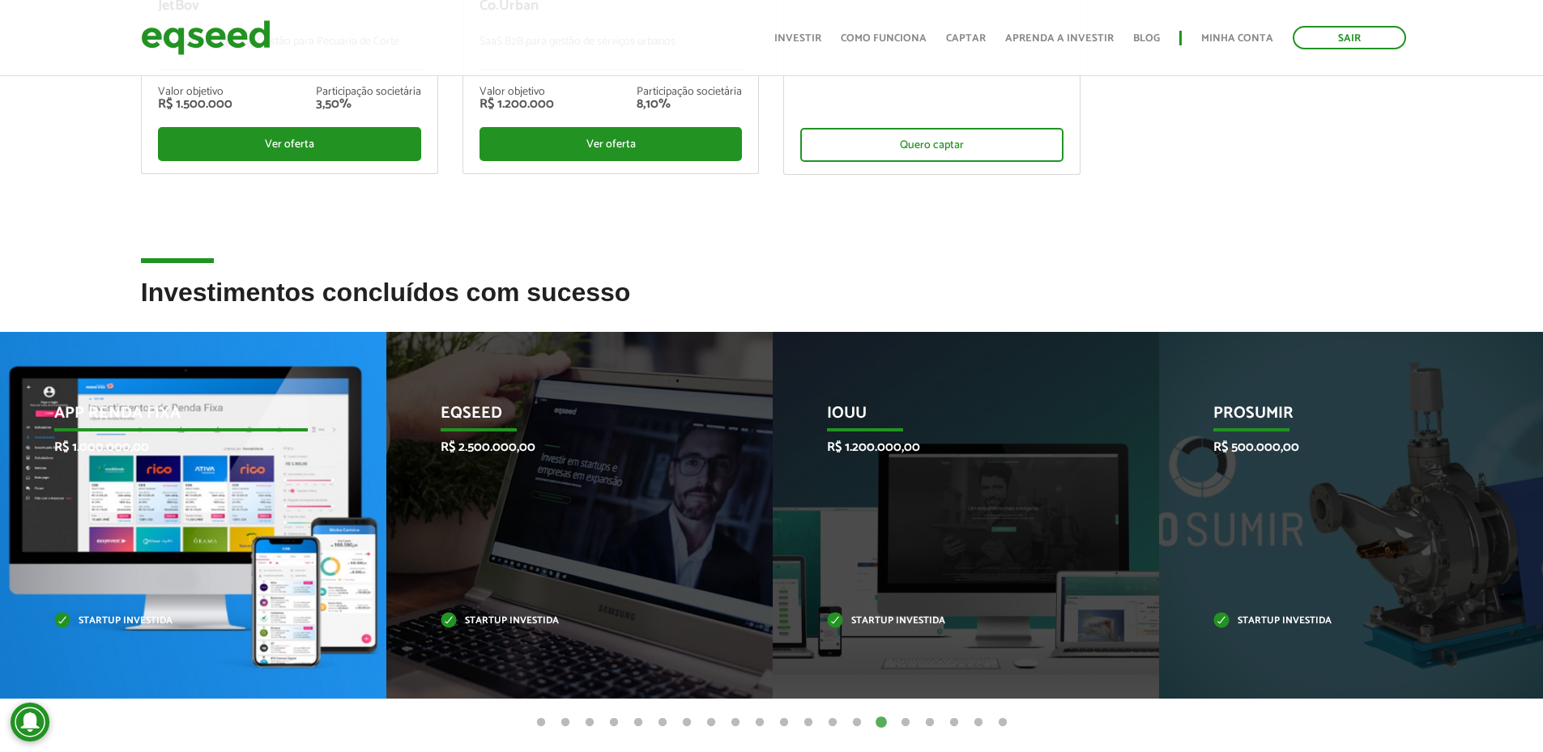
click at [258, 467] on div "App Renda Fixa R$ 1.000.000,00 Startup investida" at bounding box center [181, 515] width 362 height 367
click at [87, 389] on div "App Renda Fixa R$ 1.000.000,00 Startup investida" at bounding box center [181, 515] width 362 height 367
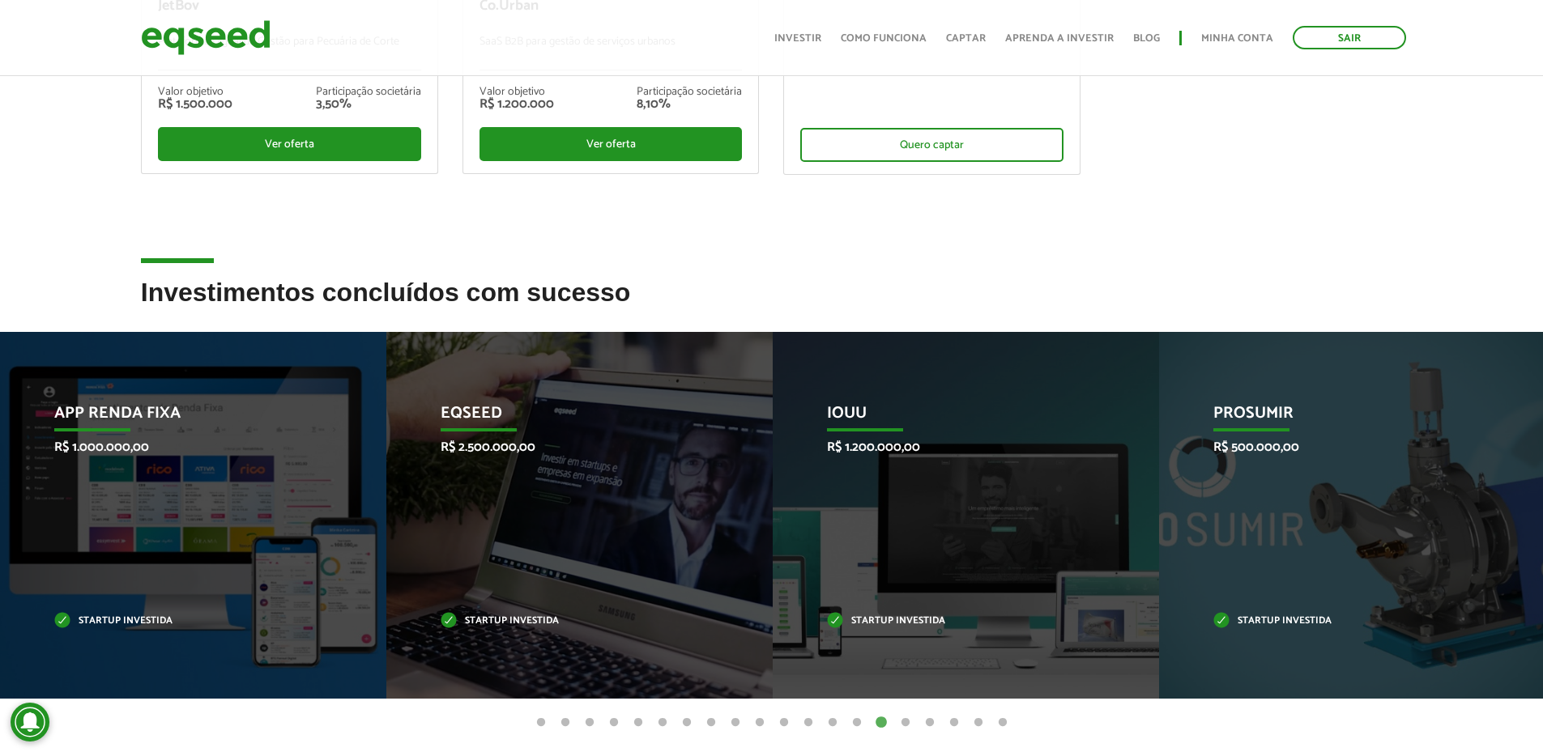
drag, startPoint x: 237, startPoint y: 284, endPoint x: 276, endPoint y: 300, distance: 41.8
click at [245, 288] on h2 "Investimentos concluídos com sucesso" at bounding box center [772, 305] width 1262 height 53
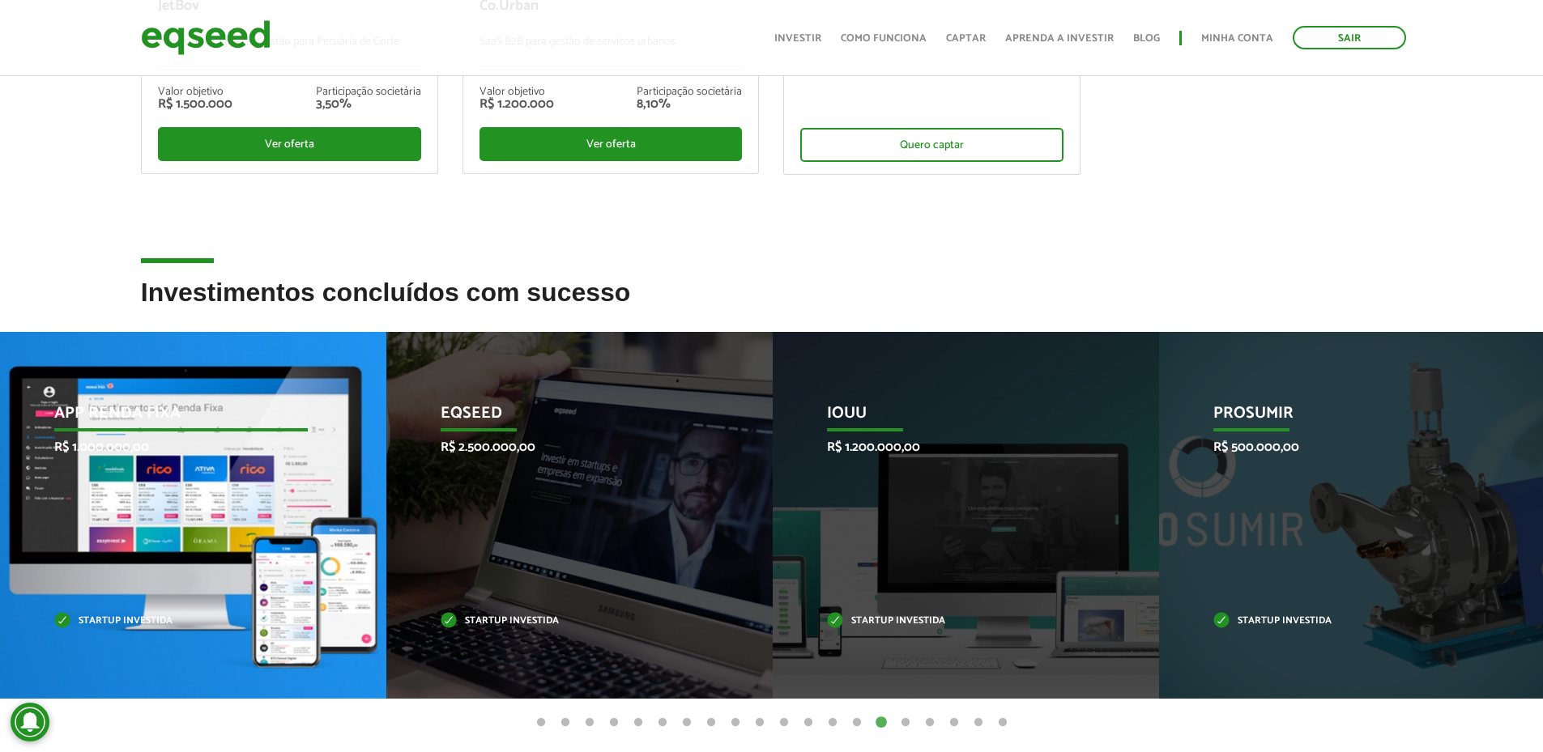
drag, startPoint x: 180, startPoint y: 555, endPoint x: 1087, endPoint y: 494, distance: 909.2
click at [362, 509] on div "App Renda Fixa R$ 1.000.000,00 Startup investida" at bounding box center [181, 515] width 362 height 367
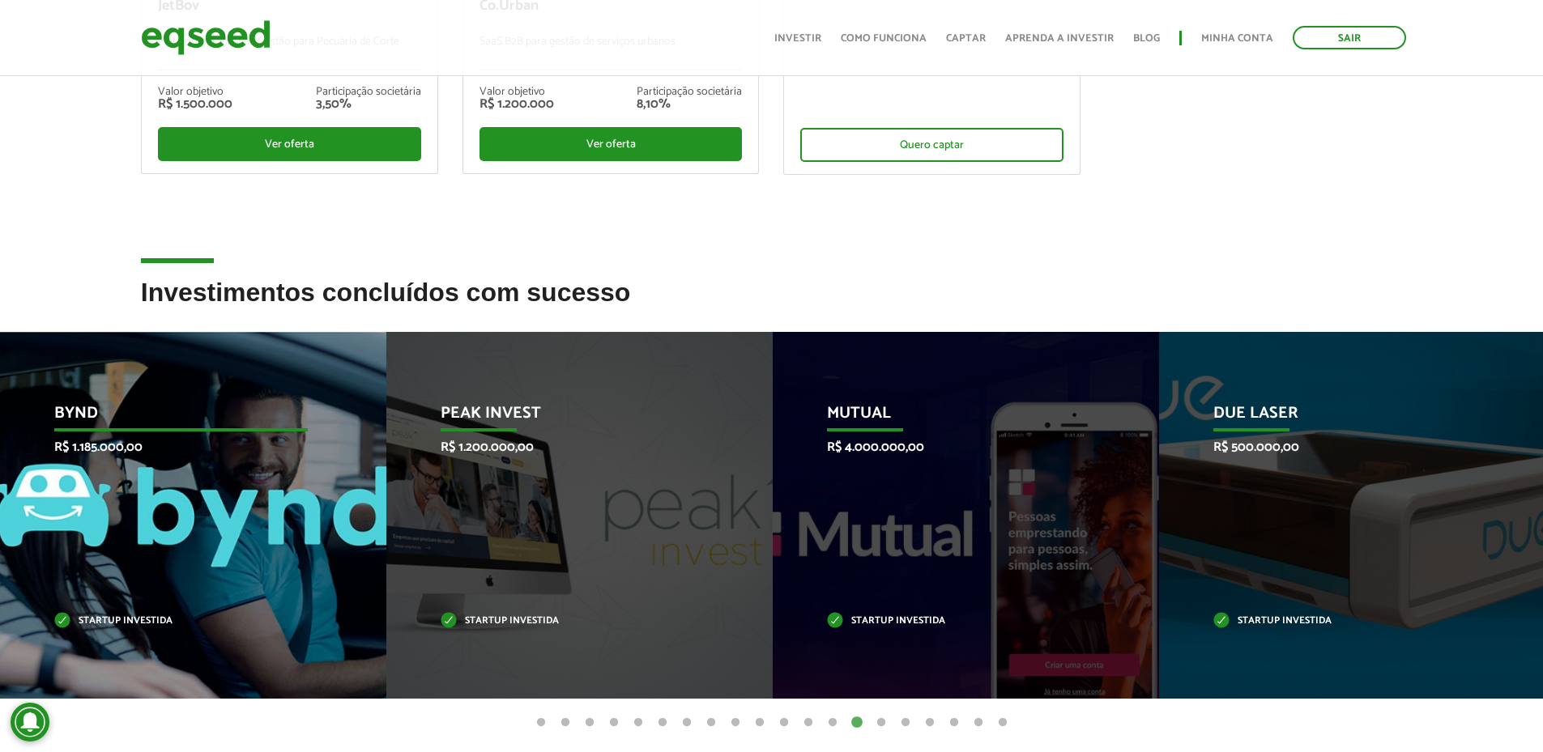
drag, startPoint x: 275, startPoint y: 508, endPoint x: 347, endPoint y: 505, distance: 71.3
click at [309, 505] on div "Bynd R$ 1.185.000,00 Startup investida" at bounding box center [181, 515] width 362 height 367
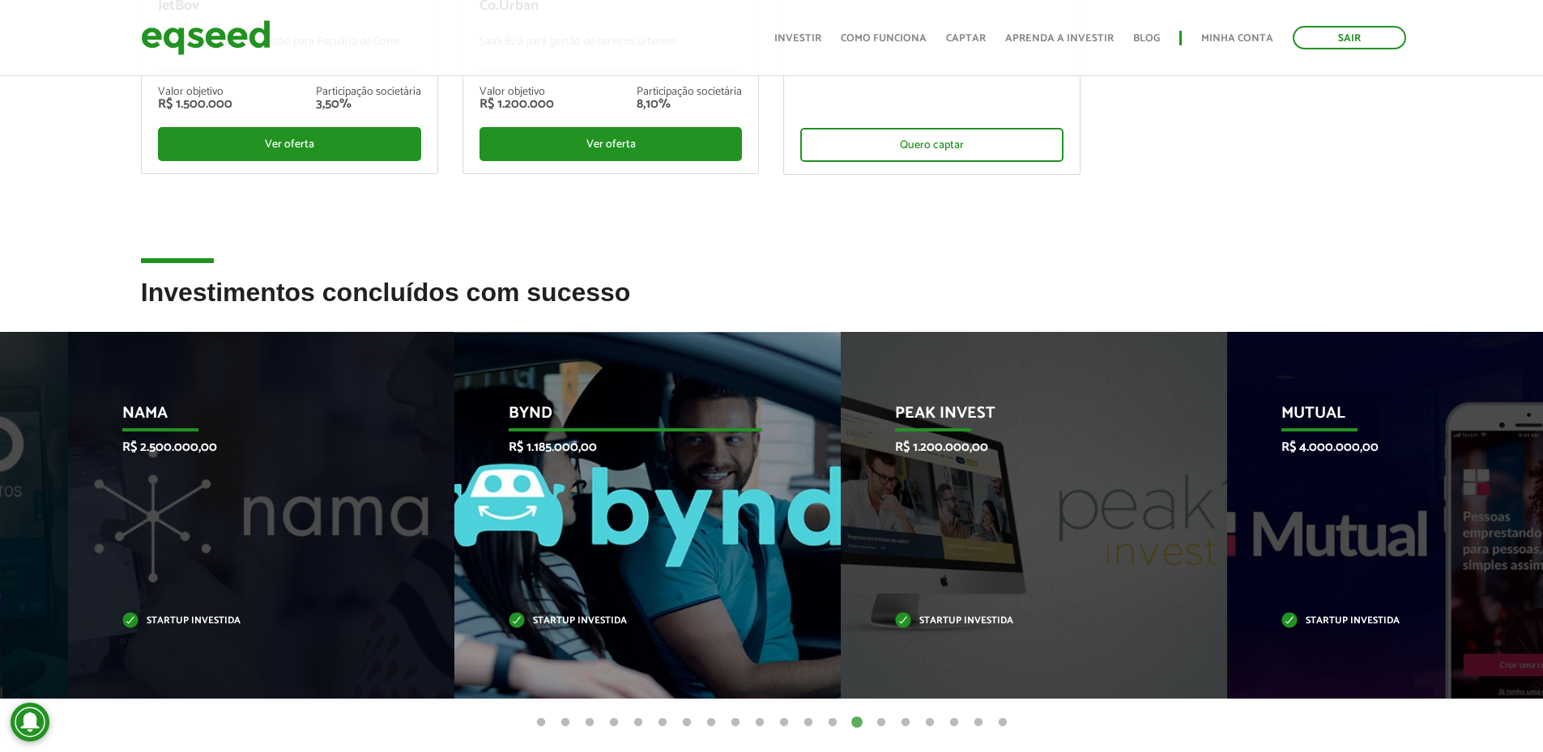
drag, startPoint x: 217, startPoint y: 506, endPoint x: 883, endPoint y: 419, distance: 671.5
click at [802, 442] on div "Bynd R$ 1.185.000,00 Startup investida" at bounding box center [635, 515] width 362 height 367
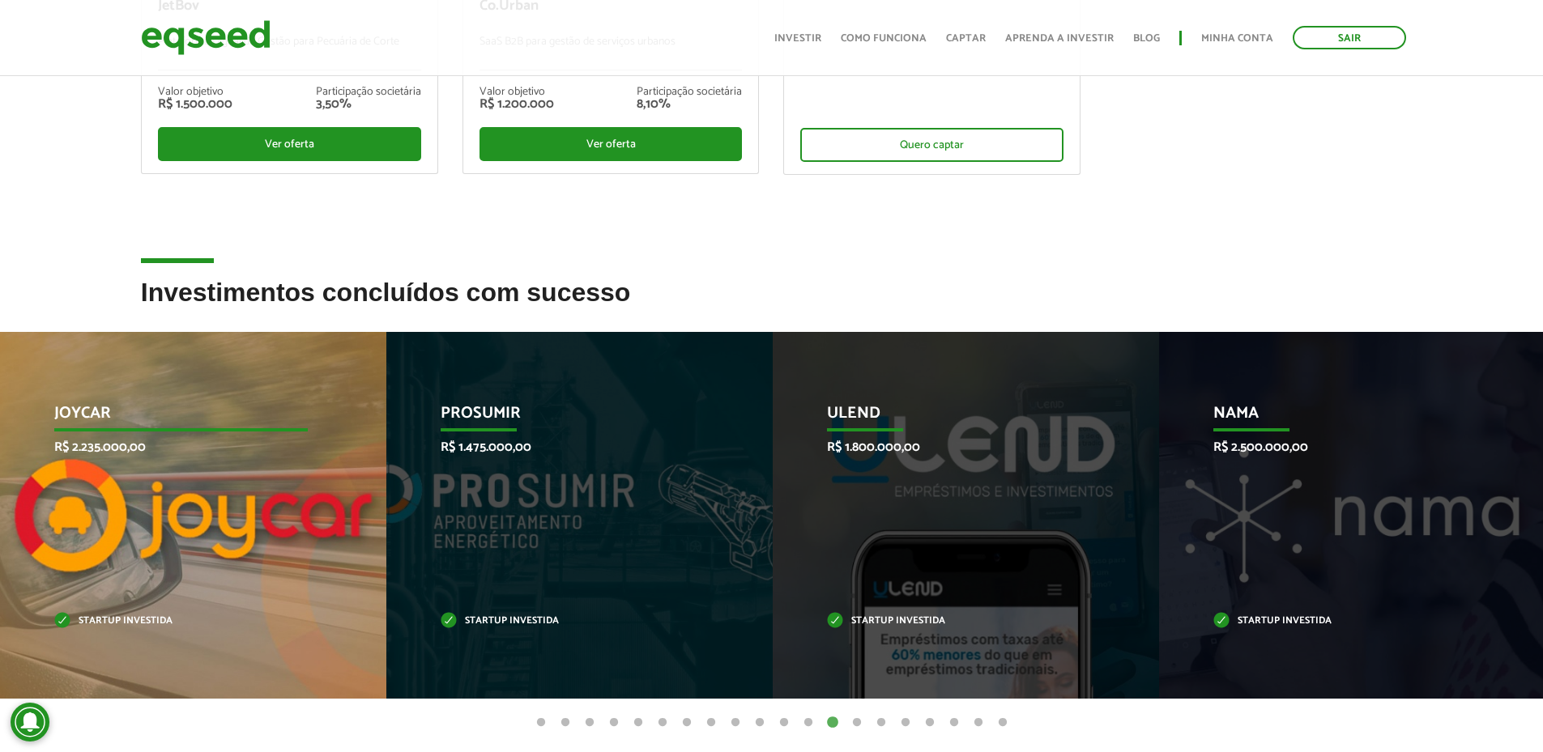
click at [114, 454] on p "R$ 2.235.000,00" at bounding box center [181, 447] width 254 height 15
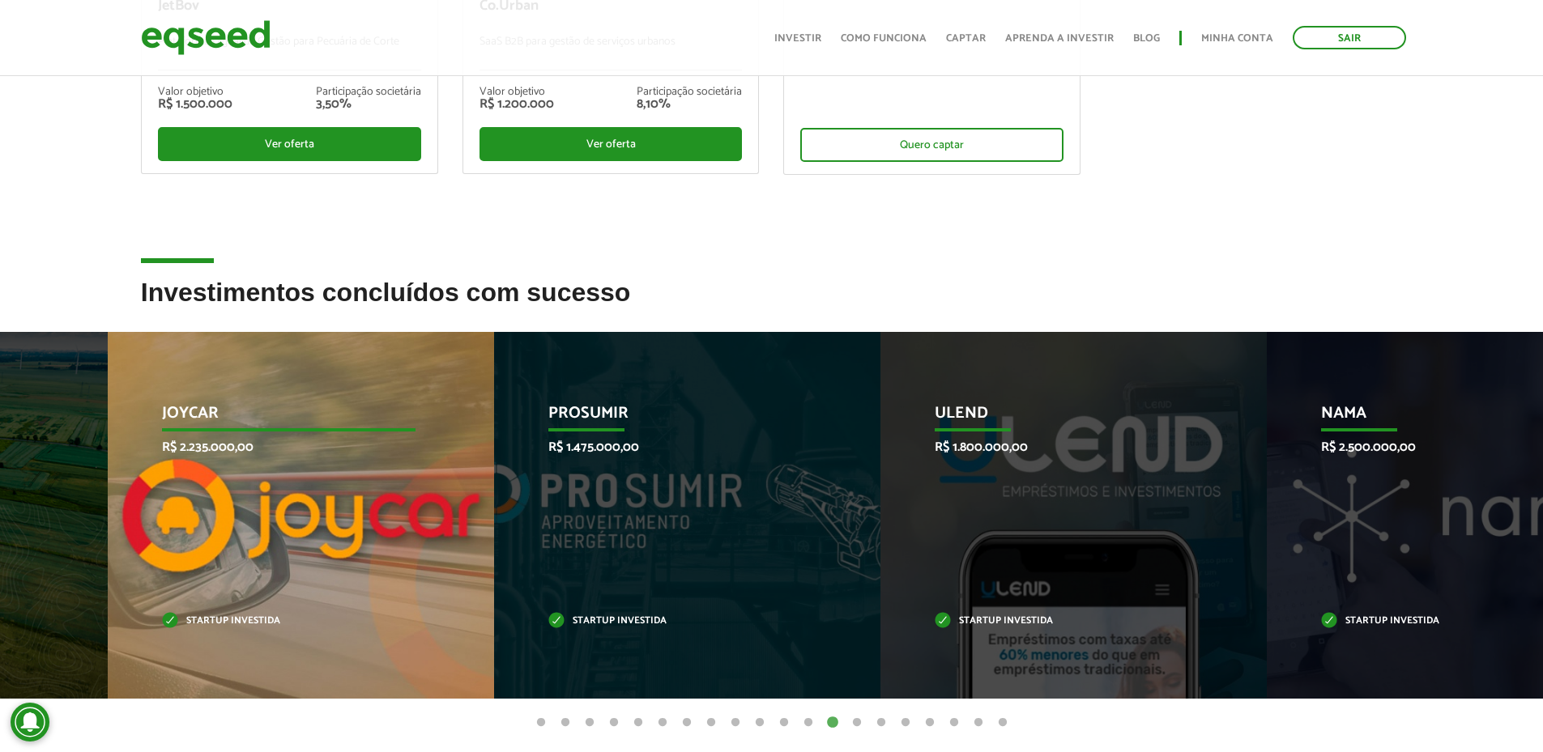
drag, startPoint x: 186, startPoint y: 485, endPoint x: 1132, endPoint y: 456, distance: 946.5
click at [470, 467] on div "Joycar R$ 2.235.000,00 Startup investida" at bounding box center [289, 515] width 362 height 367
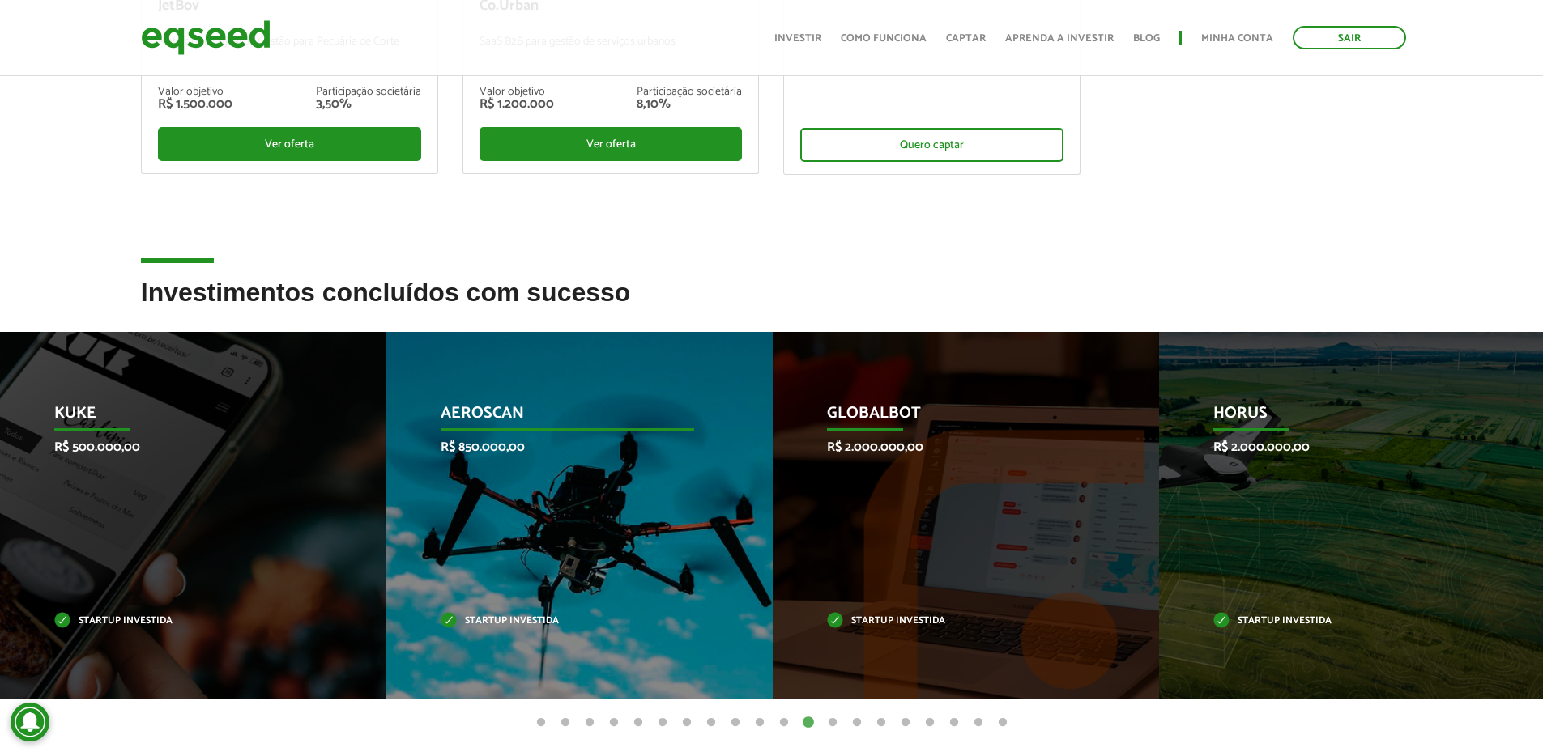
click at [387, 567] on div "Aeroscan R$ 850.000,00 Startup investida" at bounding box center [567, 515] width 362 height 367
drag, startPoint x: 297, startPoint y: 592, endPoint x: 980, endPoint y: 580, distance: 682.9
click at [362, 584] on div "Kuke R$ 500.000,00 Startup investida" at bounding box center [181, 515] width 362 height 367
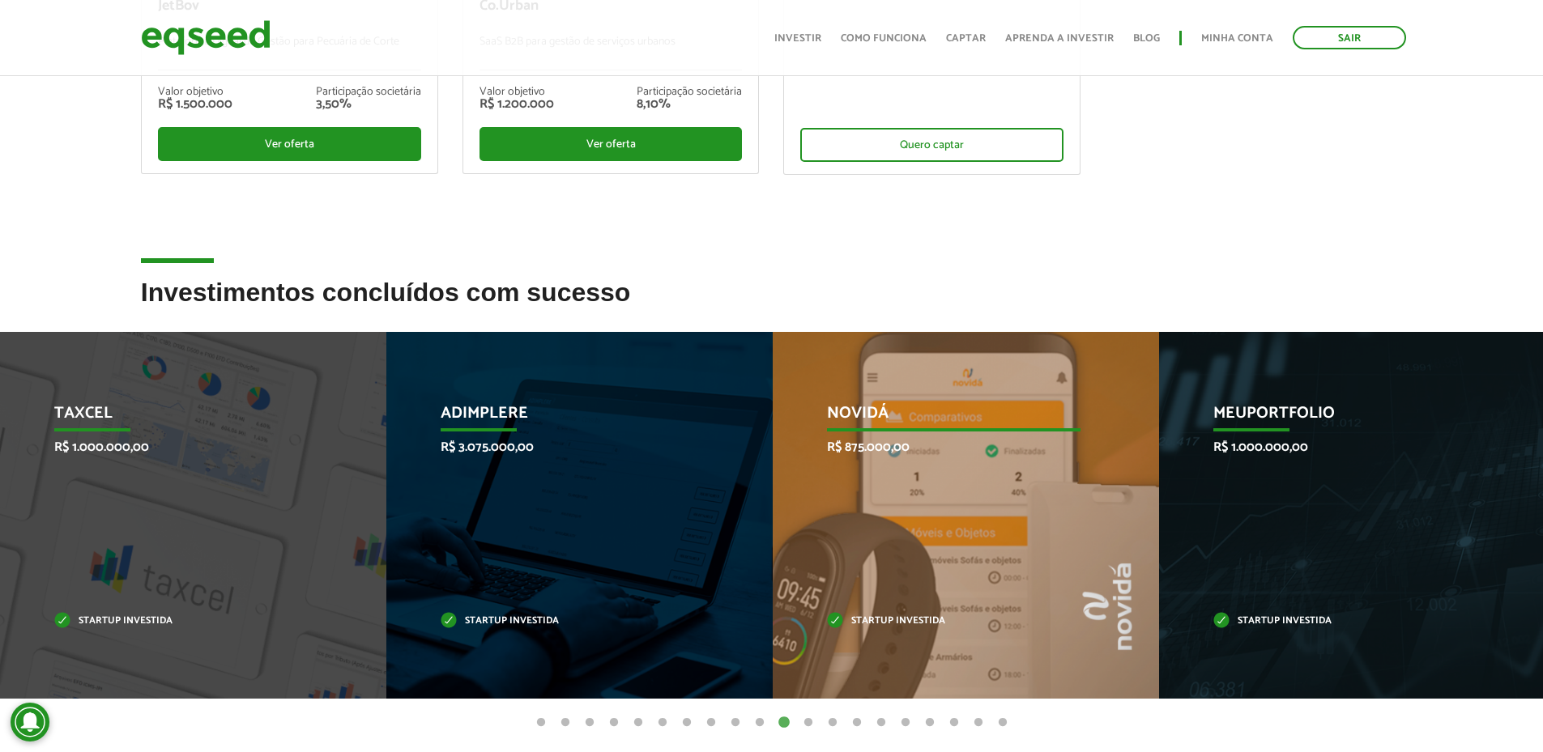
drag, startPoint x: 459, startPoint y: 536, endPoint x: 1027, endPoint y: 475, distance: 571.0
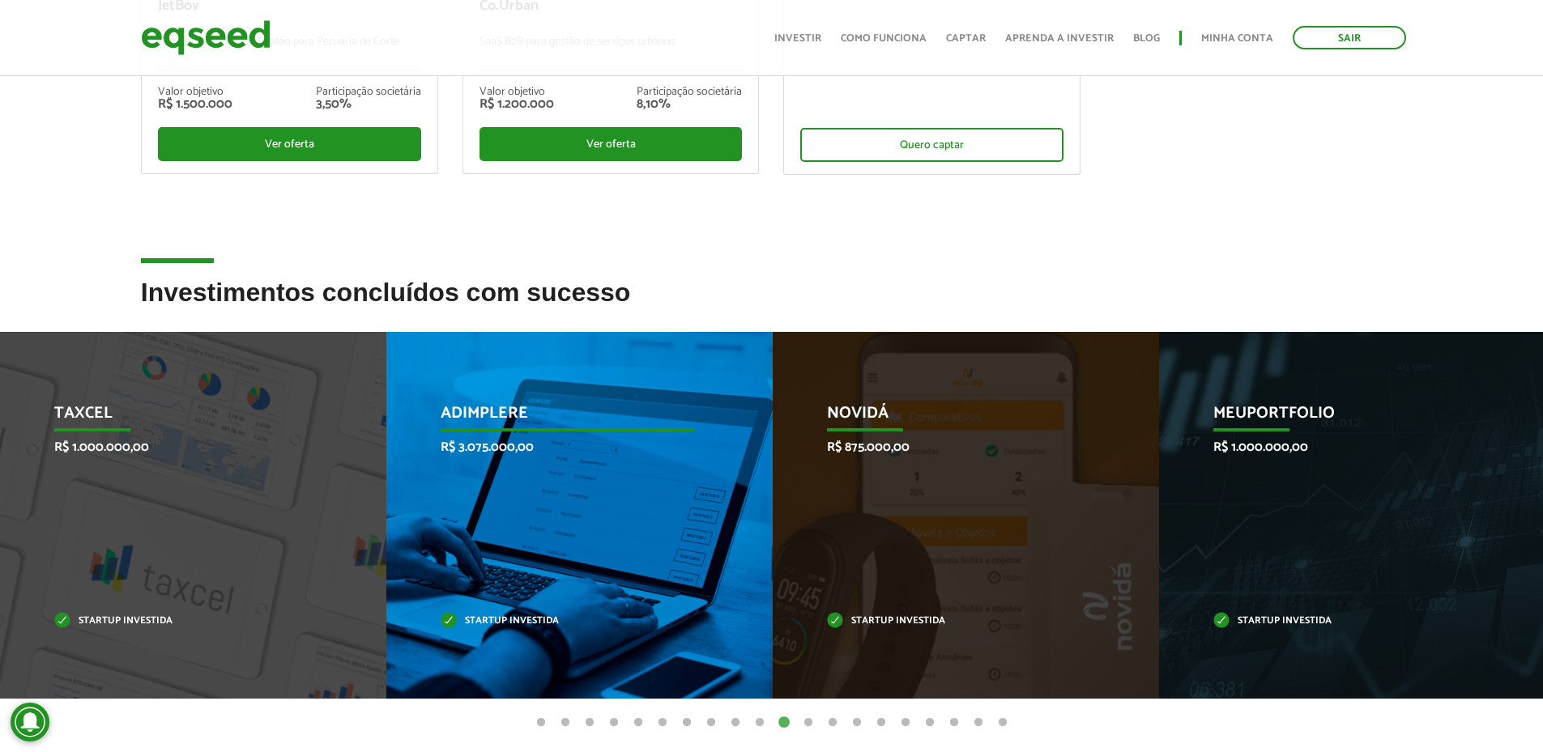
click at [455, 471] on div "Adimplere R$ 3.075.000,00 Startup investida" at bounding box center [567, 515] width 362 height 367
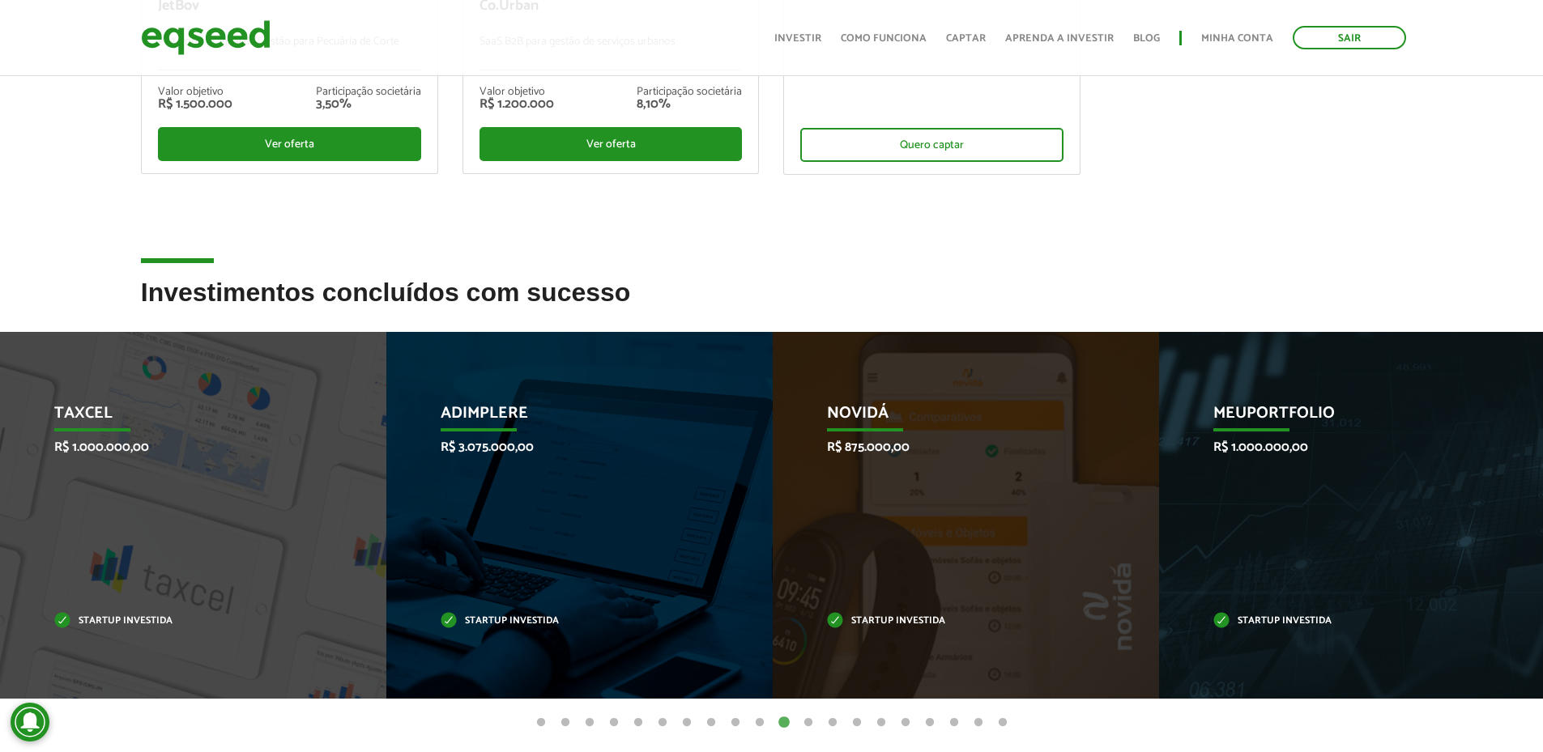
scroll to position [271, 0]
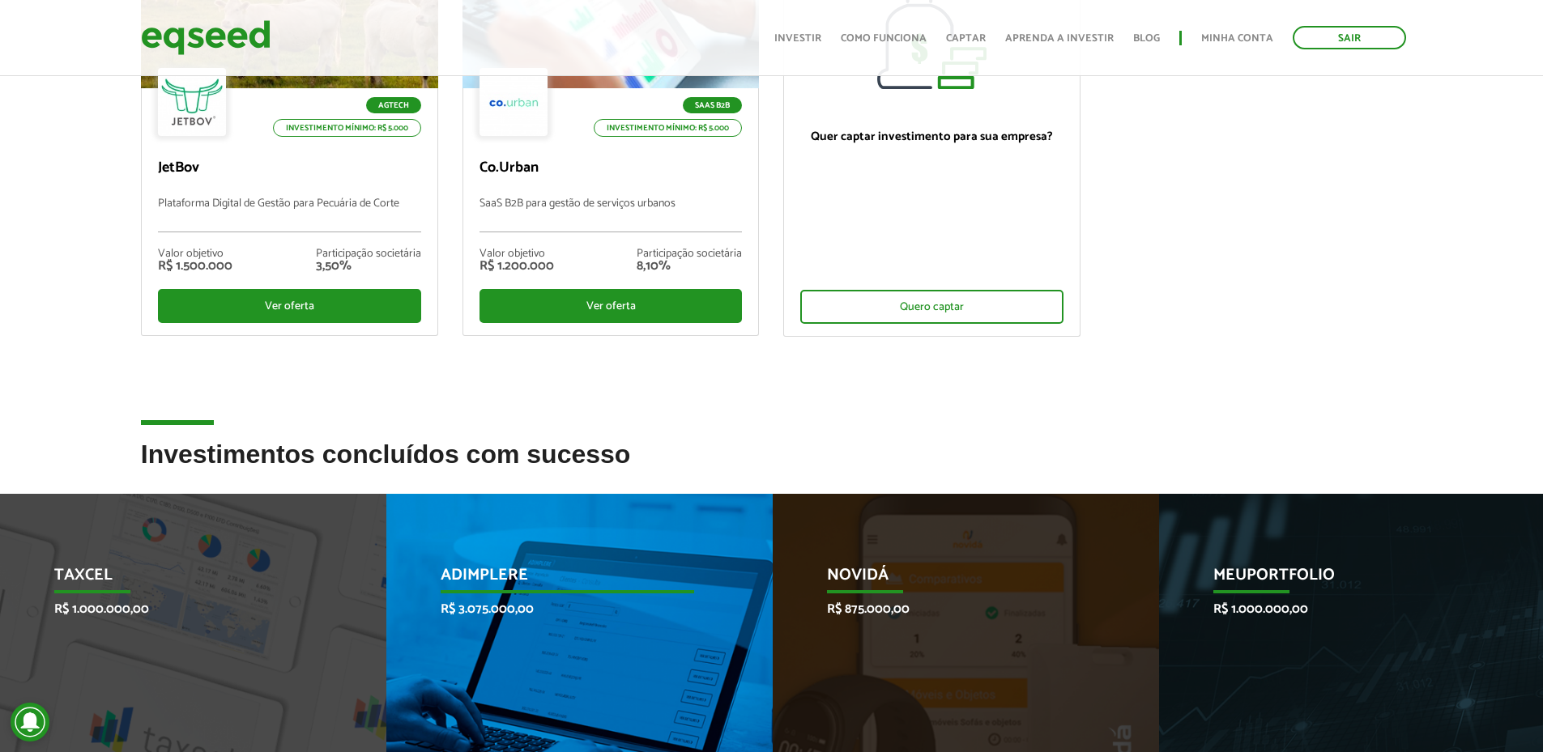
click at [602, 602] on p "R$ 3.075.000,00" at bounding box center [568, 609] width 254 height 15
click at [554, 595] on div "Adimplere R$ 3.075.000,00 Startup investida" at bounding box center [567, 677] width 362 height 367
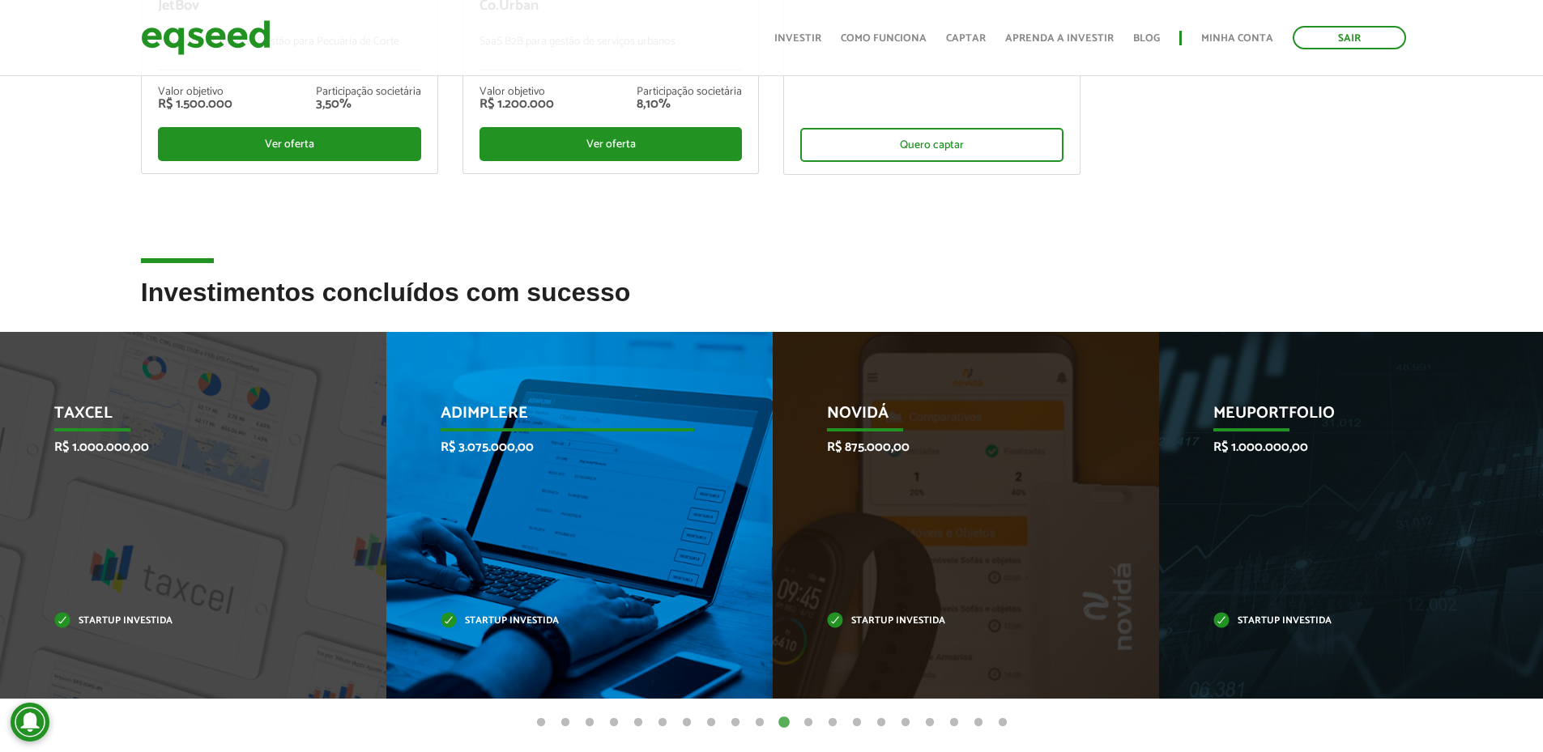
scroll to position [595, 0]
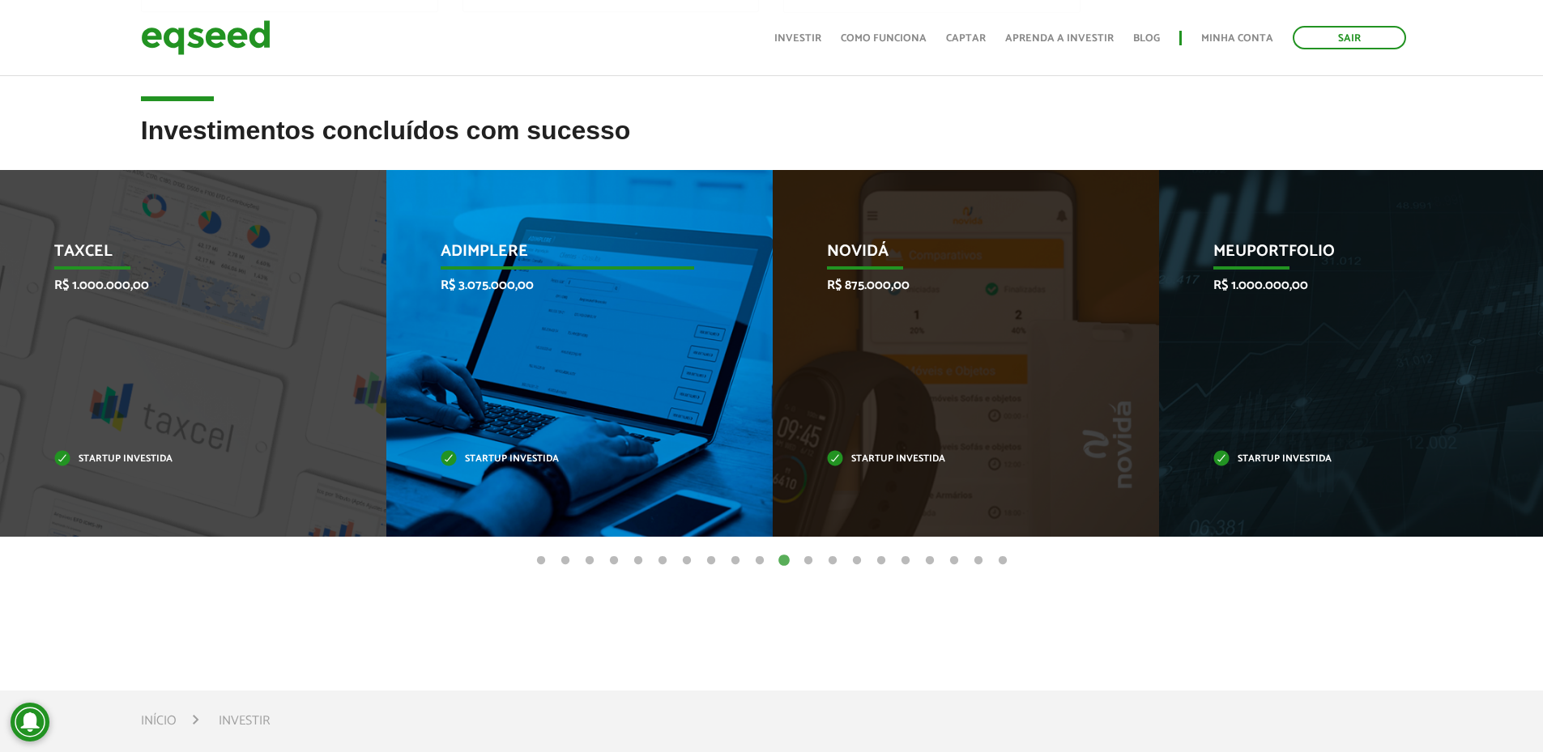
click at [552, 483] on div "Adimplere R$ 3.075.000,00 Startup investida" at bounding box center [567, 353] width 362 height 367
click at [485, 442] on div "Adimplere R$ 3.075.000,00 Startup investida" at bounding box center [567, 353] width 362 height 367
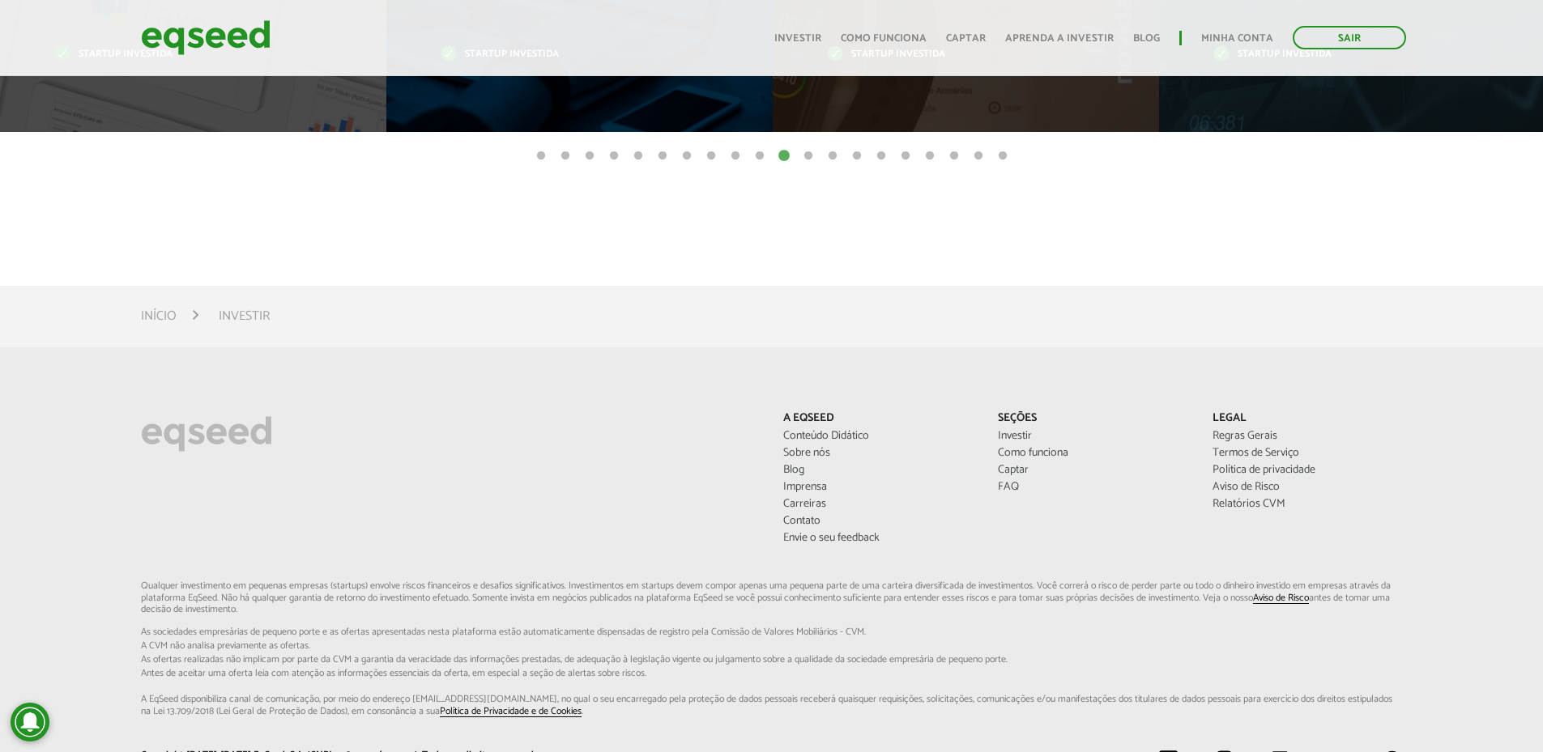
scroll to position [1162, 0]
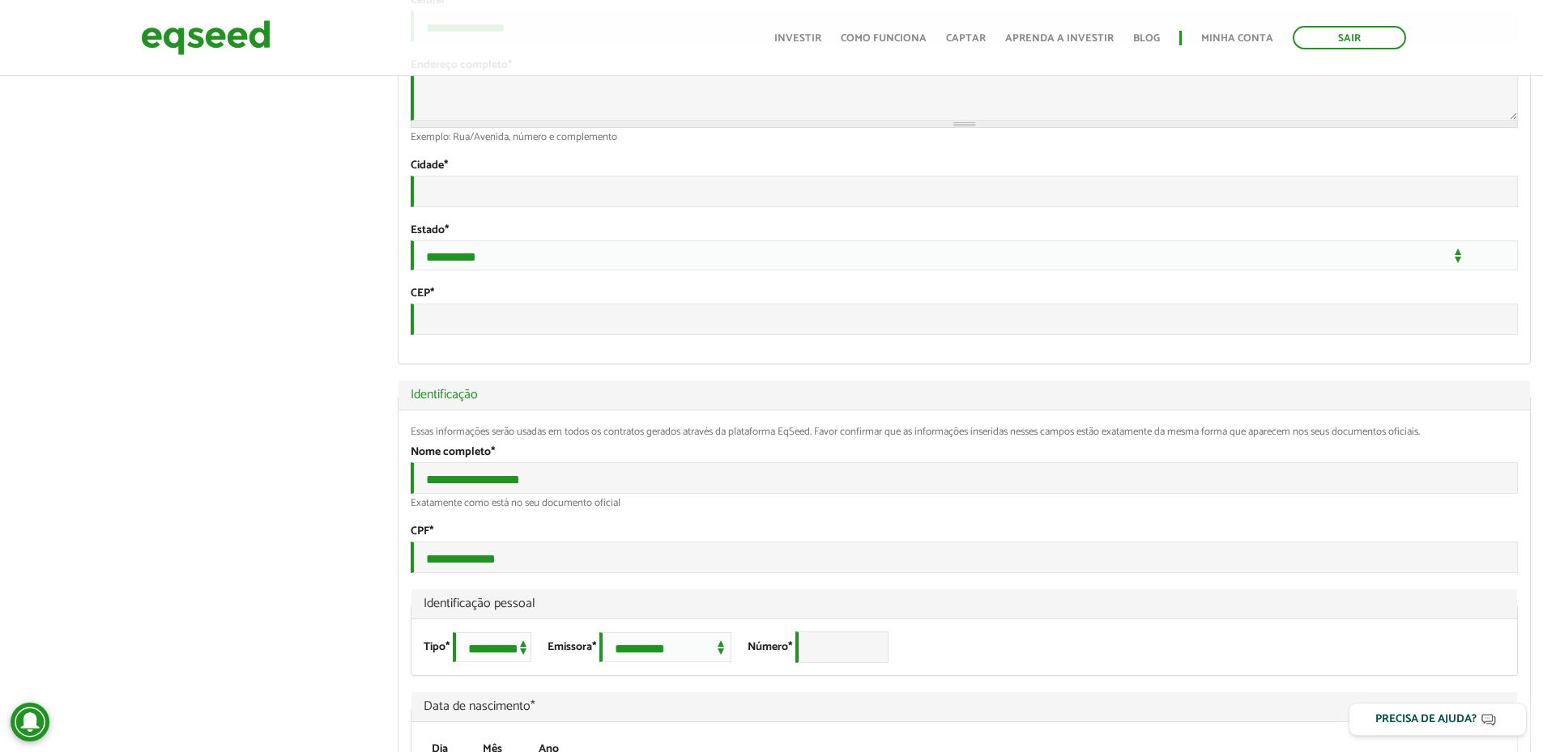
scroll to position [648, 0]
